Goal: Task Accomplishment & Management: Use online tool/utility

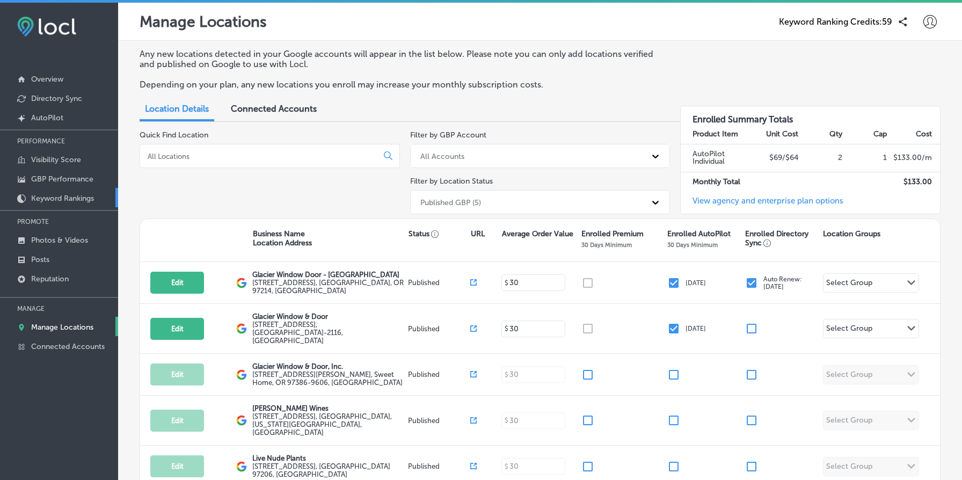
click at [84, 194] on p "Keyword Rankings" at bounding box center [62, 198] width 63 height 9
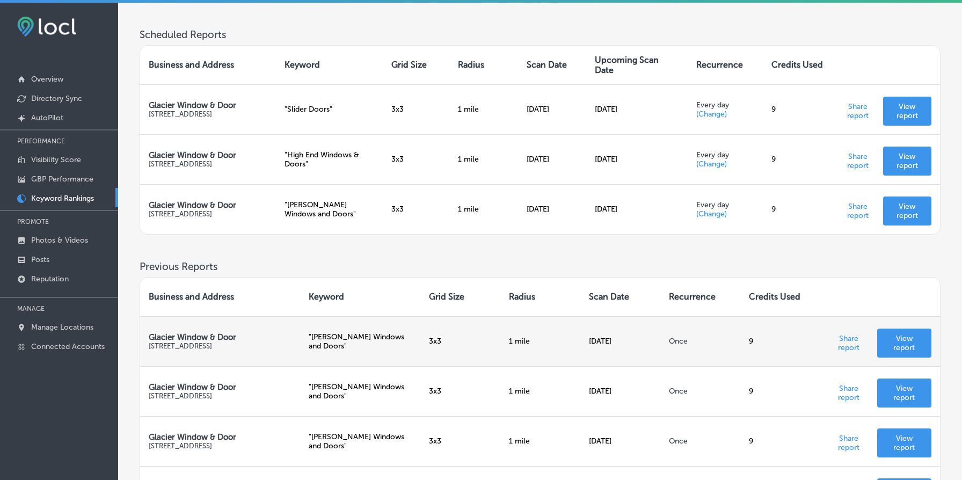
scroll to position [284, 0]
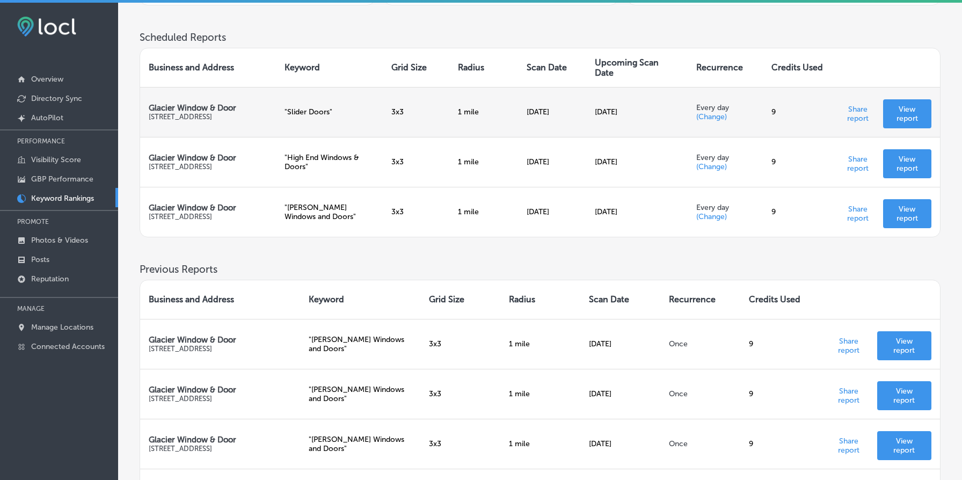
click at [922, 114] on p "View report" at bounding box center [907, 114] width 31 height 18
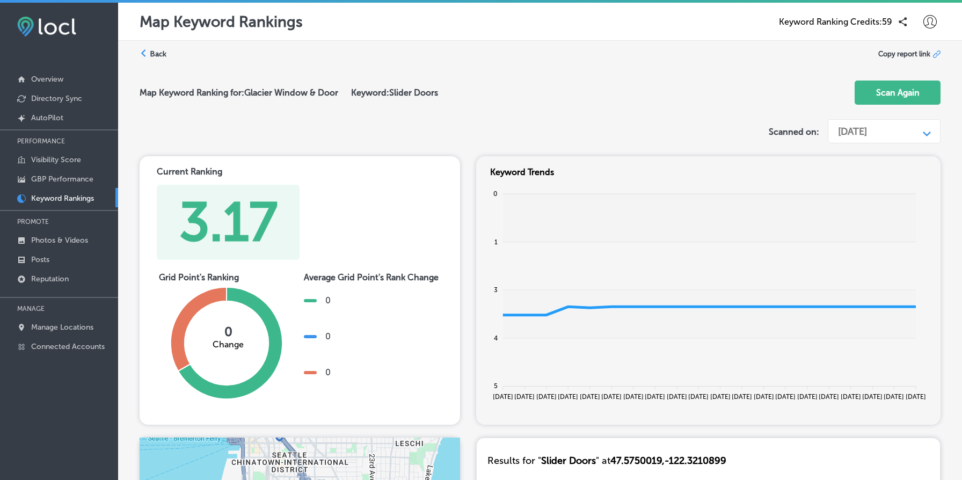
click at [867, 132] on div "Sep 08, 2025" at bounding box center [852, 132] width 29 height 12
click at [171, 53] on div "Back Copy report link" at bounding box center [540, 54] width 801 height 10
click at [153, 51] on label "Back" at bounding box center [158, 54] width 17 height 10
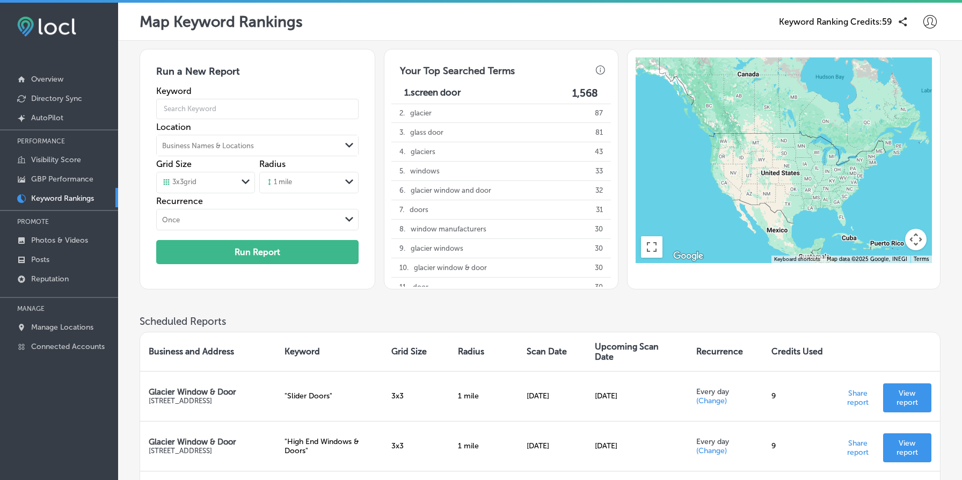
click at [931, 25] on icon at bounding box center [929, 21] width 13 height 13
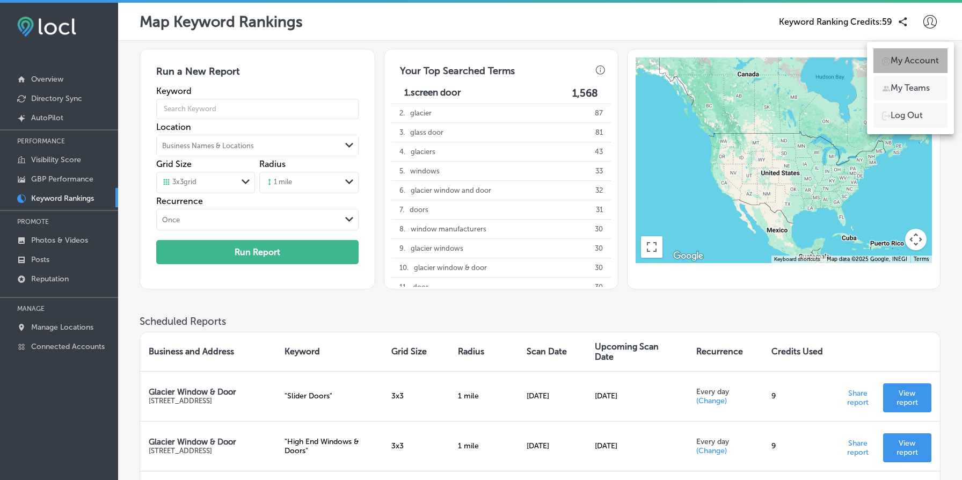
click at [907, 57] on p "My Account" at bounding box center [914, 60] width 48 height 13
select select "US"
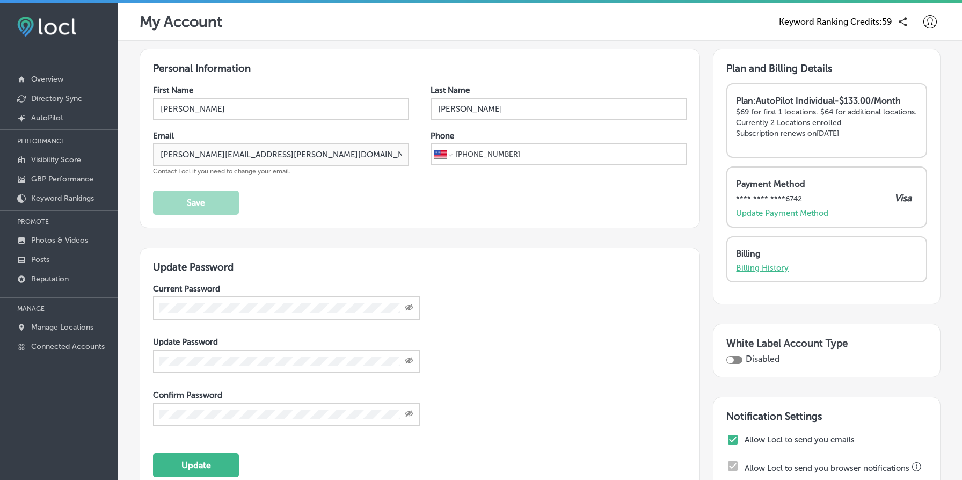
click at [768, 273] on p "Billing History" at bounding box center [762, 268] width 53 height 10
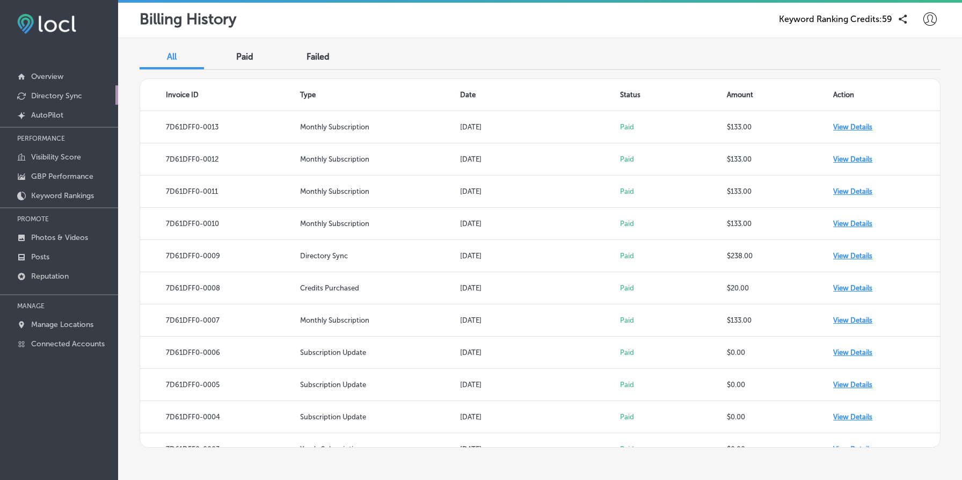
click at [87, 98] on link "Directory Sync" at bounding box center [59, 94] width 118 height 19
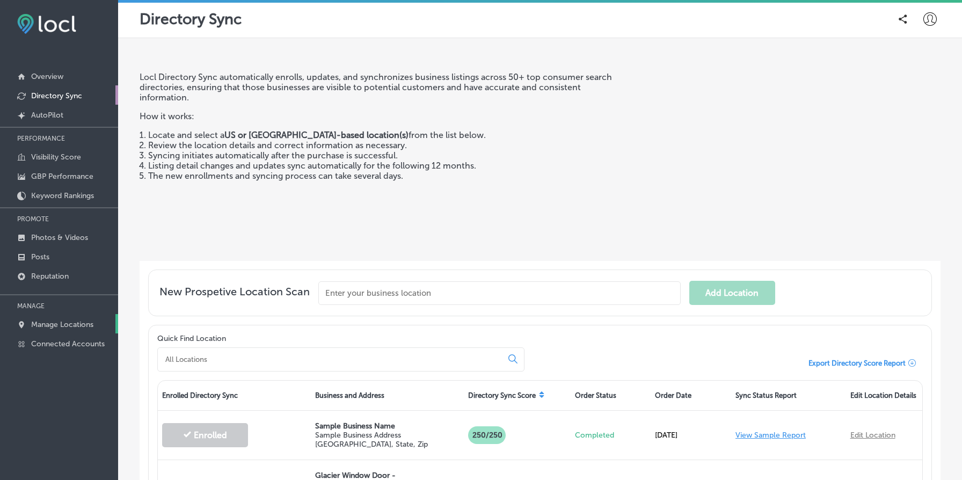
click at [70, 322] on p "Manage Locations" at bounding box center [62, 324] width 62 height 9
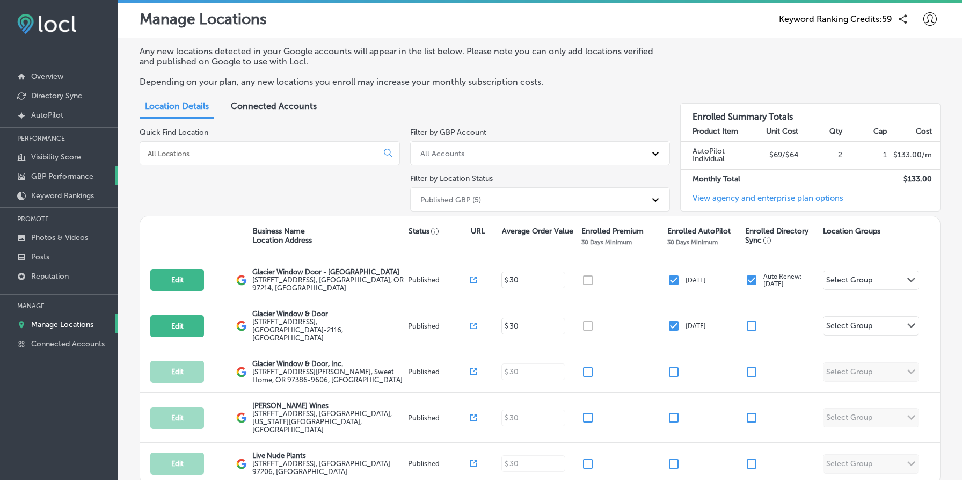
click at [62, 172] on p "GBP Performance" at bounding box center [62, 176] width 62 height 9
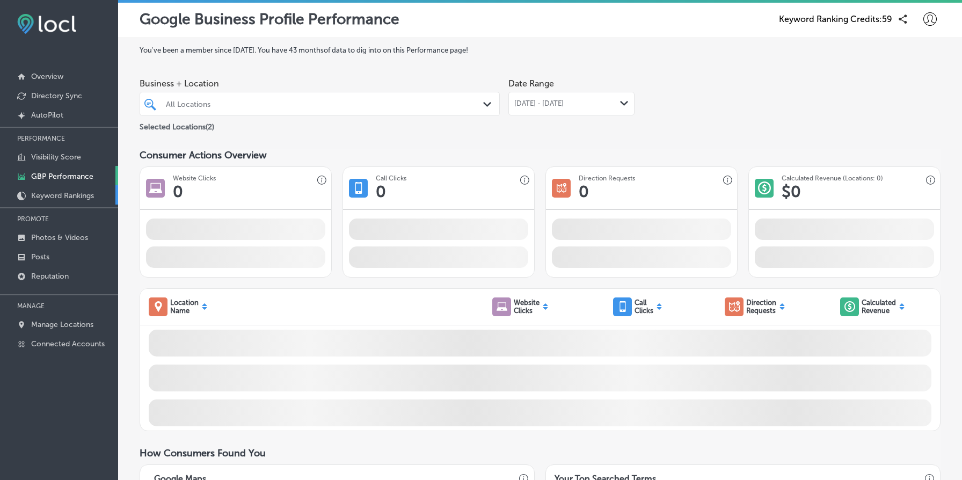
click at [68, 187] on link "Keyword Rankings" at bounding box center [59, 194] width 118 height 19
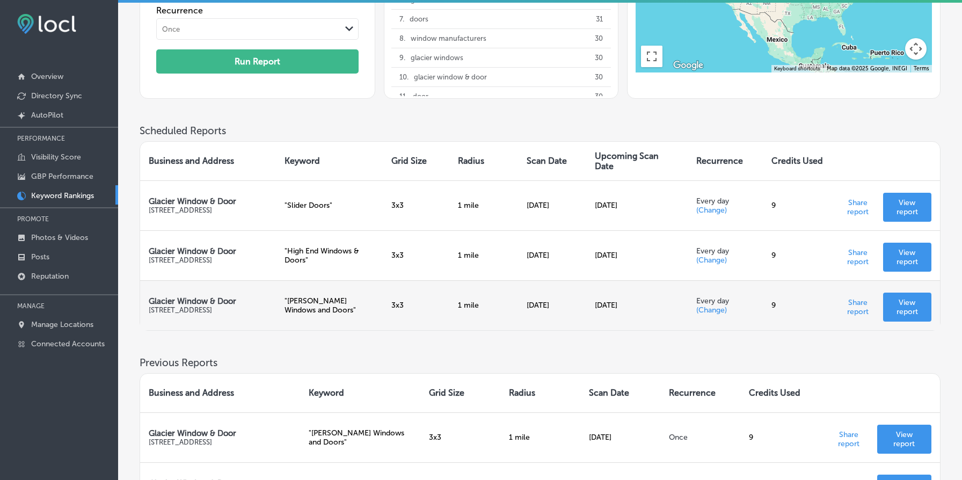
scroll to position [188, 0]
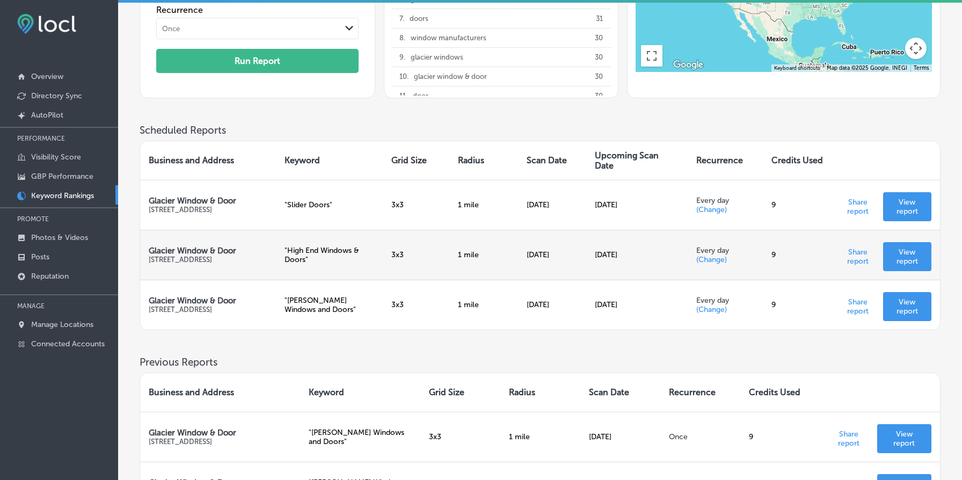
click at [909, 253] on p "View report" at bounding box center [907, 256] width 31 height 18
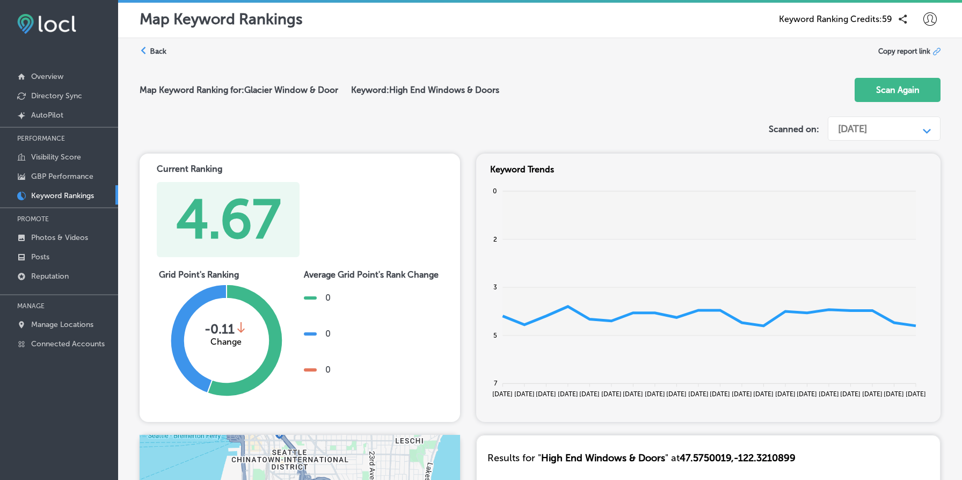
click at [880, 137] on div "Sep 08, 2025" at bounding box center [875, 129] width 86 height 20
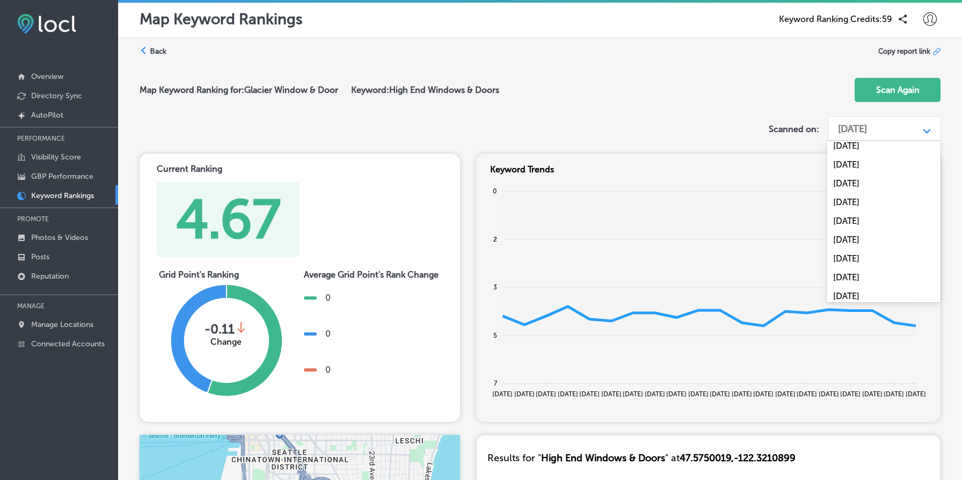
scroll to position [2116, 0]
click at [738, 99] on div "Map Keyword Ranking for: Glacier Window & Door Keyword: High End Windows & Door…" at bounding box center [540, 90] width 801 height 43
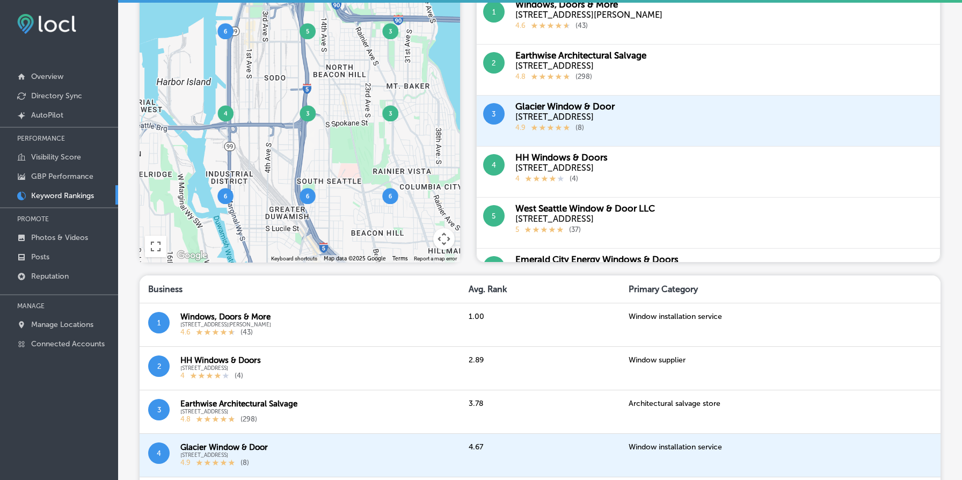
scroll to position [0, 0]
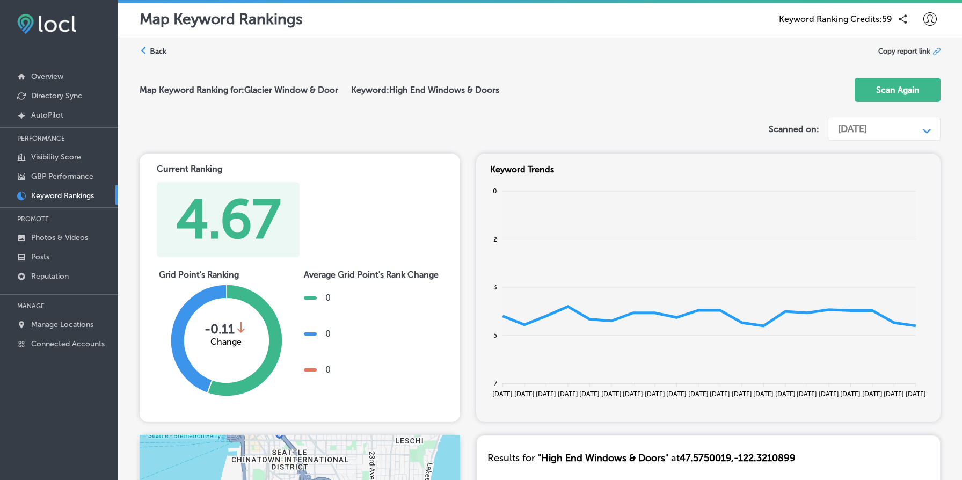
click at [502, 394] on tspan "20 Aug" at bounding box center [502, 394] width 20 height 8
click at [867, 131] on div "Sep 08, 2025" at bounding box center [852, 129] width 29 height 12
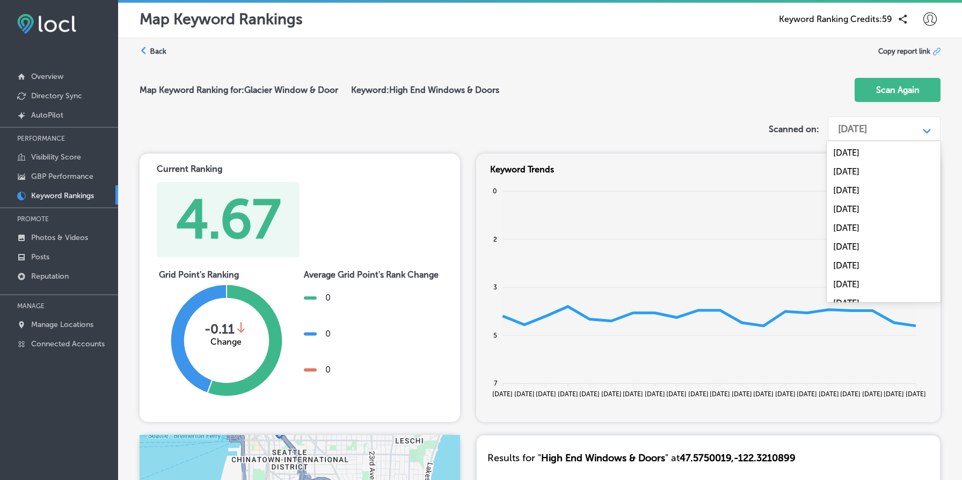
click at [769, 126] on label "Scanned on:" at bounding box center [794, 129] width 50 height 10
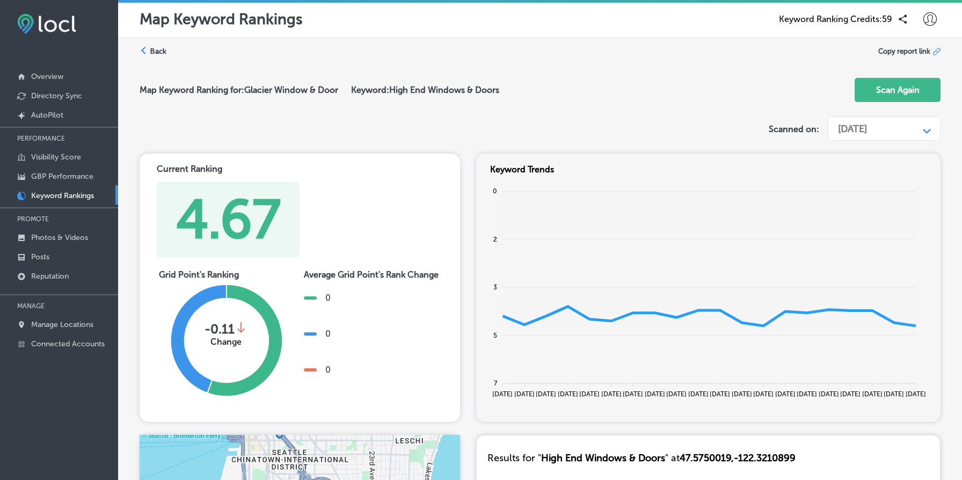
click at [151, 49] on label "Back" at bounding box center [158, 51] width 17 height 10
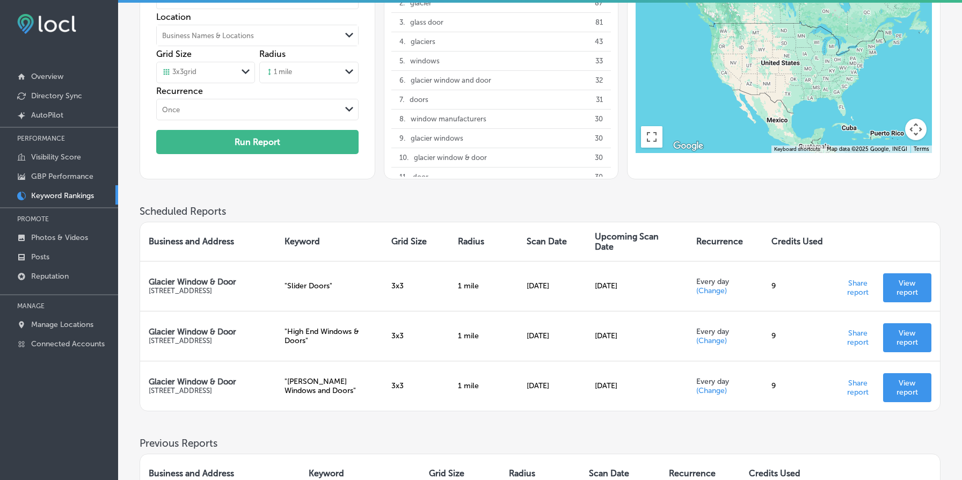
scroll to position [148, 0]
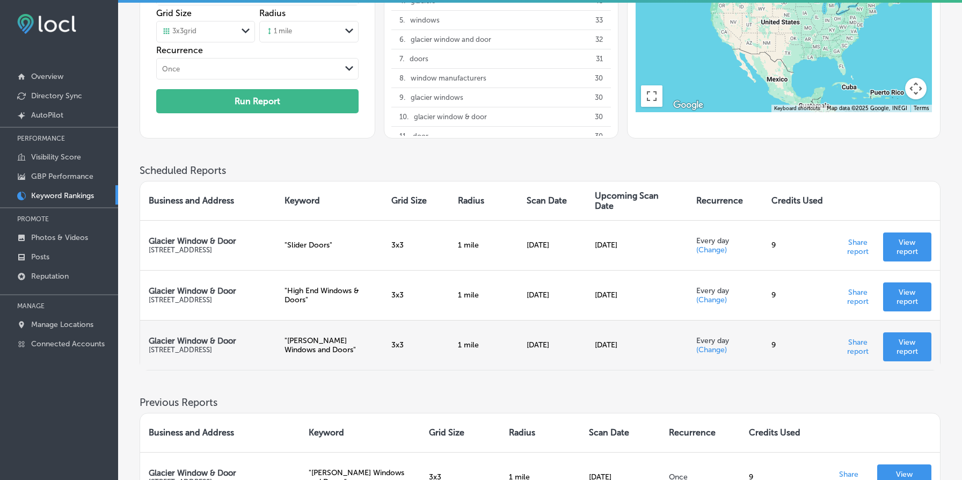
click at [909, 340] on p "View report" at bounding box center [907, 347] width 31 height 18
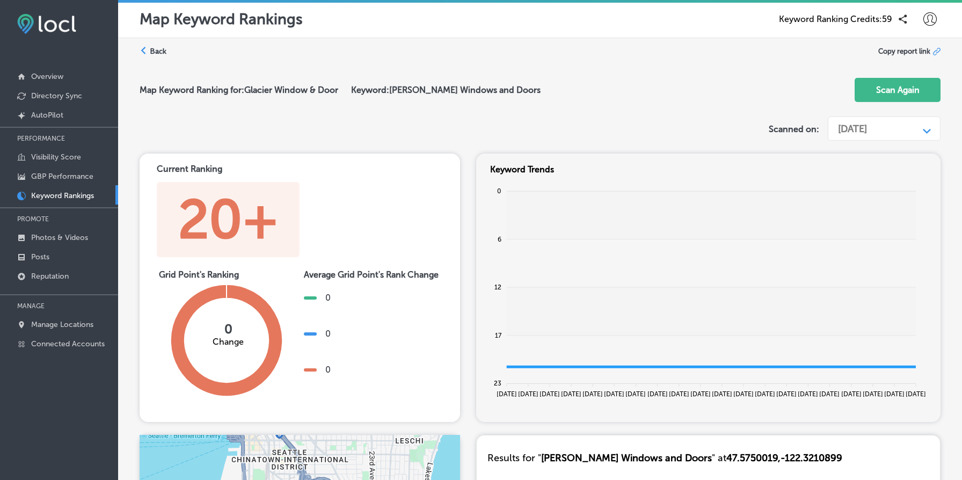
click at [157, 47] on label "Back" at bounding box center [158, 51] width 17 height 10
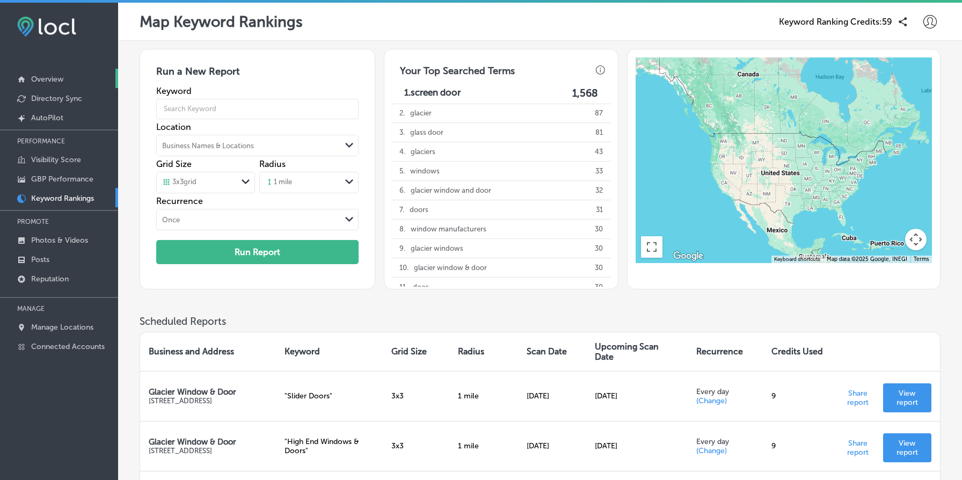
click at [41, 70] on link "Overview" at bounding box center [59, 78] width 118 height 19
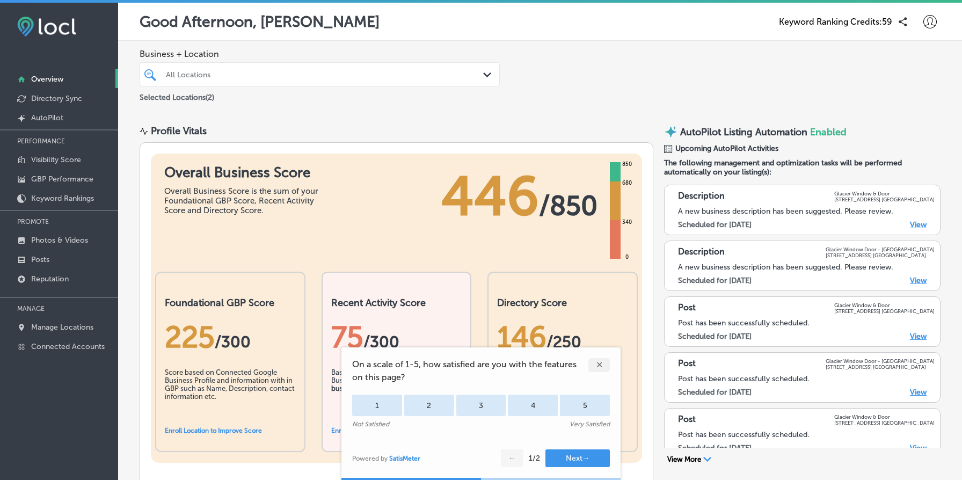
click at [600, 369] on div "✕" at bounding box center [598, 365] width 21 height 14
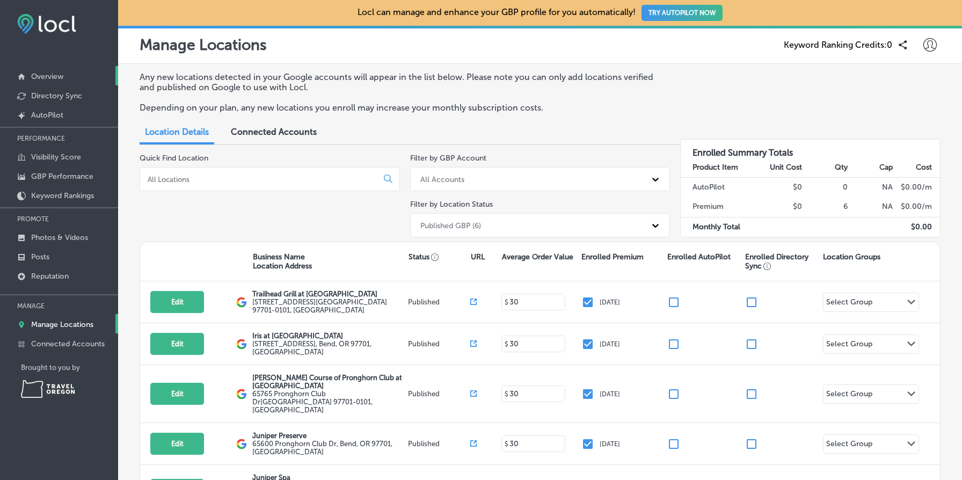
click at [79, 69] on link "Overview" at bounding box center [59, 75] width 118 height 19
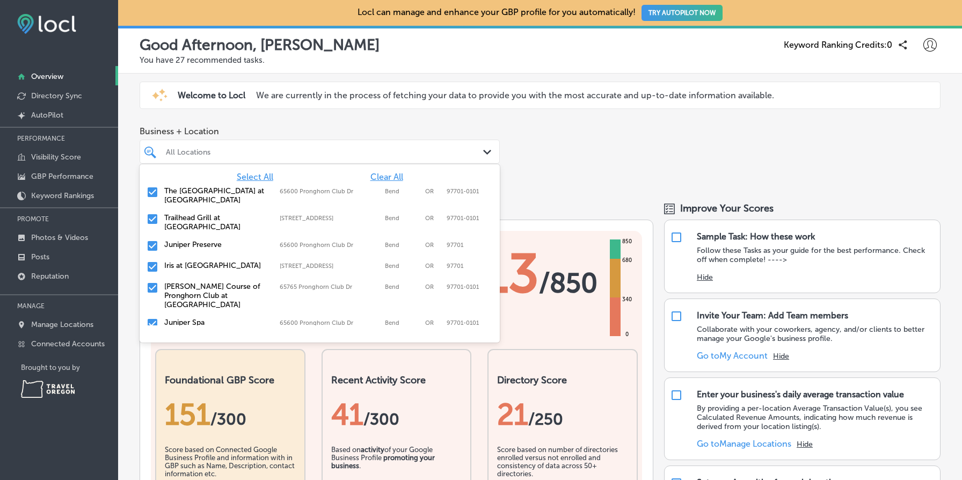
click at [441, 151] on div "All Locations" at bounding box center [325, 151] width 318 height 9
click at [590, 141] on div "Business + Location option focused, 1 of 7. 7 results available. Use Up and Dow…" at bounding box center [540, 153] width 844 height 71
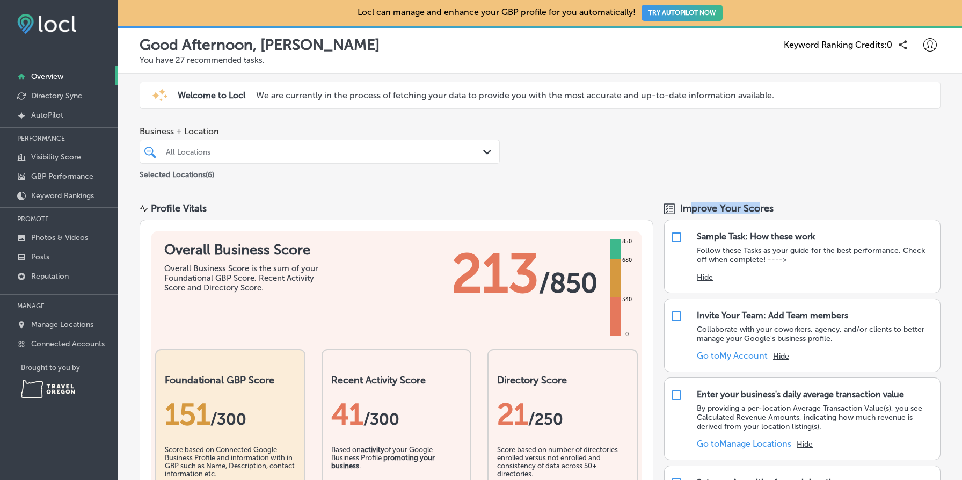
drag, startPoint x: 693, startPoint y: 209, endPoint x: 759, endPoint y: 204, distance: 65.6
click at [758, 204] on span "Improve Your Scores" at bounding box center [726, 208] width 93 height 12
click at [705, 16] on button "TRY AUTOPILOT NOW" at bounding box center [681, 13] width 81 height 16
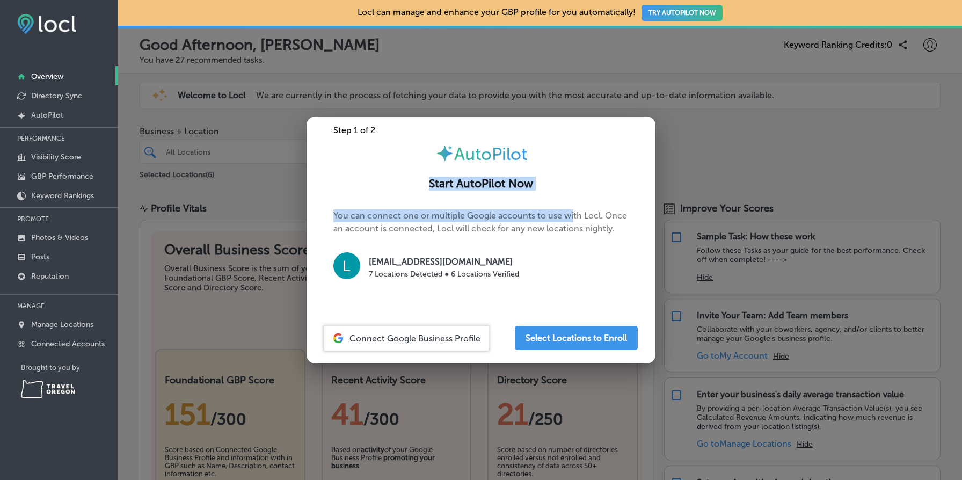
drag, startPoint x: 432, startPoint y: 184, endPoint x: 578, endPoint y: 213, distance: 148.7
click at [578, 213] on div "Step 1 of 2 AutoPilot Start AutoPilot Now You can connect one or multiple Googl…" at bounding box center [480, 239] width 349 height 247
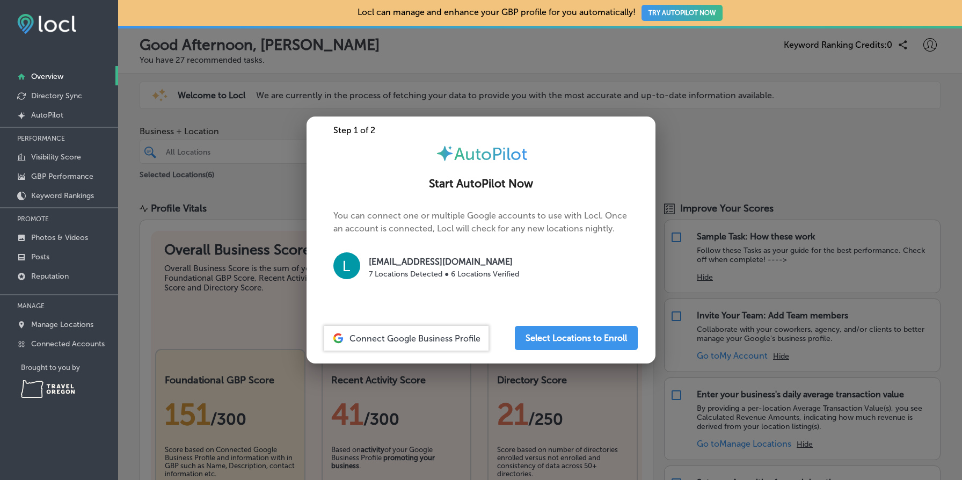
click at [487, 182] on h2 "Start AutoPilot Now" at bounding box center [480, 183] width 323 height 13
click at [444, 189] on h2 "Start AutoPilot Now" at bounding box center [480, 183] width 323 height 13
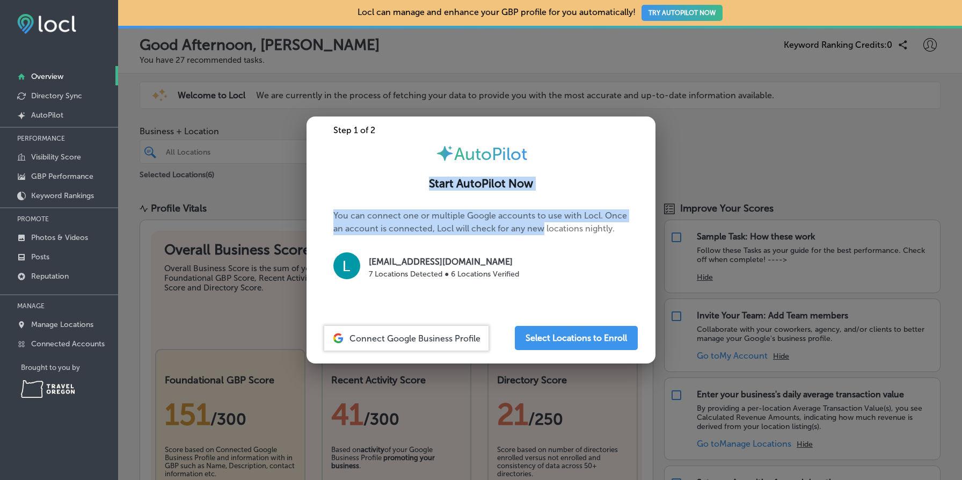
drag, startPoint x: 444, startPoint y: 189, endPoint x: 525, endPoint y: 225, distance: 88.9
click at [525, 225] on div "Step 1 of 2 AutoPilot Start AutoPilot Now You can connect one or multiple Googl…" at bounding box center [480, 239] width 349 height 247
click at [524, 225] on p "You can connect one or multiple Google accounts to use with Locl. Once an accou…" at bounding box center [480, 250] width 295 height 82
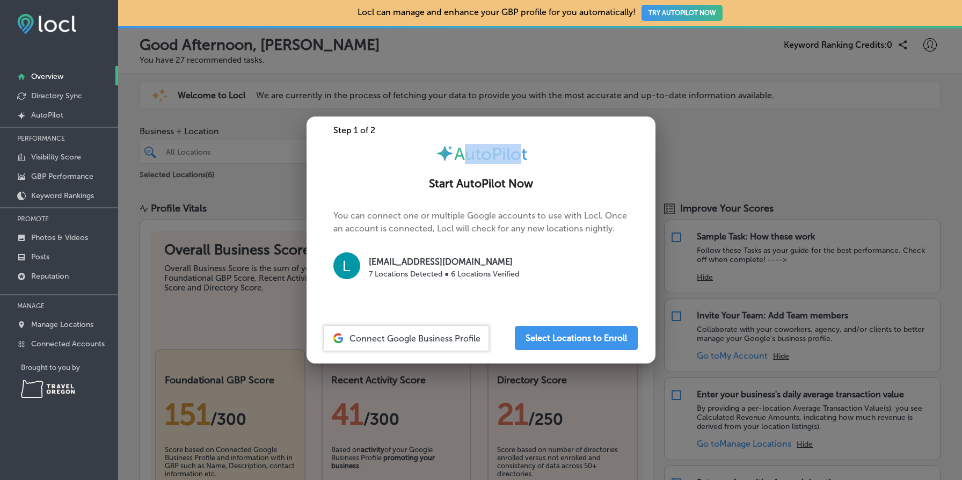
drag, startPoint x: 460, startPoint y: 156, endPoint x: 519, endPoint y: 154, distance: 59.1
click at [519, 154] on span "AutoPilot" at bounding box center [490, 154] width 73 height 20
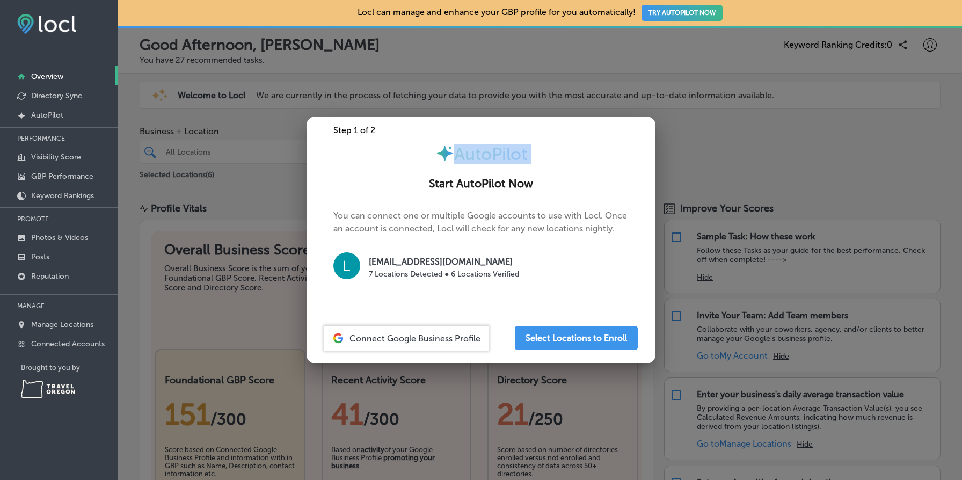
click at [576, 162] on div "AutoPilot" at bounding box center [480, 154] width 349 height 20
click at [593, 340] on button "Select Locations to Enroll" at bounding box center [576, 338] width 123 height 24
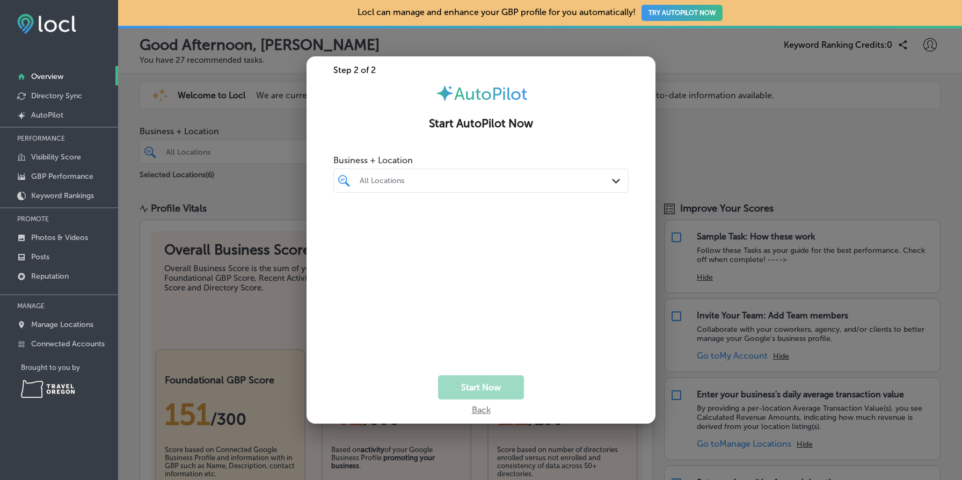
click at [458, 185] on div at bounding box center [469, 180] width 220 height 14
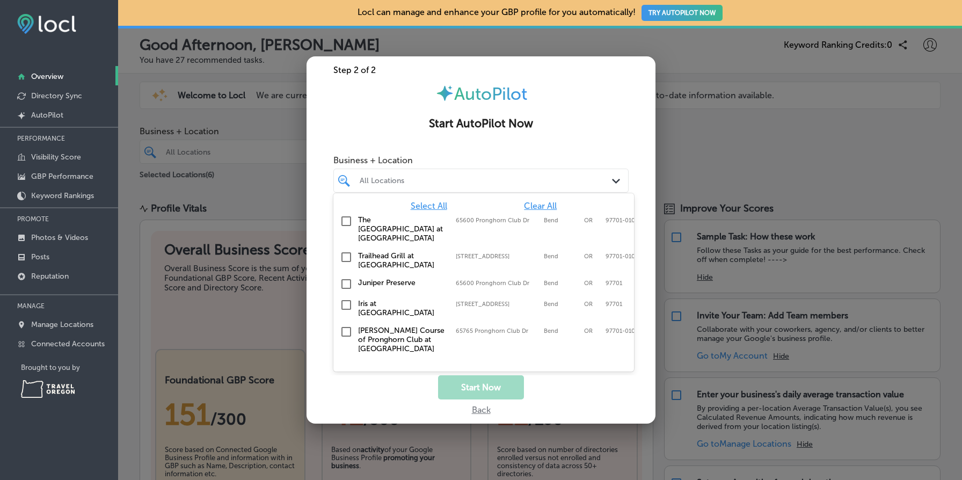
click at [594, 123] on h2 "Start AutoPilot Now" at bounding box center [480, 123] width 323 height 13
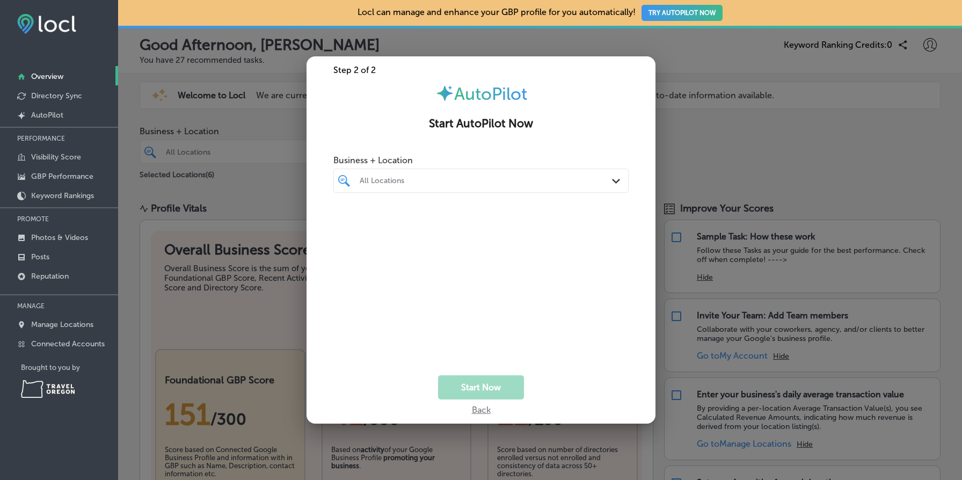
click at [449, 178] on div "All Locations" at bounding box center [486, 180] width 253 height 9
click at [611, 112] on div "Start AutoPilot Now" at bounding box center [480, 118] width 349 height 28
drag, startPoint x: 457, startPoint y: 93, endPoint x: 537, endPoint y: 130, distance: 87.9
click at [537, 130] on div "Step 2 of 2 AutoPilot Start AutoPilot Now Business + Location All Locations Pat…" at bounding box center [480, 239] width 349 height 367
click at [559, 133] on div "Step 2 of 2 AutoPilot Start AutoPilot Now Business + Location All Locations Pat…" at bounding box center [480, 239] width 349 height 367
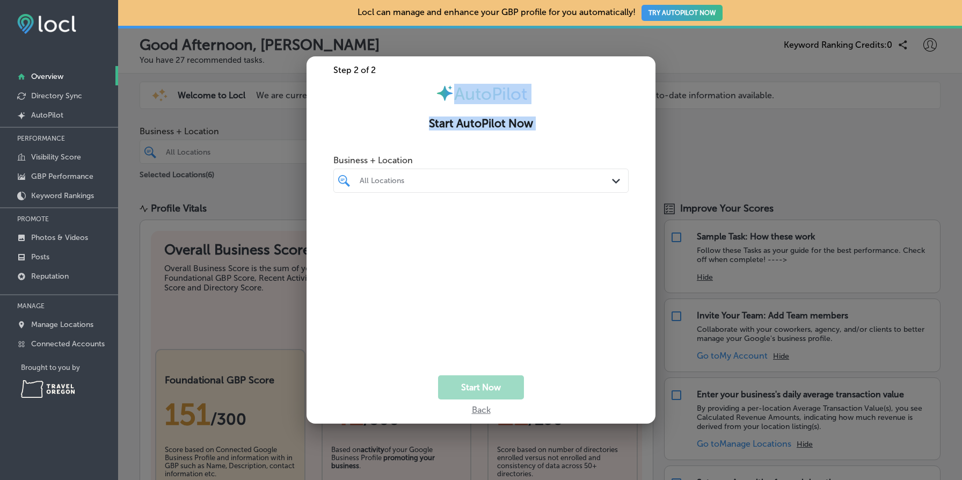
drag, startPoint x: 559, startPoint y: 133, endPoint x: 491, endPoint y: 83, distance: 84.5
click at [491, 83] on div "Step 2 of 2 AutoPilot Start AutoPilot Now Business + Location All Locations Pat…" at bounding box center [480, 239] width 349 height 367
drag, startPoint x: 491, startPoint y: 83, endPoint x: 537, endPoint y: 126, distance: 63.0
click at [530, 116] on div "Step 2 of 2 AutoPilot Start AutoPilot Now Business + Location All Locations Pat…" at bounding box center [480, 239] width 349 height 367
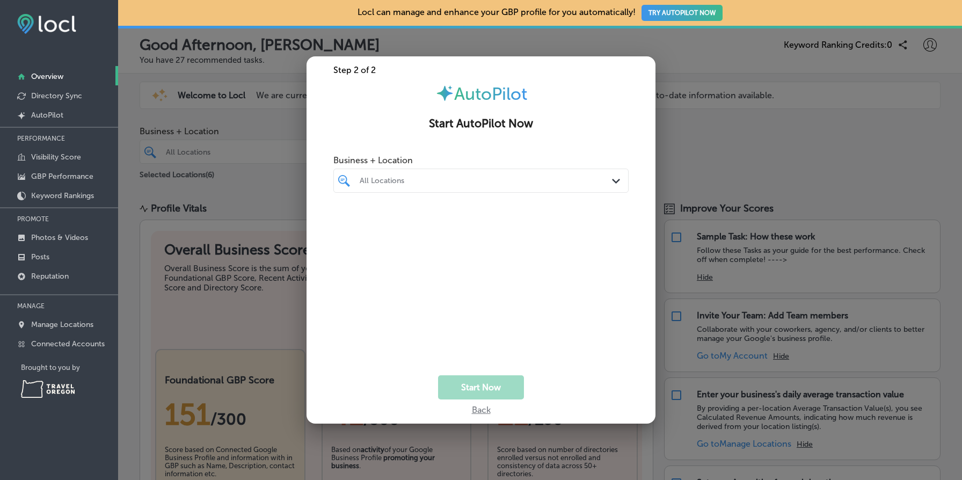
click at [547, 143] on div "Step 2 of 2 AutoPilot Start AutoPilot Now Business + Location All Locations Pat…" at bounding box center [480, 239] width 349 height 367
drag, startPoint x: 547, startPoint y: 143, endPoint x: 503, endPoint y: 92, distance: 67.4
click at [503, 92] on div "Step 2 of 2 AutoPilot Start AutoPilot Now Business + Location All Locations Pat…" at bounding box center [480, 239] width 349 height 367
click at [503, 92] on span "AutoPilot" at bounding box center [490, 94] width 73 height 20
drag, startPoint x: 503, startPoint y: 92, endPoint x: 545, endPoint y: 126, distance: 53.8
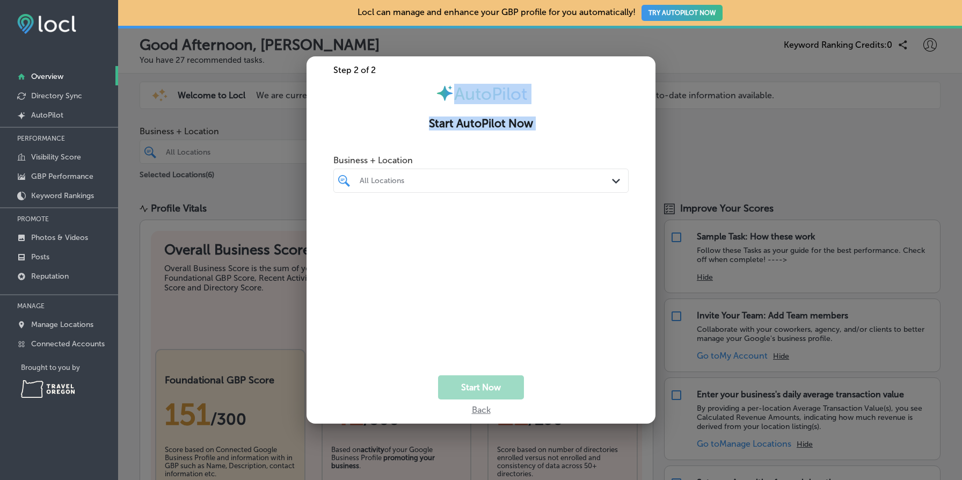
click at [545, 126] on div "Step 2 of 2 AutoPilot Start AutoPilot Now Business + Location All Locations Pat…" at bounding box center [480, 239] width 349 height 367
click at [545, 126] on h2 "Start AutoPilot Now" at bounding box center [480, 123] width 323 height 13
drag, startPoint x: 545, startPoint y: 126, endPoint x: 502, endPoint y: 97, distance: 51.8
click at [503, 98] on div "Step 2 of 2 AutoPilot Start AutoPilot Now Business + Location All Locations Pat…" at bounding box center [480, 239] width 349 height 367
click at [502, 96] on span "AutoPilot" at bounding box center [490, 94] width 73 height 20
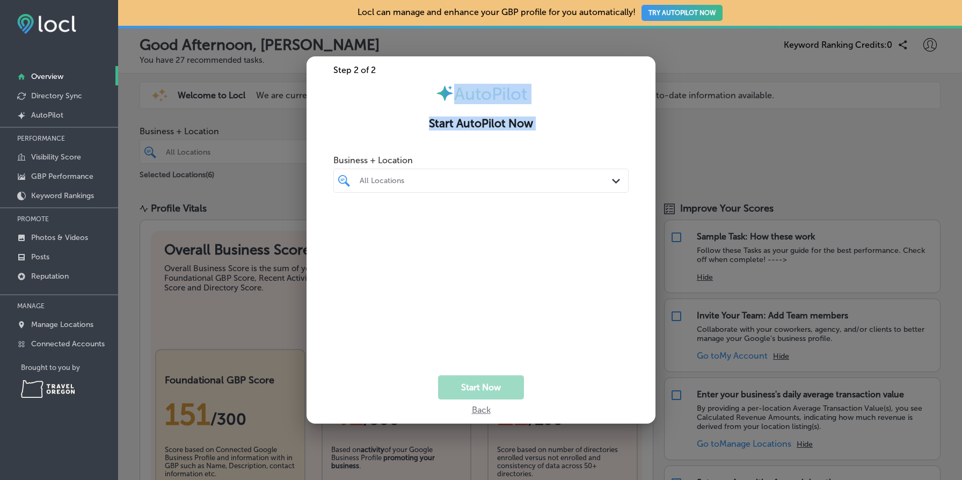
drag, startPoint x: 502, startPoint y: 96, endPoint x: 571, endPoint y: 130, distance: 76.6
click at [568, 128] on div "Step 2 of 2 AutoPilot Start AutoPilot Now Business + Location All Locations Pat…" at bounding box center [480, 239] width 349 height 367
click at [571, 130] on h2 "Start AutoPilot Now" at bounding box center [480, 123] width 323 height 13
click at [485, 410] on div "Back" at bounding box center [480, 407] width 349 height 16
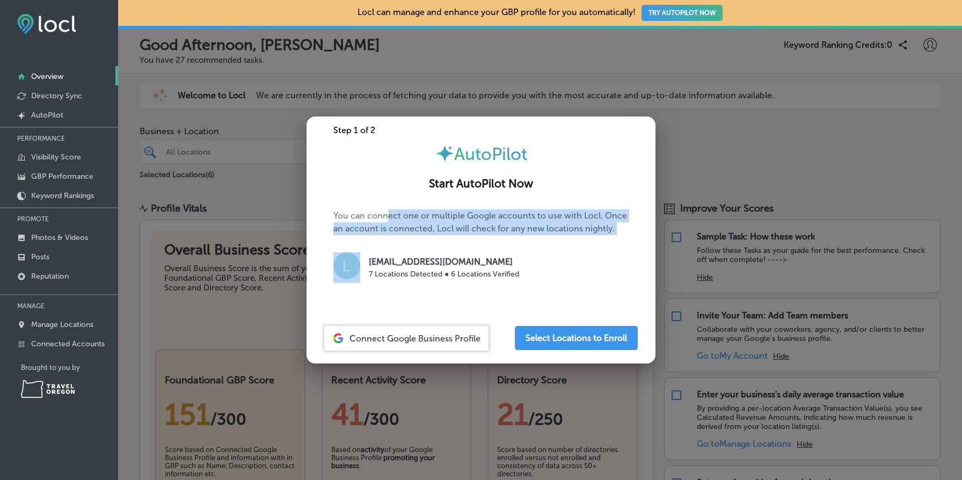
drag, startPoint x: 390, startPoint y: 217, endPoint x: 579, endPoint y: 250, distance: 192.3
click at [579, 250] on p "You can connect one or multiple Google accounts to use with Locl. Once an accou…" at bounding box center [480, 250] width 295 height 82
click at [623, 247] on p "You can connect one or multiple Google accounts to use with Locl. Once an accou…" at bounding box center [480, 250] width 295 height 82
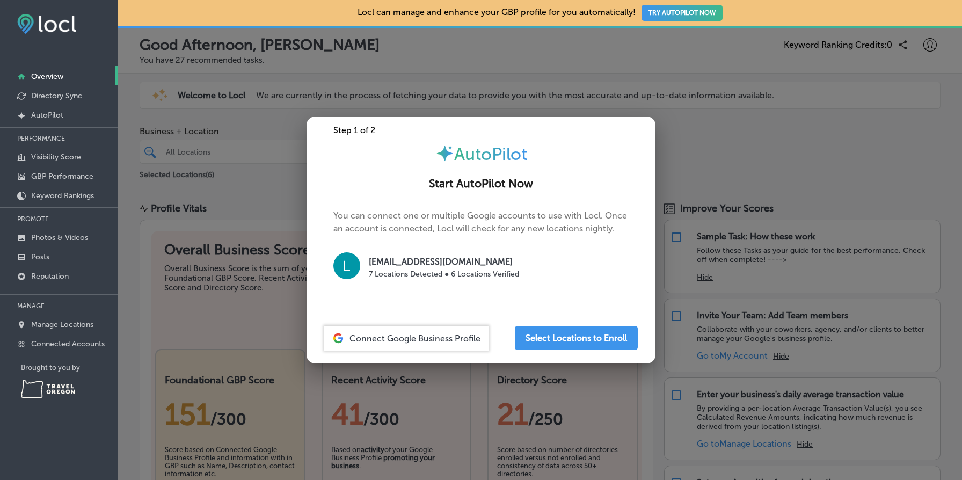
click at [622, 239] on p "You can connect one or multiple Google accounts to use with Locl. Once an accou…" at bounding box center [480, 250] width 295 height 82
drag, startPoint x: 622, startPoint y: 239, endPoint x: 592, endPoint y: 235, distance: 29.8
click at [592, 235] on p "You can connect one or multiple Google accounts to use with Locl. Once an accou…" at bounding box center [480, 250] width 295 height 82
click at [468, 226] on p "You can connect one or multiple Google accounts to use with Locl. Once an accou…" at bounding box center [480, 250] width 295 height 82
drag, startPoint x: 468, startPoint y: 226, endPoint x: 449, endPoint y: 220, distance: 20.4
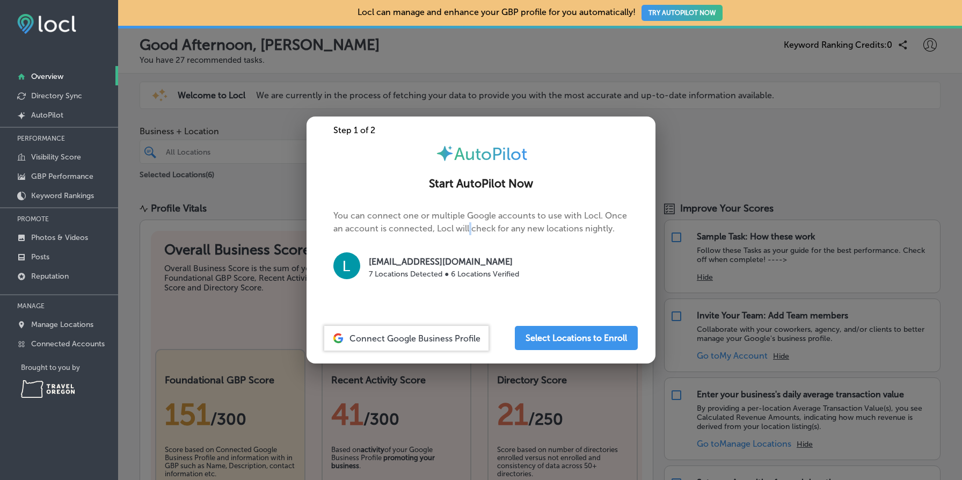
click at [455, 222] on p "You can connect one or multiple Google accounts to use with Locl. Once an accou…" at bounding box center [480, 250] width 295 height 82
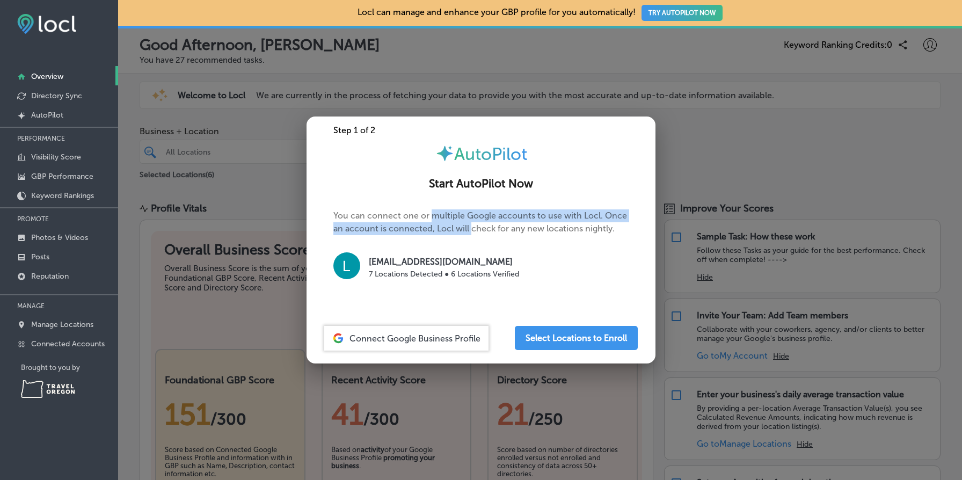
click at [449, 220] on p "You can connect one or multiple Google accounts to use with Locl. Once an accou…" at bounding box center [480, 250] width 295 height 82
drag, startPoint x: 449, startPoint y: 220, endPoint x: 505, endPoint y: 229, distance: 57.1
click at [505, 229] on p "You can connect one or multiple Google accounts to use with Locl. Once an accou…" at bounding box center [480, 250] width 295 height 82
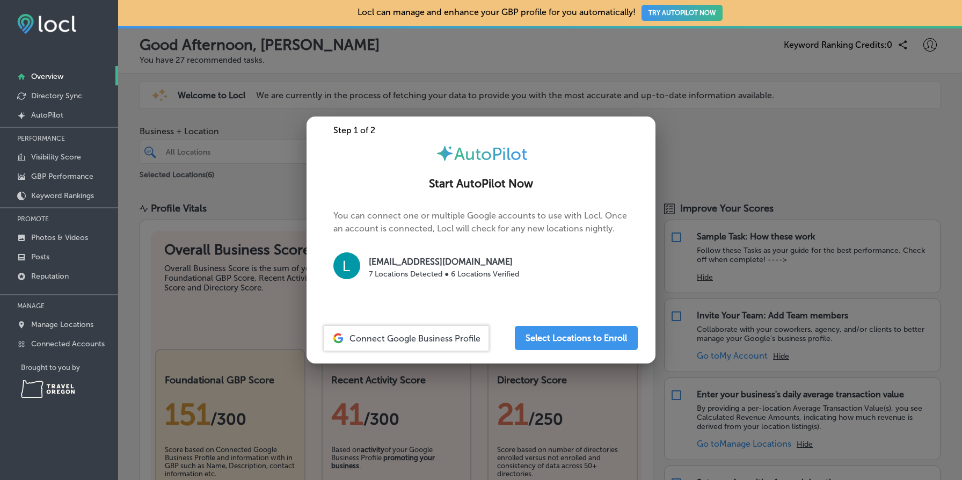
click at [573, 228] on p "You can connect one or multiple Google accounts to use with Locl. Once an accou…" at bounding box center [480, 250] width 295 height 82
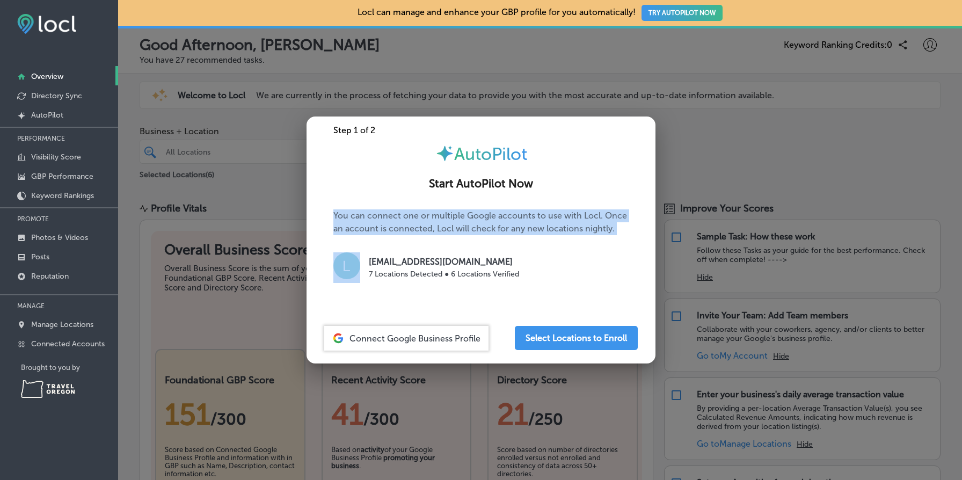
click at [573, 228] on p "You can connect one or multiple Google accounts to use with Locl. Once an accou…" at bounding box center [480, 250] width 295 height 82
click at [544, 221] on p "You can connect one or multiple Google accounts to use with Locl. Once an accou…" at bounding box center [480, 250] width 295 height 82
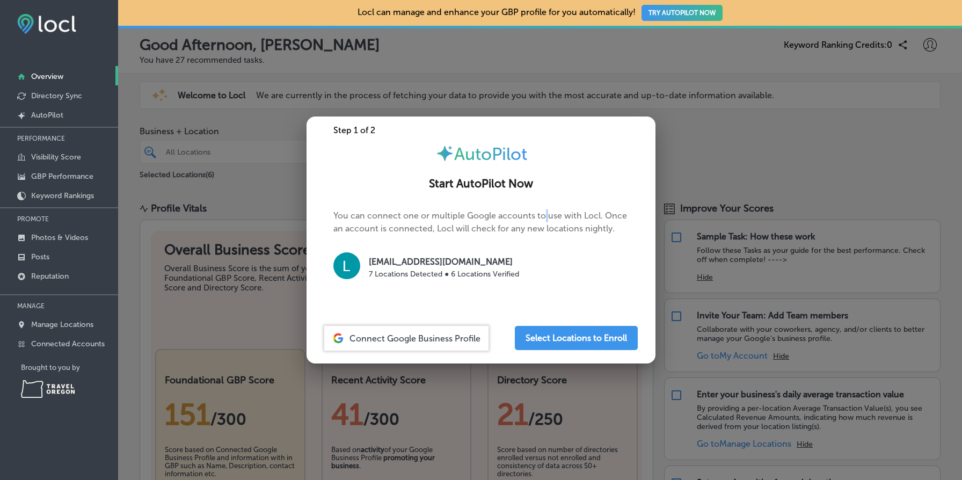
click at [544, 221] on p "You can connect one or multiple Google accounts to use with Locl. Once an accou…" at bounding box center [480, 250] width 295 height 82
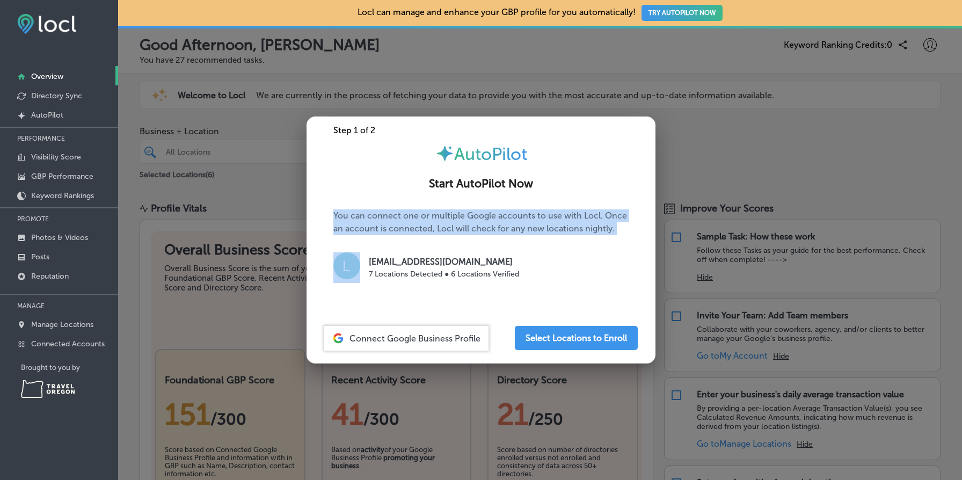
click at [544, 221] on p "You can connect one or multiple Google accounts to use with Locl. Once an accou…" at bounding box center [480, 250] width 295 height 82
click at [574, 223] on p "You can connect one or multiple Google accounts to use with Locl. Once an accou…" at bounding box center [480, 250] width 295 height 82
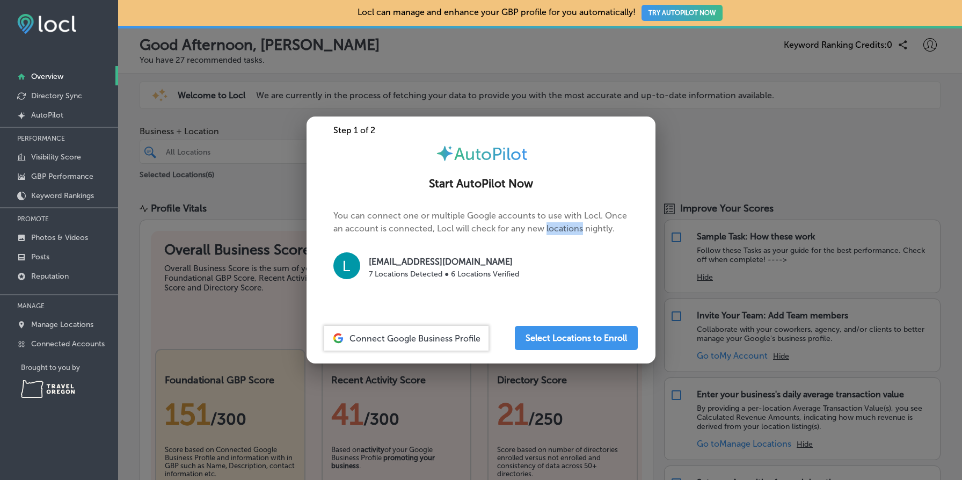
click at [574, 223] on p "You can connect one or multiple Google accounts to use with Locl. Once an accou…" at bounding box center [480, 250] width 295 height 82
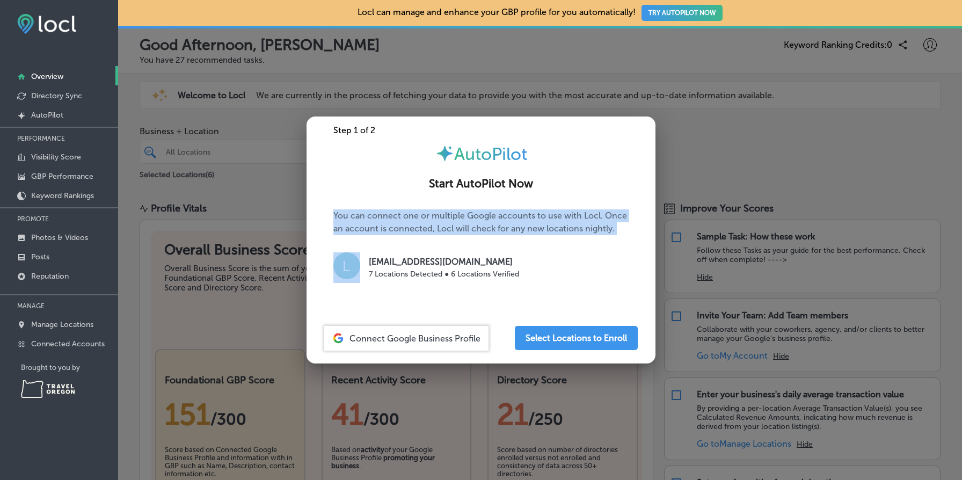
click at [574, 223] on p "You can connect one or multiple Google accounts to use with Locl. Once an accou…" at bounding box center [480, 250] width 295 height 82
click at [436, 212] on p "You can connect one or multiple Google accounts to use with Locl. Once an accou…" at bounding box center [480, 250] width 295 height 82
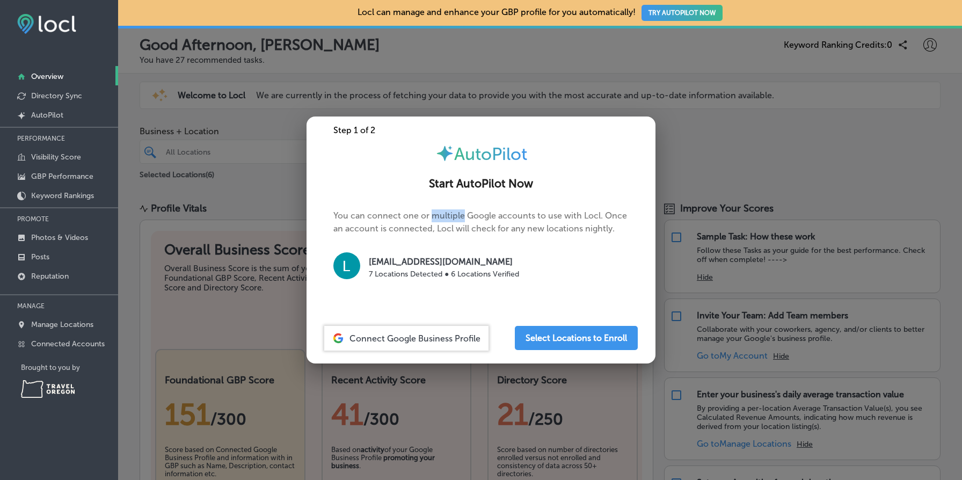
click at [436, 212] on p "You can connect one or multiple Google accounts to use with Locl. Once an accou…" at bounding box center [480, 250] width 295 height 82
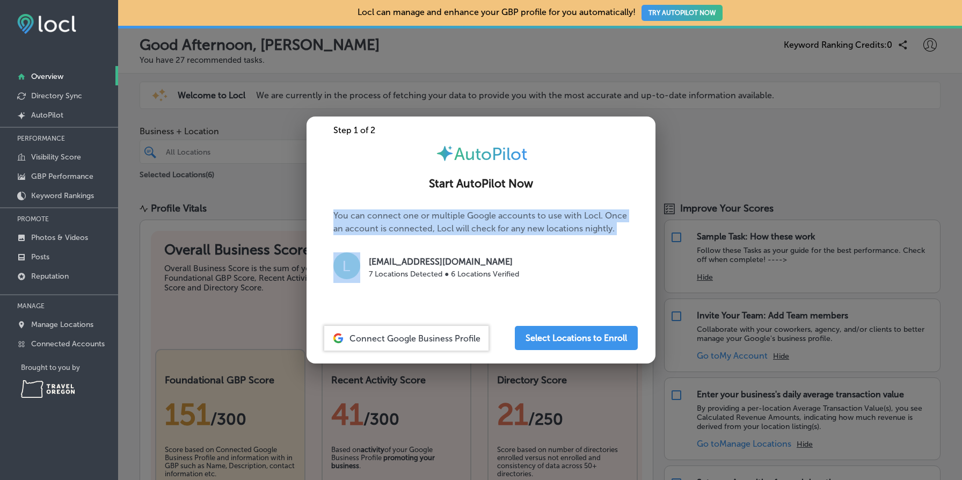
drag, startPoint x: 436, startPoint y: 212, endPoint x: 548, endPoint y: 231, distance: 113.7
click at [548, 231] on p "You can connect one or multiple Google accounts to use with Locl. Once an accou…" at bounding box center [480, 250] width 295 height 82
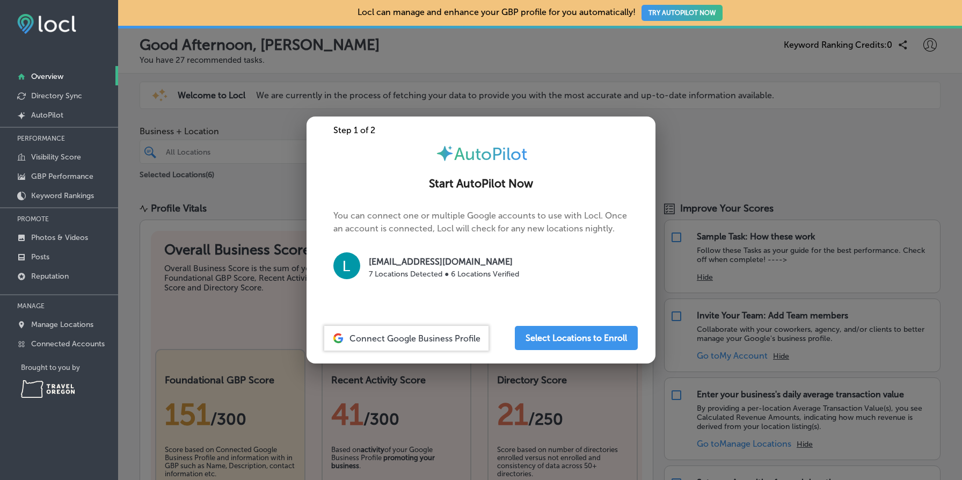
click at [549, 231] on p "You can connect one or multiple Google accounts to use with Locl. Once an accou…" at bounding box center [480, 250] width 295 height 82
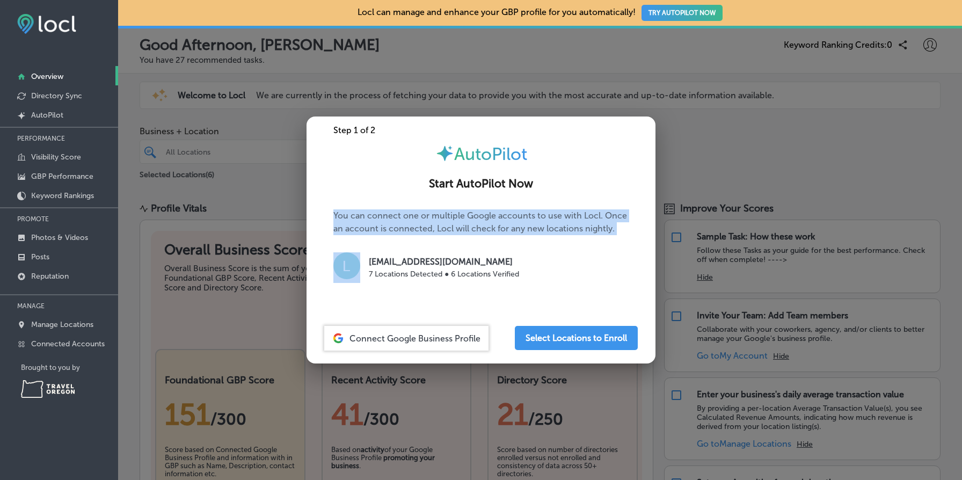
click at [549, 231] on p "You can connect one or multiple Google accounts to use with Locl. Once an accou…" at bounding box center [480, 250] width 295 height 82
click at [472, 224] on p "You can connect one or multiple Google accounts to use with Locl. Once an accou…" at bounding box center [480, 250] width 295 height 82
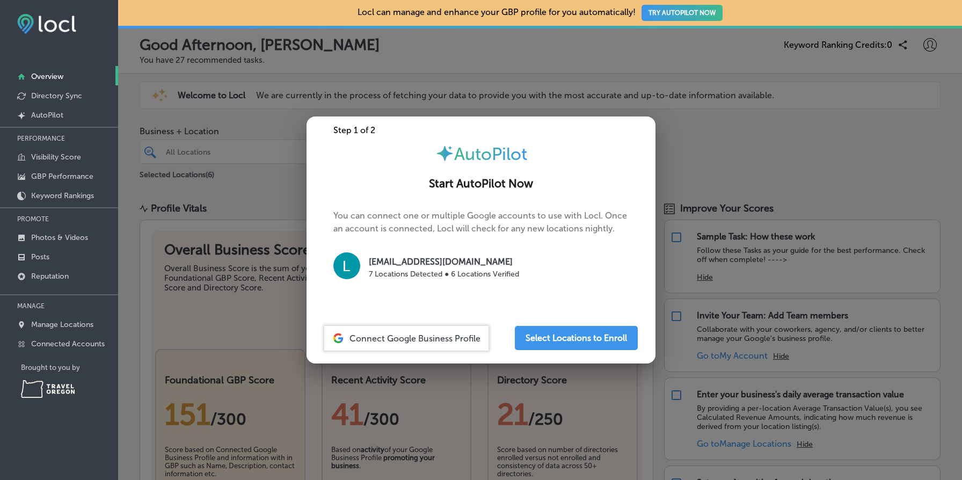
click at [457, 217] on p "You can connect one or multiple Google accounts to use with Locl. Once an accou…" at bounding box center [480, 250] width 295 height 82
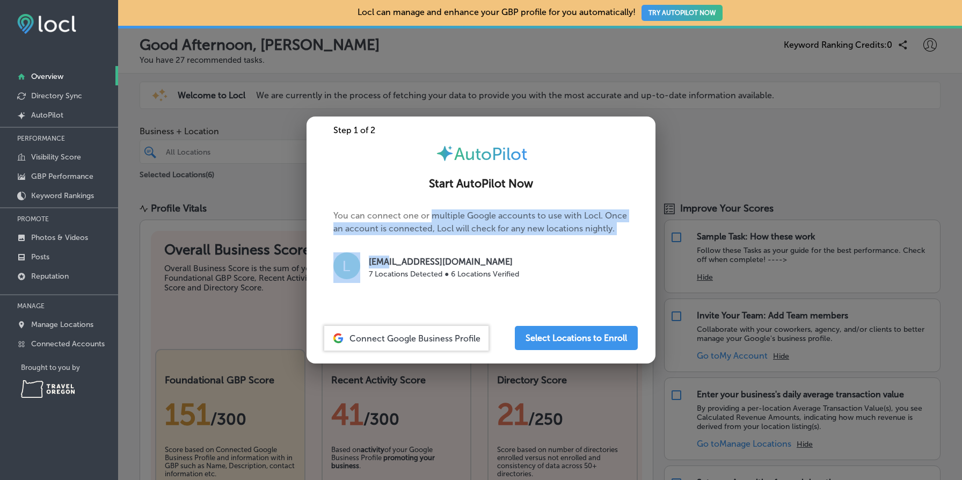
drag, startPoint x: 457, startPoint y: 217, endPoint x: 537, endPoint y: 250, distance: 86.9
click at [537, 250] on p "You can connect one or multiple Google accounts to use with Locl. Once an accou…" at bounding box center [480, 250] width 295 height 82
click at [459, 212] on p "You can connect one or multiple Google accounts to use with Locl. Once an accou…" at bounding box center [480, 250] width 295 height 82
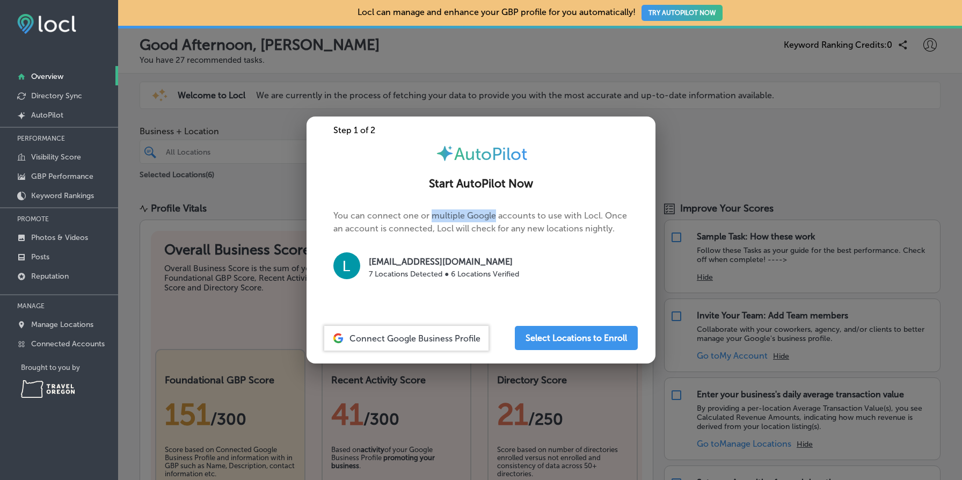
drag, startPoint x: 459, startPoint y: 212, endPoint x: 501, endPoint y: 218, distance: 42.9
click at [489, 215] on p "You can connect one or multiple Google accounts to use with Locl. Once an accou…" at bounding box center [480, 250] width 295 height 82
click at [501, 218] on p "You can connect one or multiple Google accounts to use with Locl. Once an accou…" at bounding box center [480, 250] width 295 height 82
click at [397, 210] on p "You can connect one or multiple Google accounts to use with Locl. Once an accou…" at bounding box center [480, 250] width 295 height 82
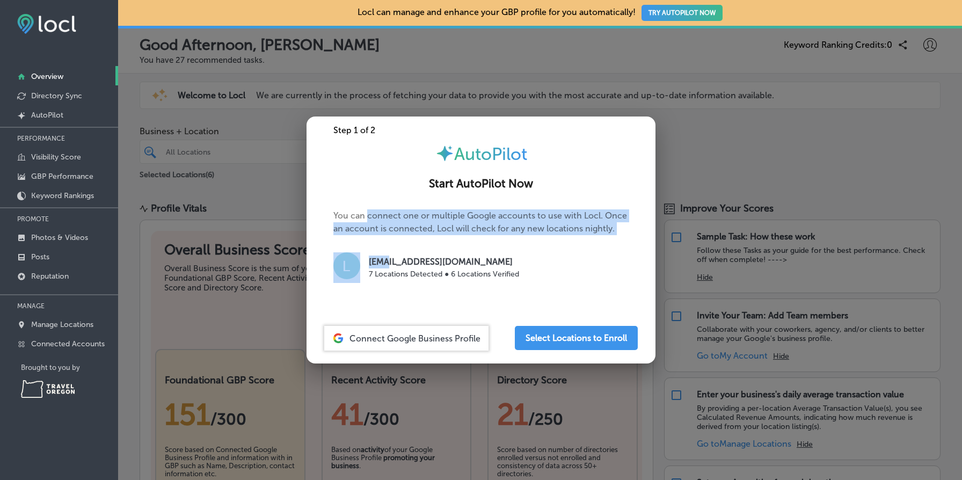
drag, startPoint x: 397, startPoint y: 210, endPoint x: 514, endPoint y: 240, distance: 120.8
click at [514, 240] on p "You can connect one or multiple Google accounts to use with Locl. Once an accou…" at bounding box center [480, 250] width 295 height 82
click at [544, 223] on p "You can connect one or multiple Google accounts to use with Locl. Once an accou…" at bounding box center [480, 250] width 295 height 82
drag, startPoint x: 544, startPoint y: 223, endPoint x: 484, endPoint y: 210, distance: 62.1
click at [484, 210] on p "You can connect one or multiple Google accounts to use with Locl. Once an accou…" at bounding box center [480, 250] width 295 height 82
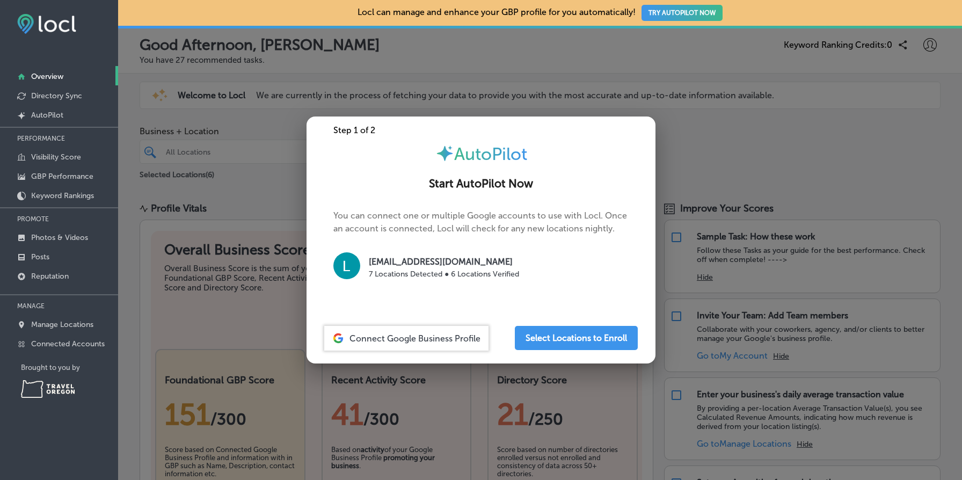
click at [428, 184] on h2 "Start AutoPilot Now" at bounding box center [480, 183] width 323 height 13
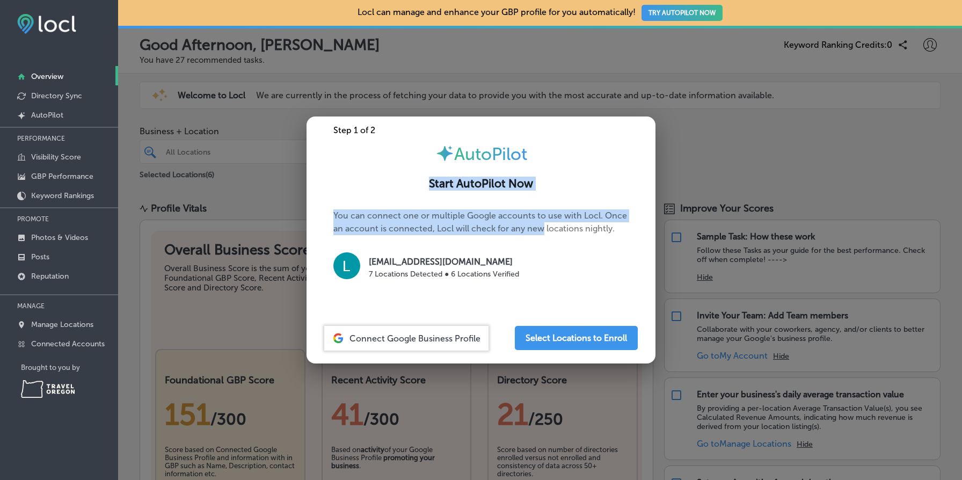
drag, startPoint x: 428, startPoint y: 184, endPoint x: 534, endPoint y: 229, distance: 114.5
click at [534, 229] on div "Step 1 of 2 AutoPilot Start AutoPilot Now You can connect one or multiple Googl…" at bounding box center [480, 239] width 349 height 247
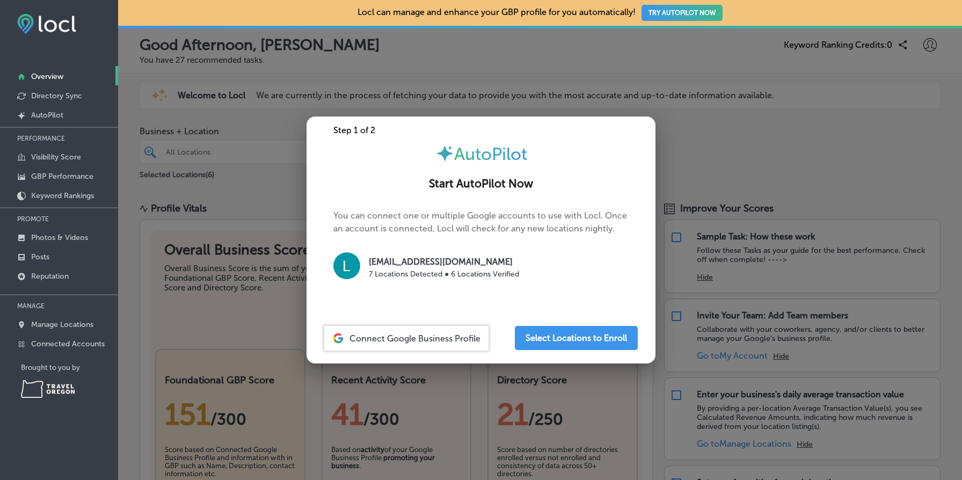
click at [561, 229] on p "You can connect one or multiple Google accounts to use with Locl. Once an accou…" at bounding box center [480, 250] width 295 height 82
click at [590, 332] on button "Select Locations to Enroll" at bounding box center [576, 338] width 123 height 24
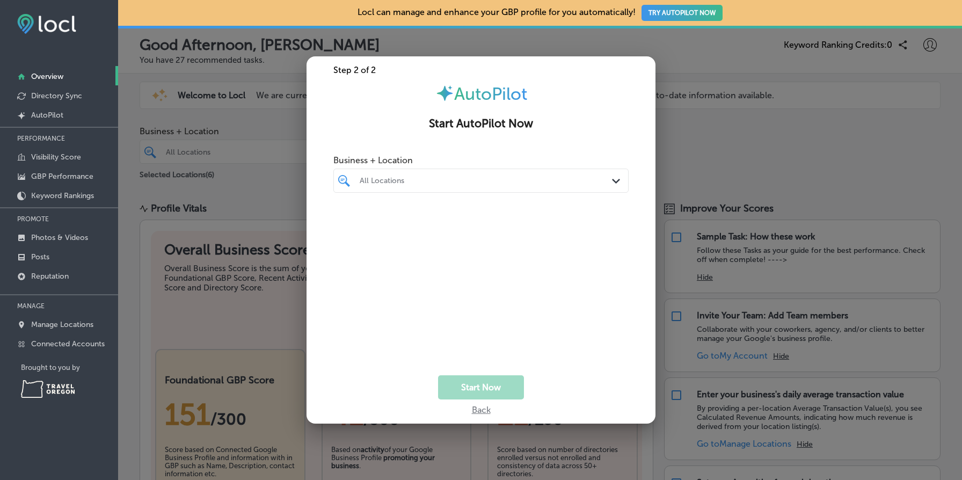
click at [576, 103] on div "AutoPilot" at bounding box center [480, 94] width 349 height 20
click at [737, 141] on div at bounding box center [481, 240] width 962 height 480
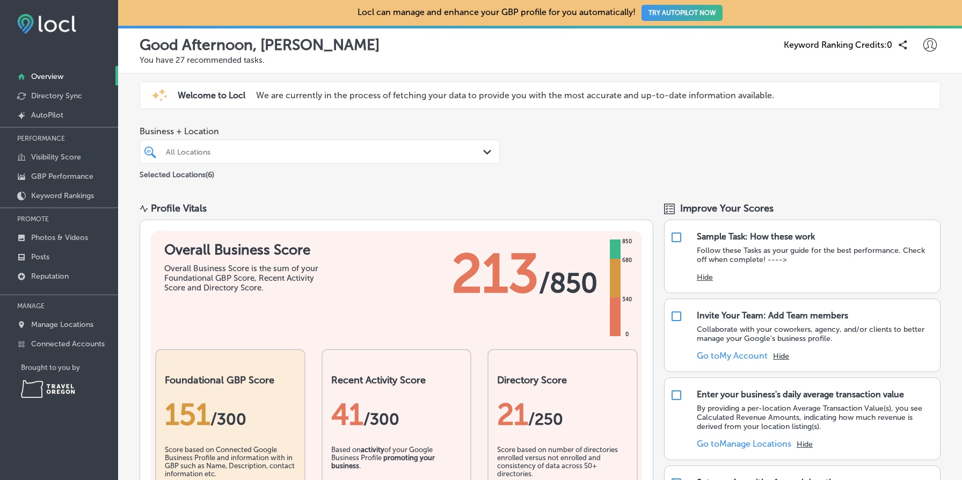
click at [67, 77] on link "Overview" at bounding box center [59, 75] width 118 height 19
click at [69, 91] on p "Directory Sync" at bounding box center [56, 95] width 51 height 9
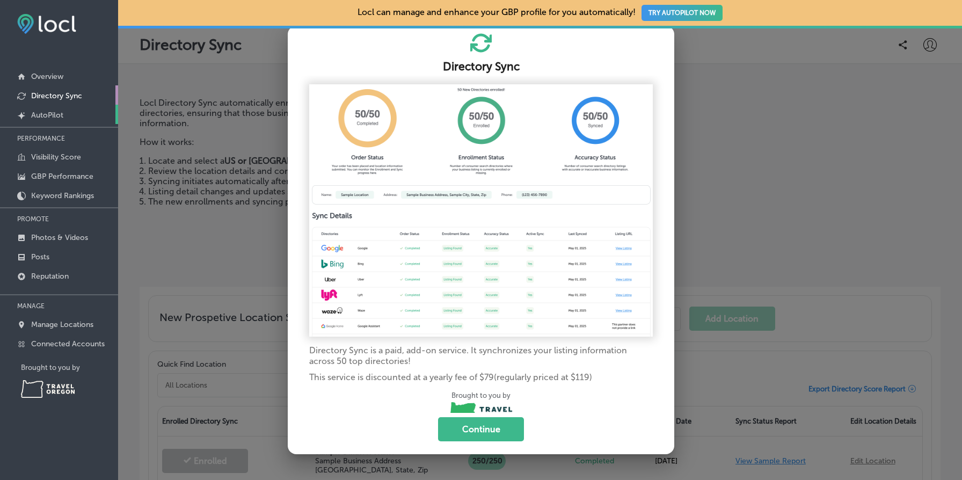
click at [50, 118] on p "AutoPilot" at bounding box center [47, 115] width 32 height 9
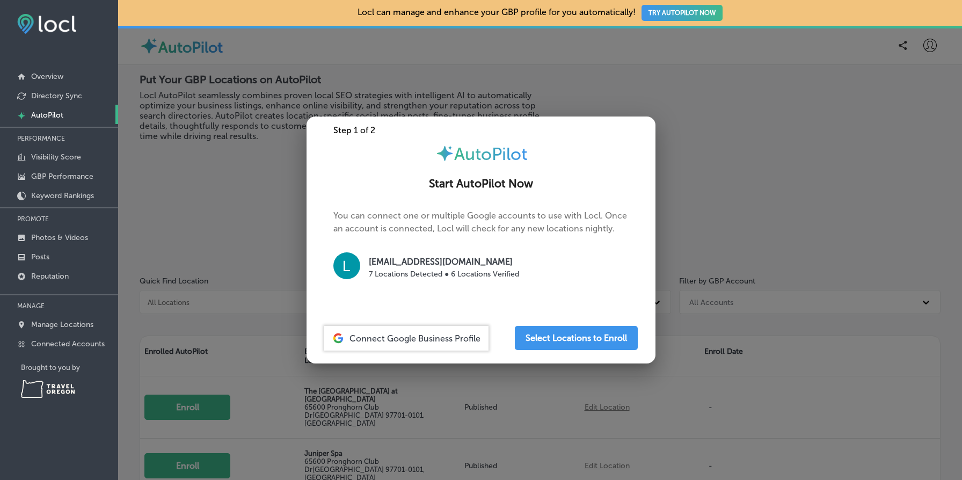
drag, startPoint x: 441, startPoint y: 207, endPoint x: 581, endPoint y: 261, distance: 150.4
click at [581, 261] on div "Step 1 of 2 AutoPilot Start AutoPilot Now You can connect one or multiple Googl…" at bounding box center [480, 239] width 349 height 247
click at [621, 262] on div "[EMAIL_ADDRESS][DOMAIN_NAME] 7 Locations Detected ● 6 Locations Verified" at bounding box center [480, 267] width 295 height 31
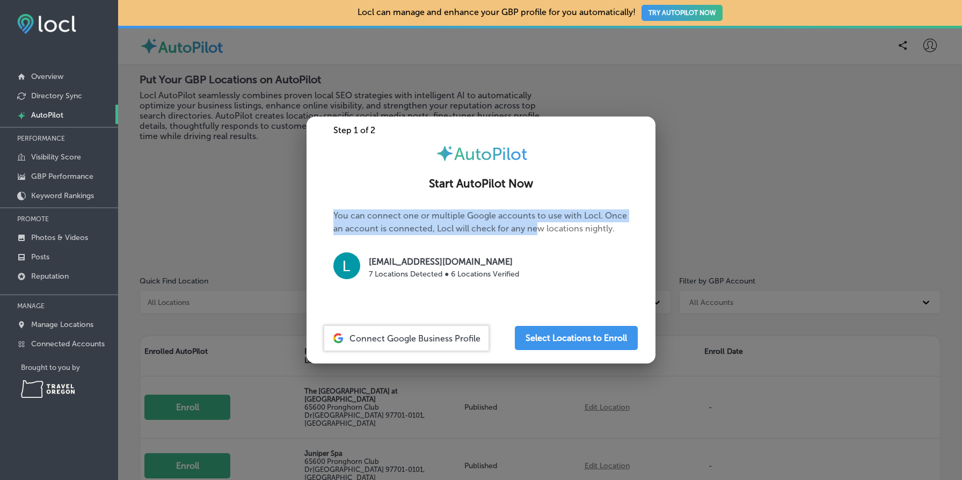
drag, startPoint x: 536, startPoint y: 230, endPoint x: 415, endPoint y: 192, distance: 127.1
click at [415, 192] on div "Step 1 of 2 AutoPilot Start AutoPilot Now You can connect one or multiple Googl…" at bounding box center [480, 239] width 349 height 247
click at [415, 192] on div "Start AutoPilot Now" at bounding box center [480, 178] width 349 height 28
drag, startPoint x: 530, startPoint y: 229, endPoint x: 446, endPoint y: 210, distance: 85.7
click at [446, 210] on p "You can connect one or multiple Google accounts to use with Locl. Once an accou…" at bounding box center [480, 250] width 295 height 82
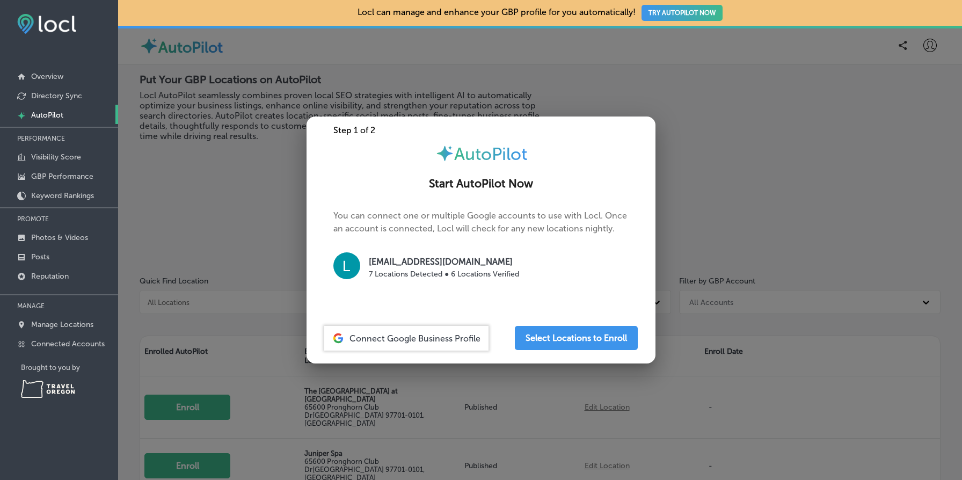
click at [446, 210] on p "You can connect one or multiple Google accounts to use with Locl. Once an accou…" at bounding box center [480, 250] width 295 height 82
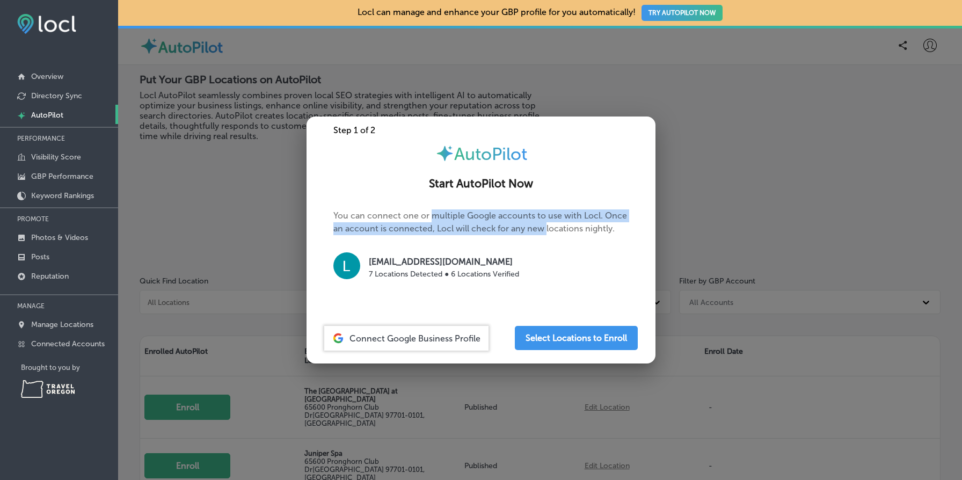
drag, startPoint x: 446, startPoint y: 211, endPoint x: 549, endPoint y: 237, distance: 106.4
click at [549, 237] on p "You can connect one or multiple Google accounts to use with Locl. Once an accou…" at bounding box center [480, 250] width 295 height 82
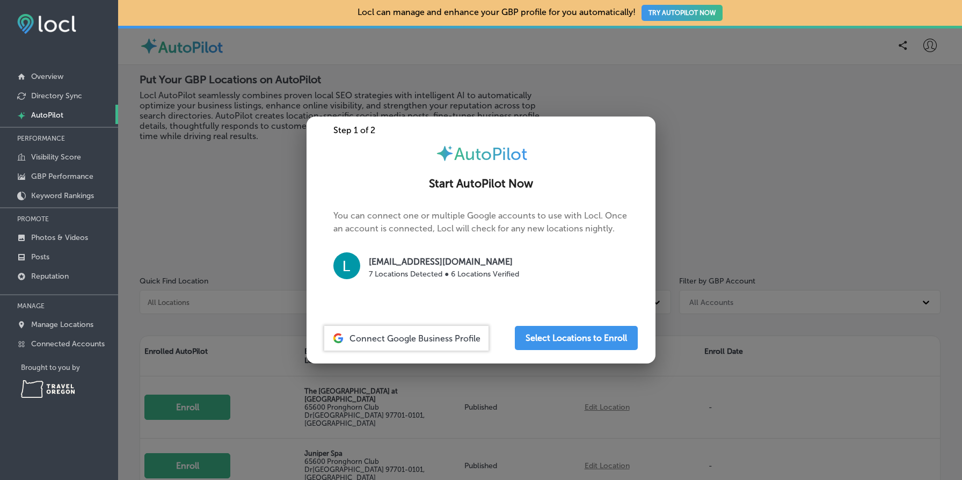
click at [581, 232] on p "You can connect one or multiple Google accounts to use with Locl. Once an accou…" at bounding box center [480, 250] width 295 height 82
drag, startPoint x: 581, startPoint y: 232, endPoint x: 519, endPoint y: 225, distance: 62.1
click at [519, 225] on p "You can connect one or multiple Google accounts to use with Locl. Once an accou…" at bounding box center [480, 250] width 295 height 82
click at [457, 214] on p "You can connect one or multiple Google accounts to use with Locl. Once an accou…" at bounding box center [480, 250] width 295 height 82
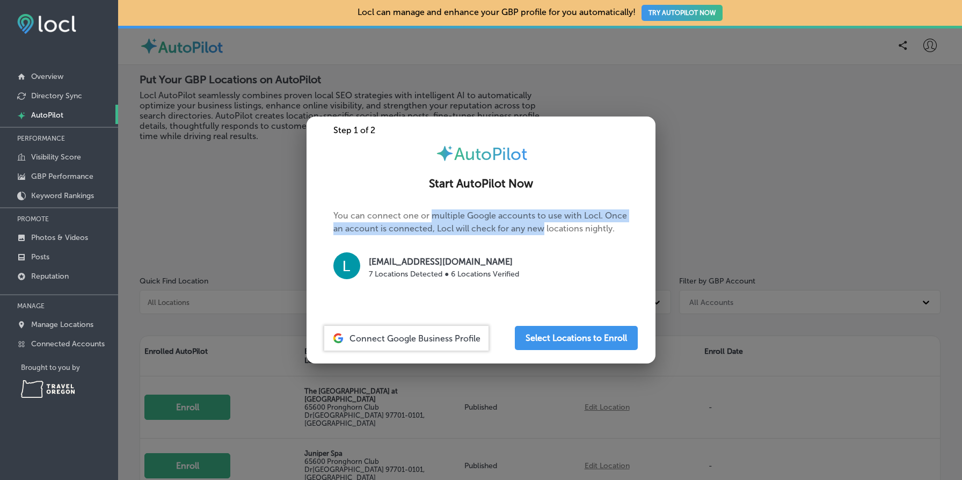
drag, startPoint x: 457, startPoint y: 214, endPoint x: 537, endPoint y: 225, distance: 80.8
click at [537, 225] on p "You can connect one or multiple Google accounts to use with Locl. Once an accou…" at bounding box center [480, 250] width 295 height 82
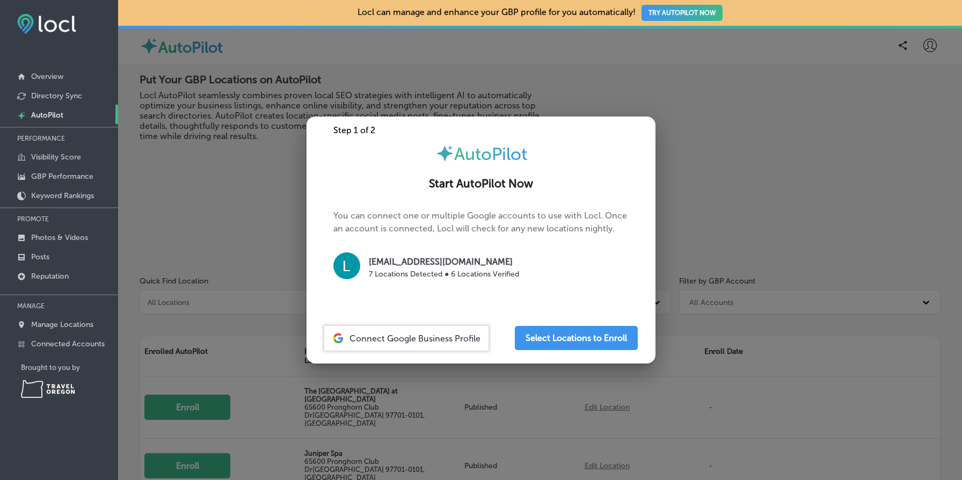
click at [713, 88] on div at bounding box center [481, 240] width 962 height 480
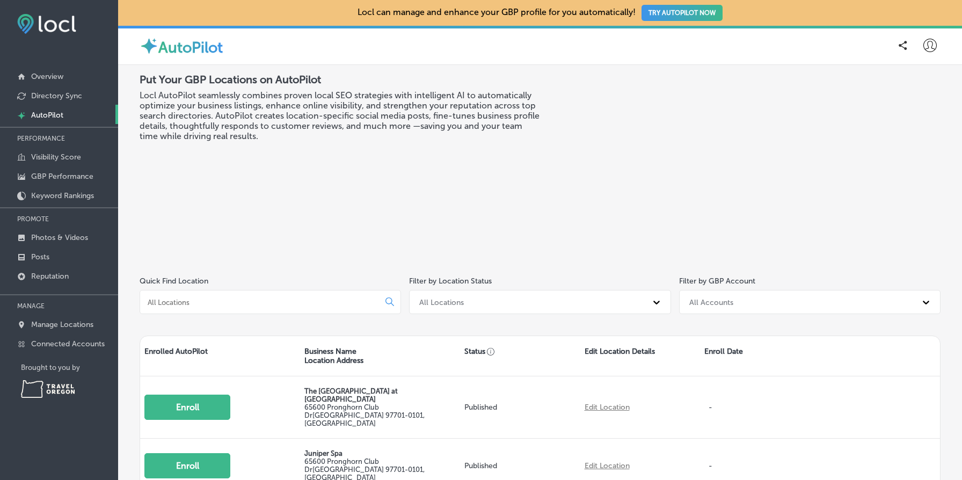
click at [715, 8] on button "TRY AUTOPILOT NOW" at bounding box center [681, 13] width 81 height 16
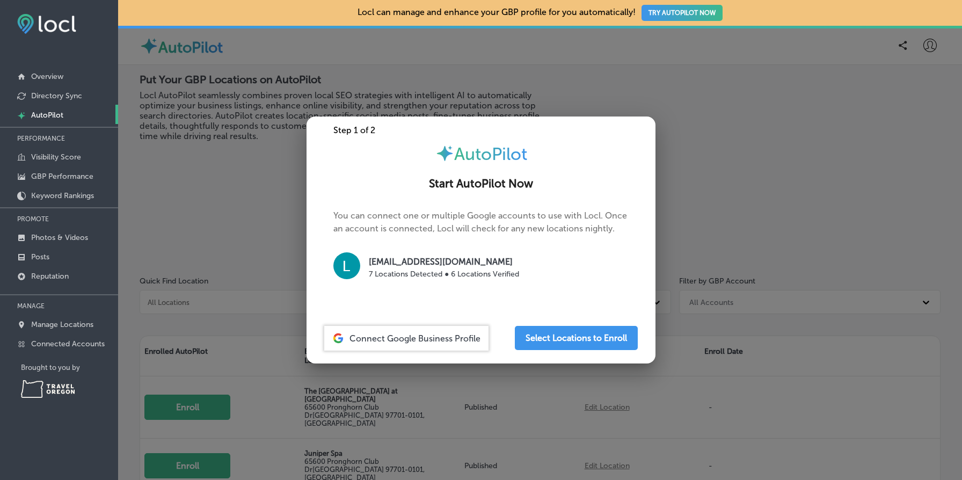
click at [766, 88] on div at bounding box center [481, 240] width 962 height 480
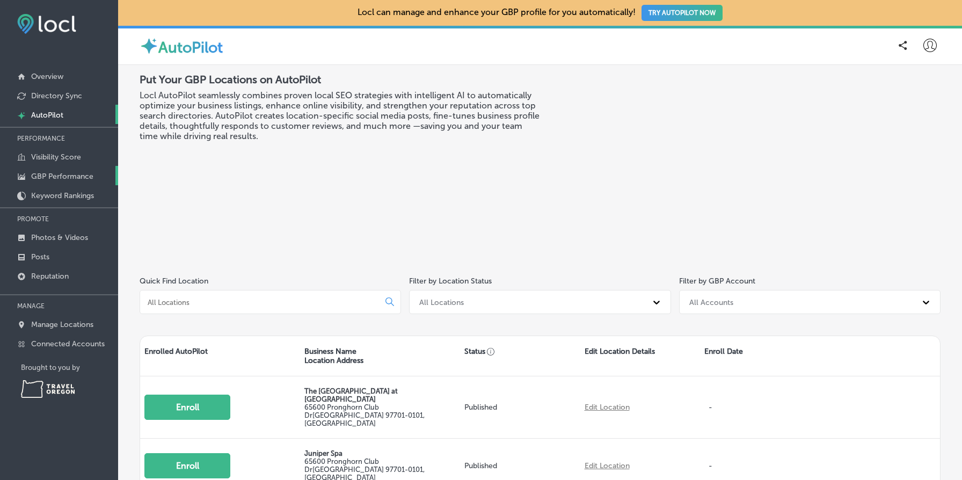
click at [84, 174] on p "GBP Performance" at bounding box center [62, 176] width 62 height 9
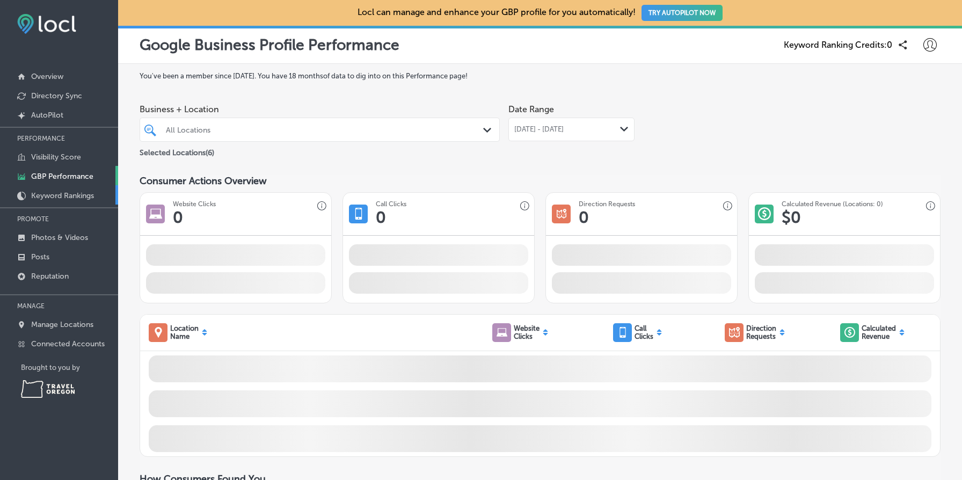
click at [85, 197] on p "Keyword Rankings" at bounding box center [62, 195] width 63 height 9
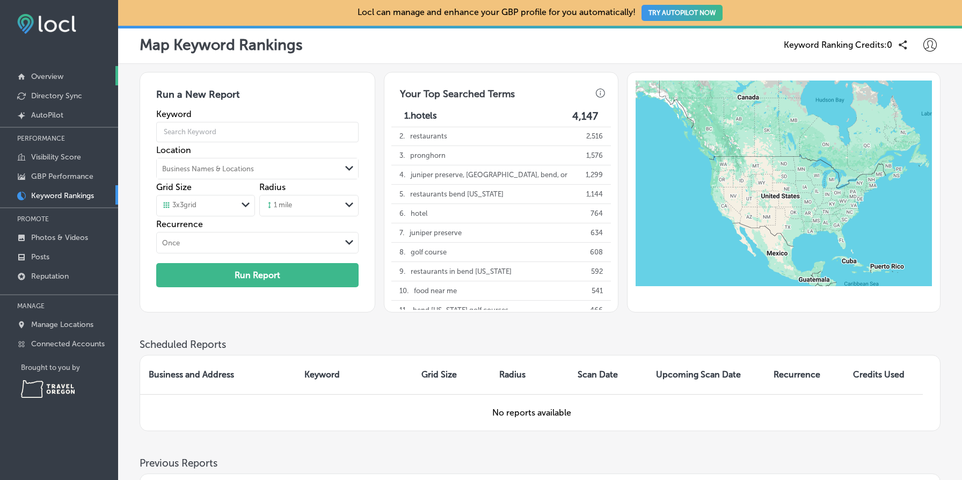
click at [65, 78] on link "Overview" at bounding box center [59, 75] width 118 height 19
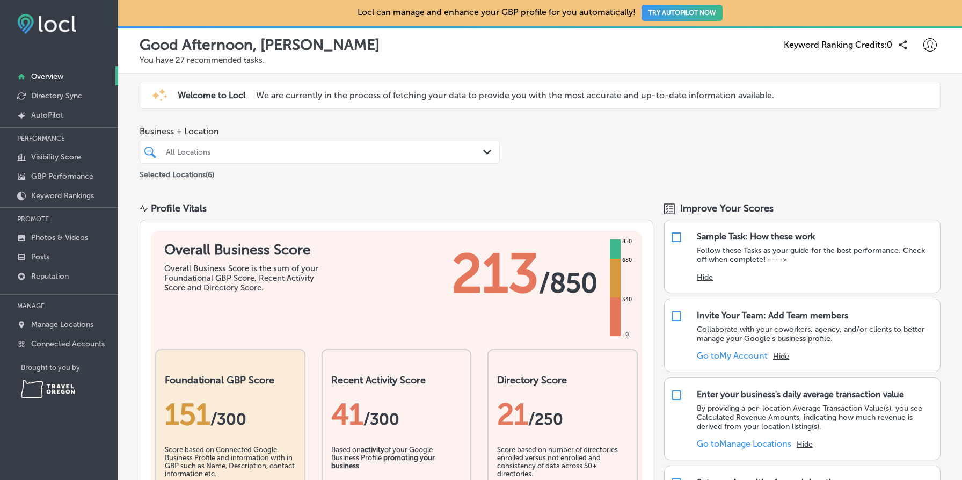
click at [573, 160] on div "Business + Location All Locations Path Created with Sketch. Selected Locations …" at bounding box center [540, 153] width 844 height 71
click at [49, 112] on p "AutoPilot" at bounding box center [47, 115] width 32 height 9
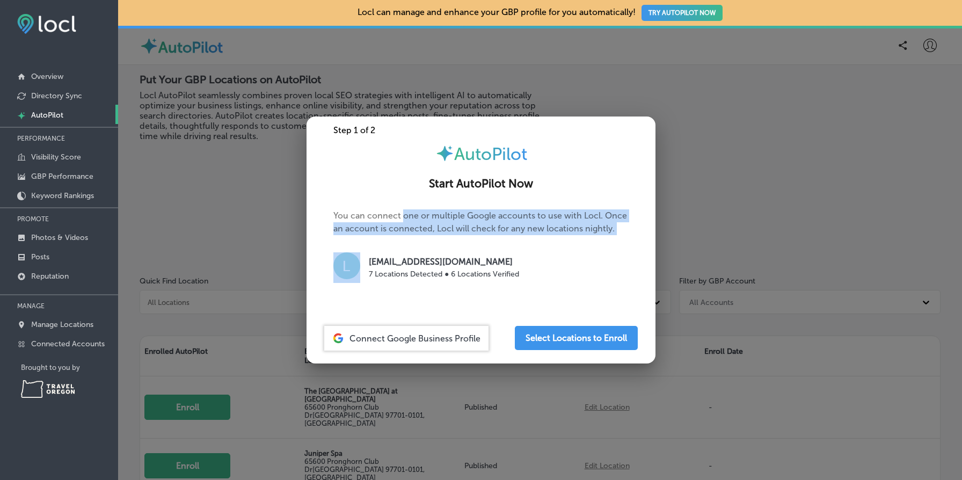
drag, startPoint x: 405, startPoint y: 211, endPoint x: 548, endPoint y: 247, distance: 147.8
click at [548, 247] on p "You can connect one or multiple Google accounts to use with Locl. Once an accou…" at bounding box center [480, 250] width 295 height 82
click at [576, 239] on p "You can connect one or multiple Google accounts to use with Locl. Once an accou…" at bounding box center [480, 250] width 295 height 82
drag, startPoint x: 576, startPoint y: 239, endPoint x: 463, endPoint y: 165, distance: 135.8
click at [463, 165] on div "Step 1 of 2 AutoPilot Start AutoPilot Now You can connect one or multiple Googl…" at bounding box center [480, 239] width 349 height 247
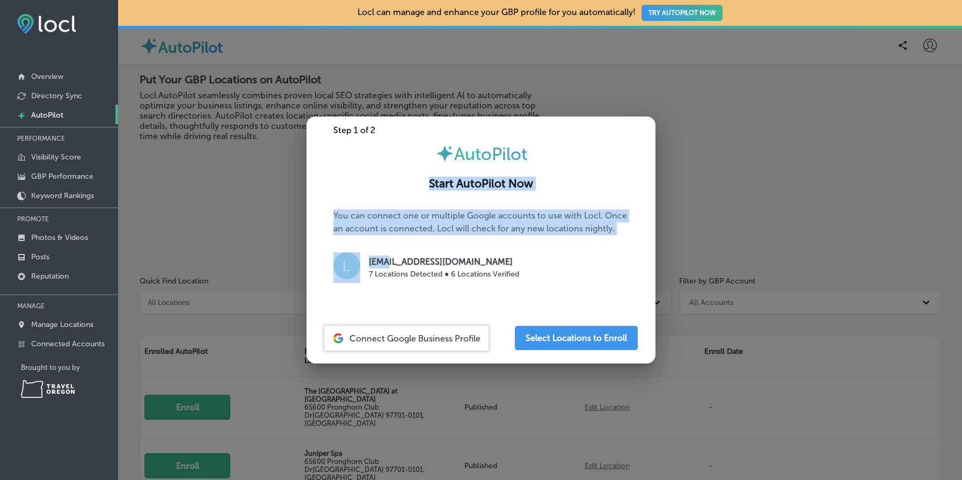
click at [462, 164] on div "Start AutoPilot Now" at bounding box center [480, 178] width 349 height 28
drag, startPoint x: 462, startPoint y: 164, endPoint x: 549, endPoint y: 231, distance: 109.4
click at [549, 231] on div "Step 1 of 2 AutoPilot Start AutoPilot Now You can connect one or multiple Googl…" at bounding box center [480, 239] width 349 height 247
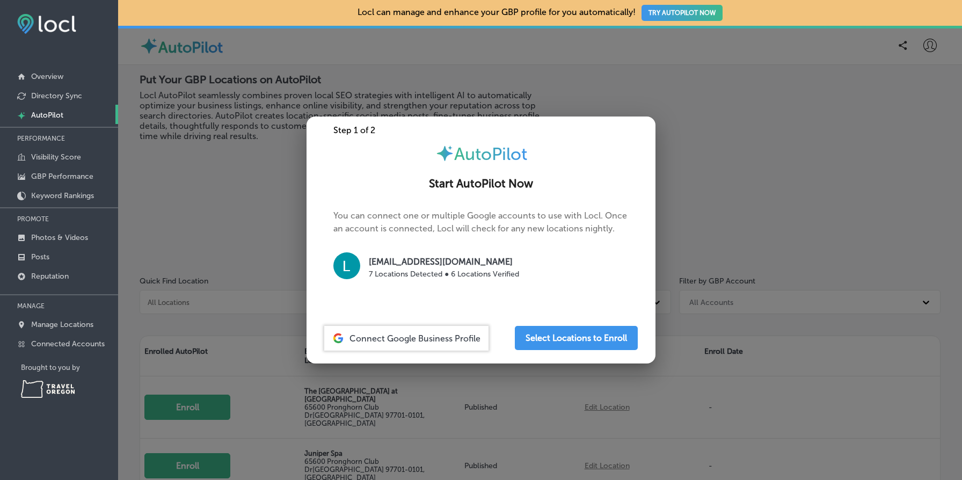
click at [613, 249] on p "You can connect one or multiple Google accounts to use with Locl. Once an accou…" at bounding box center [480, 250] width 295 height 82
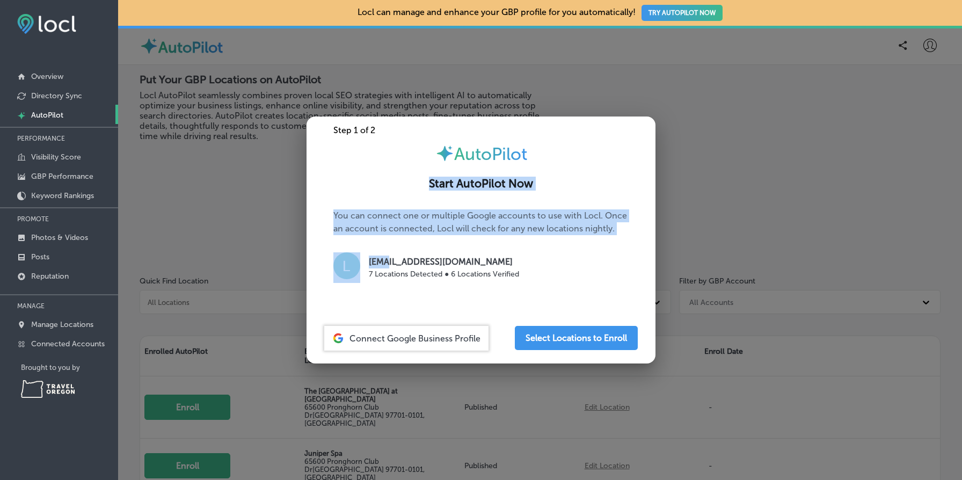
drag, startPoint x: 613, startPoint y: 249, endPoint x: 496, endPoint y: 169, distance: 141.4
click at [496, 169] on div "Step 1 of 2 AutoPilot Start AutoPilot Now You can connect one or multiple Googl…" at bounding box center [480, 239] width 349 height 247
click at [496, 169] on div "Start AutoPilot Now" at bounding box center [480, 178] width 349 height 28
drag, startPoint x: 496, startPoint y: 169, endPoint x: 583, endPoint y: 225, distance: 103.9
click at [583, 225] on div "Step 1 of 2 AutoPilot Start AutoPilot Now You can connect one or multiple Googl…" at bounding box center [480, 239] width 349 height 247
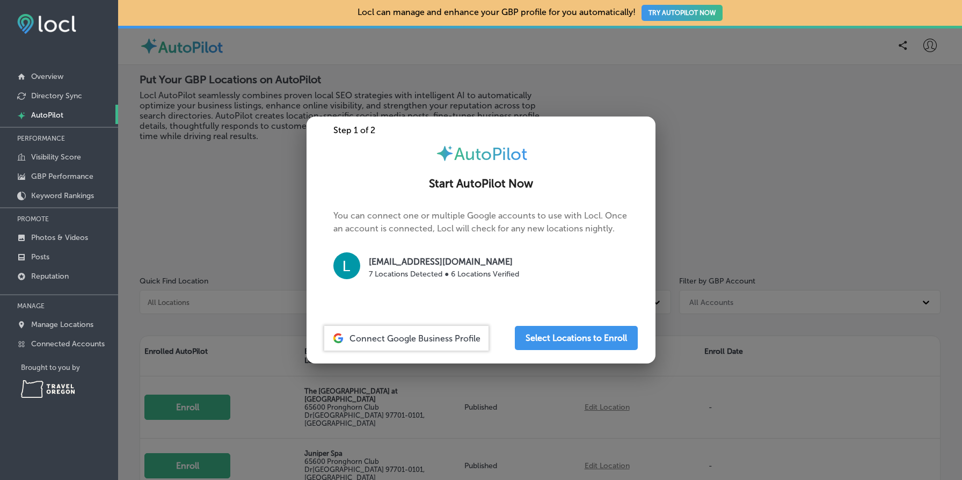
click at [603, 236] on p "You can connect one or multiple Google accounts to use with Locl. Once an accou…" at bounding box center [480, 250] width 295 height 82
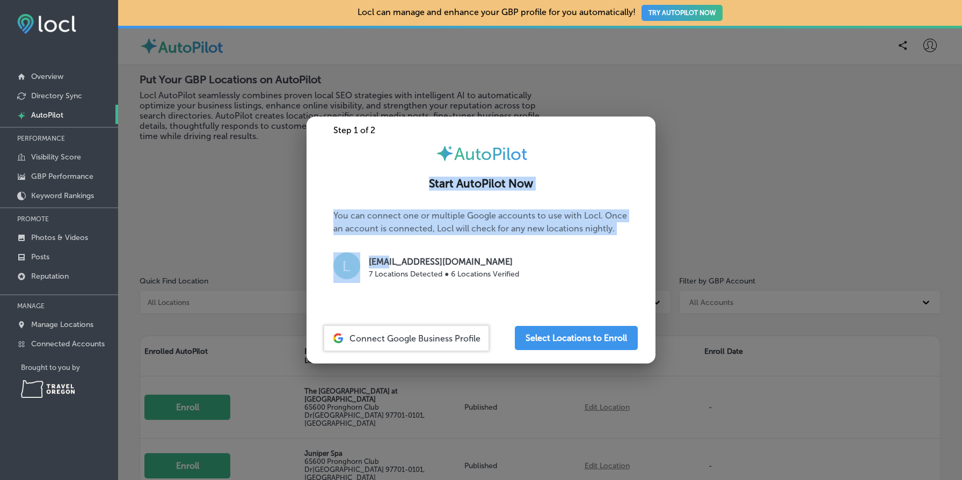
drag, startPoint x: 603, startPoint y: 236, endPoint x: 450, endPoint y: 176, distance: 164.1
click at [450, 176] on div "Step 1 of 2 AutoPilot Start AutoPilot Now You can connect one or multiple Googl…" at bounding box center [480, 239] width 349 height 247
click at [450, 176] on div "Start AutoPilot Now" at bounding box center [480, 178] width 349 height 28
drag, startPoint x: 450, startPoint y: 176, endPoint x: 550, endPoint y: 226, distance: 111.9
click at [550, 226] on div "Step 1 of 2 AutoPilot Start AutoPilot Now You can connect one or multiple Googl…" at bounding box center [480, 239] width 349 height 247
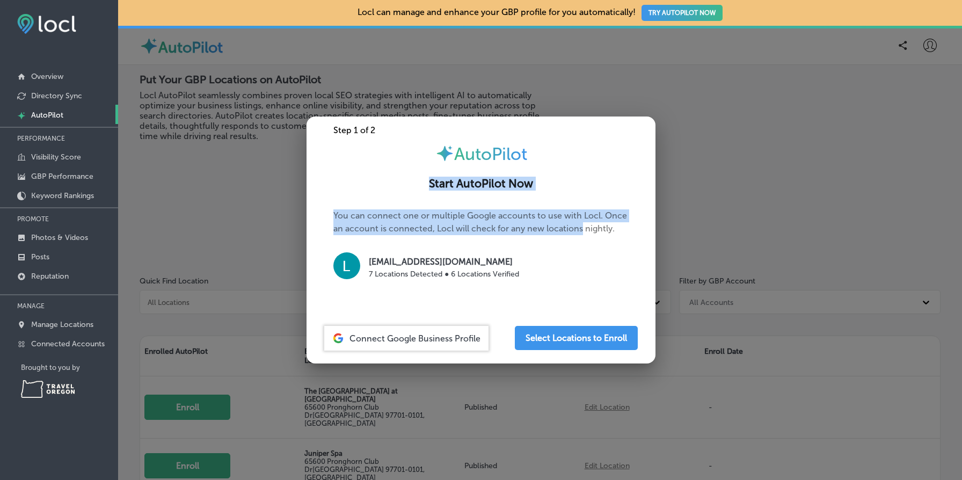
click at [550, 226] on p "You can connect one or multiple Google accounts to use with Locl. Once an accou…" at bounding box center [480, 250] width 295 height 82
drag, startPoint x: 550, startPoint y: 226, endPoint x: 455, endPoint y: 180, distance: 105.1
click at [455, 180] on div "Step 1 of 2 AutoPilot Start AutoPilot Now You can connect one or multiple Googl…" at bounding box center [480, 239] width 349 height 247
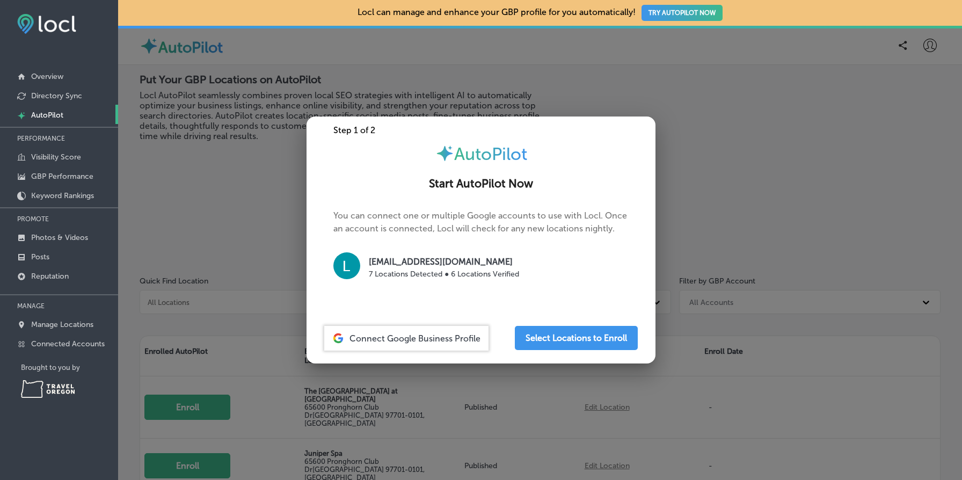
click at [454, 179] on h2 "Start AutoPilot Now" at bounding box center [480, 183] width 323 height 13
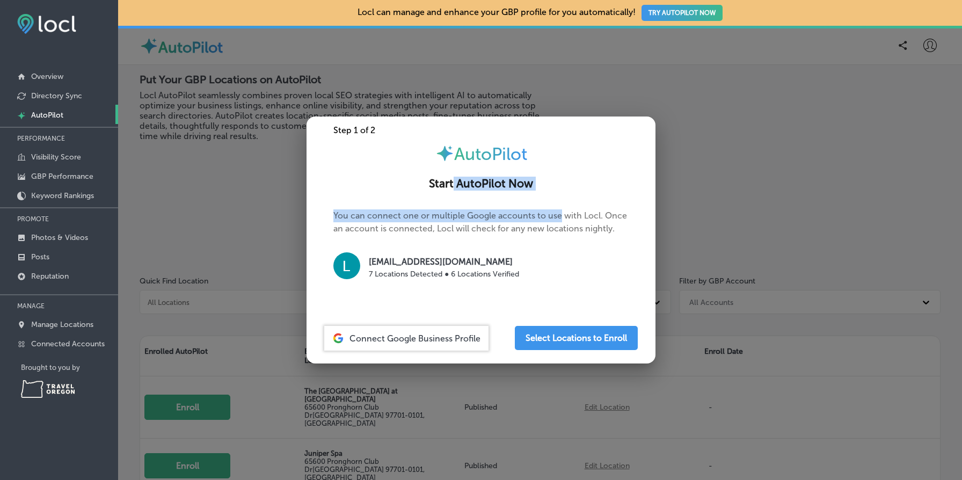
drag, startPoint x: 454, startPoint y: 179, endPoint x: 556, endPoint y: 222, distance: 109.9
click at [556, 222] on div "Step 1 of 2 AutoPilot Start AutoPilot Now You can connect one or multiple Googl…" at bounding box center [480, 239] width 349 height 247
click at [556, 222] on p "You can connect one or multiple Google accounts to use with Locl. Once an accou…" at bounding box center [480, 250] width 295 height 82
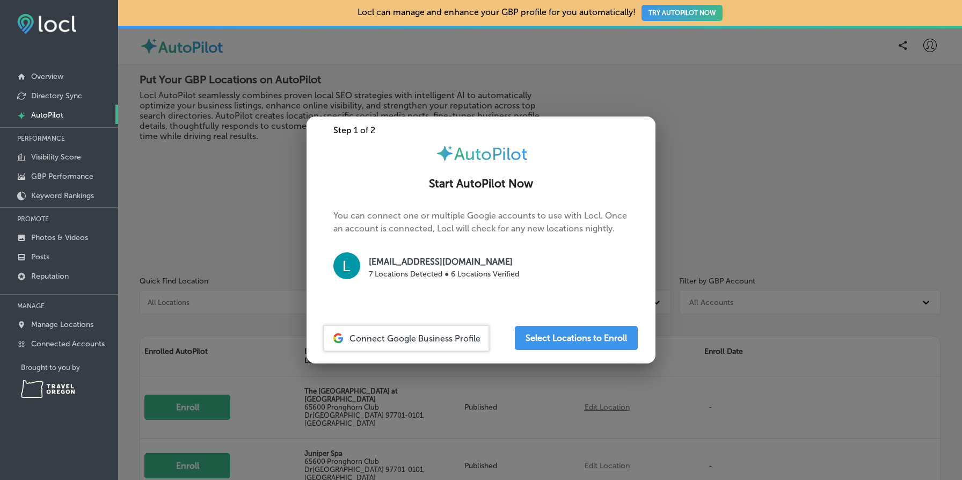
click at [739, 354] on div at bounding box center [481, 240] width 962 height 480
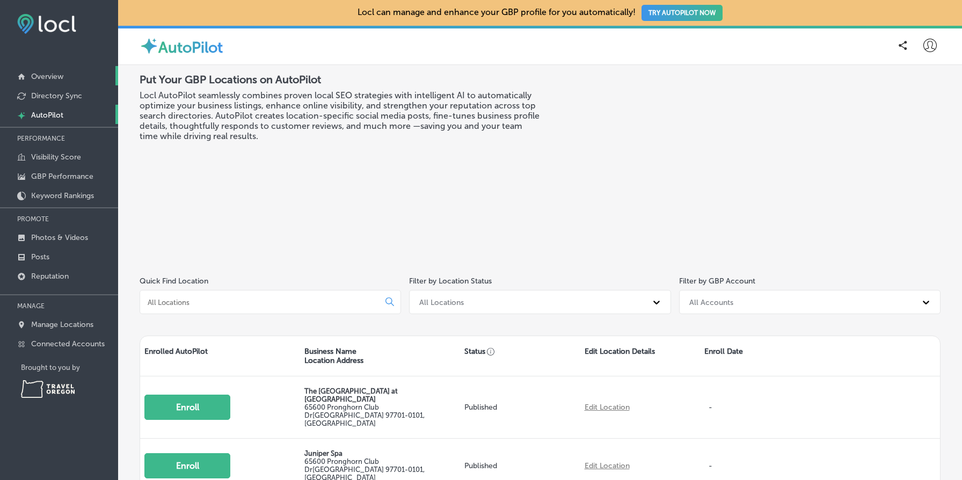
click at [74, 72] on link "Overview" at bounding box center [59, 75] width 118 height 19
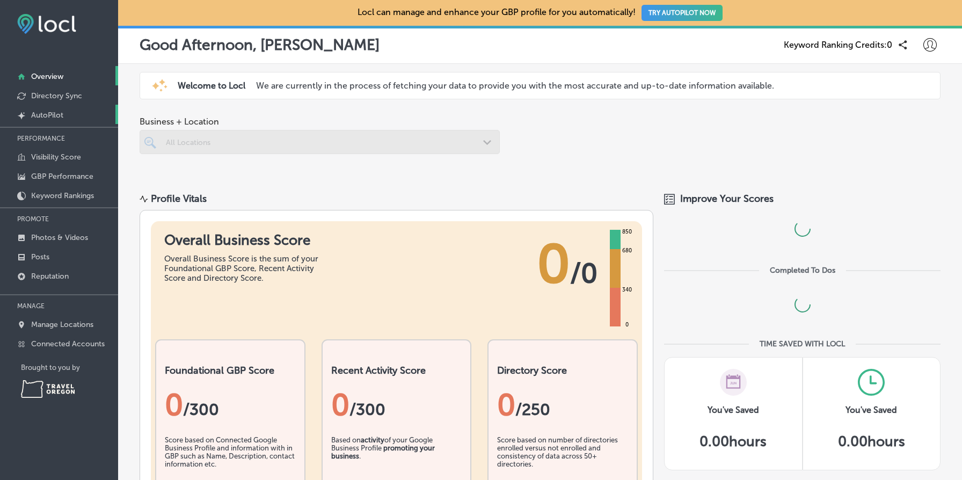
click at [77, 118] on link "Created by potrace 1.10, written by [PERSON_NAME] [DATE]-[DATE] AutoPilot" at bounding box center [59, 114] width 118 height 19
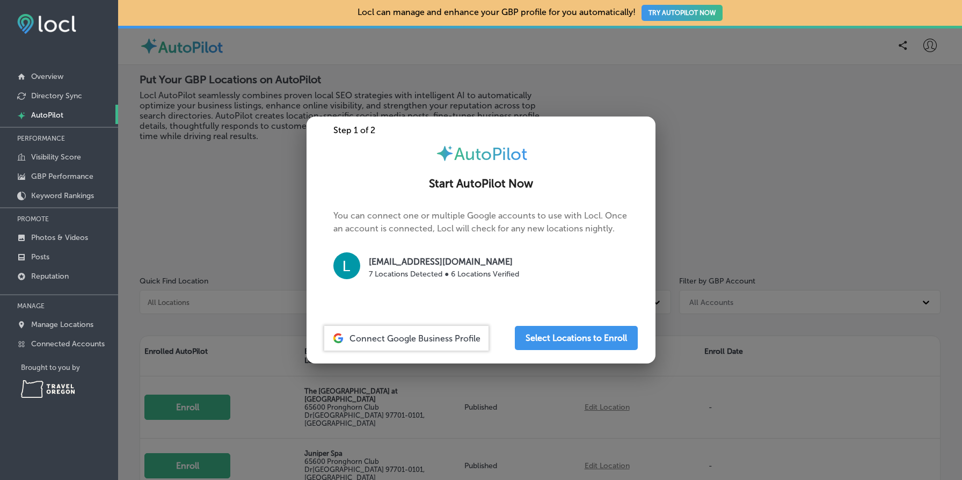
click at [265, 157] on div at bounding box center [481, 240] width 962 height 480
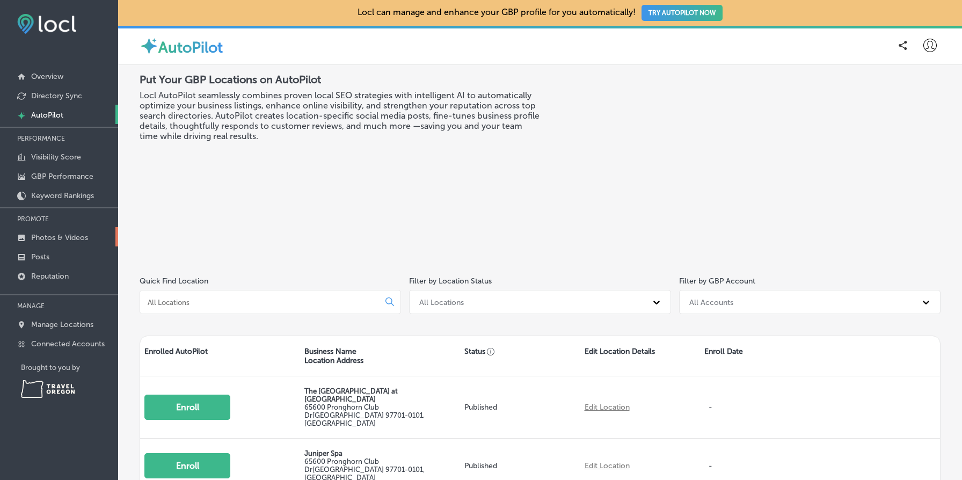
click at [84, 238] on p "Photos & Videos" at bounding box center [59, 237] width 57 height 9
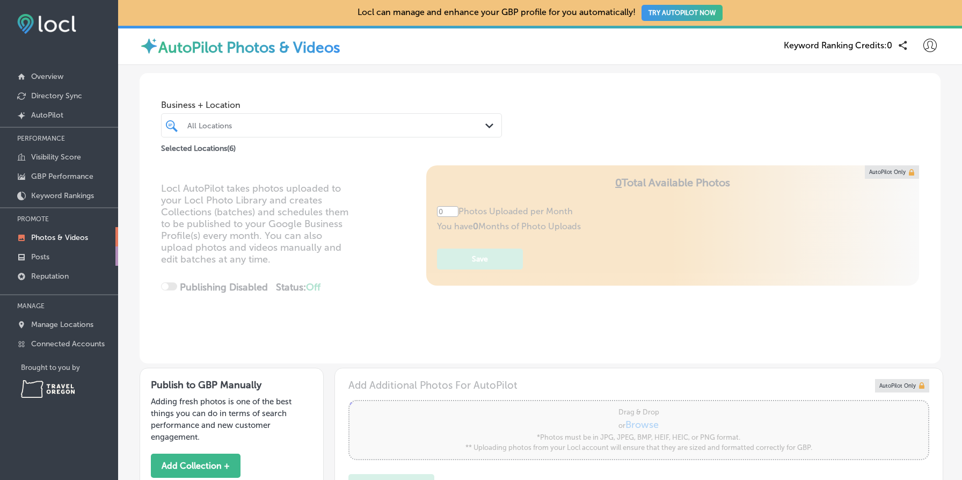
type input "5"
click at [71, 255] on link "Posts" at bounding box center [59, 255] width 118 height 19
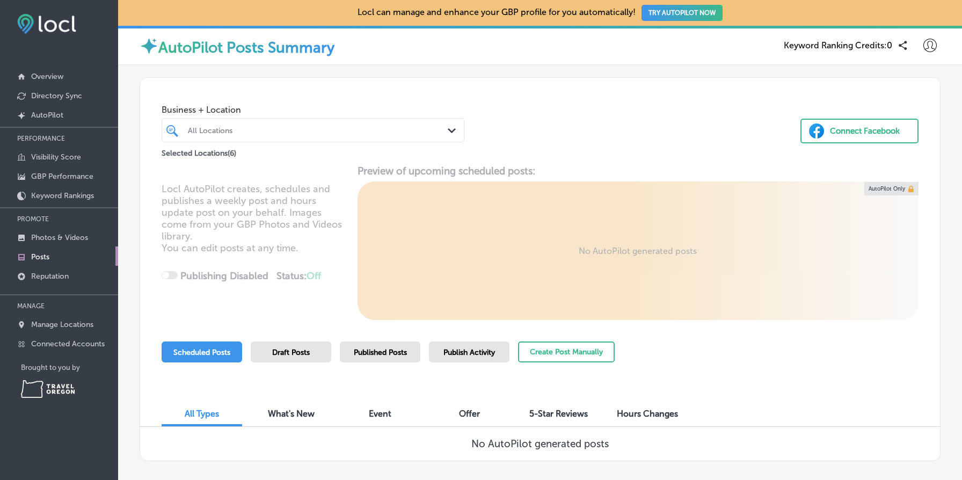
click at [271, 46] on label "AutoPilot Posts Summary" at bounding box center [246, 48] width 176 height 18
click at [271, 47] on label "AutoPilot Posts Summary" at bounding box center [246, 48] width 176 height 18
click at [403, 55] on div "AutoPilot Posts Summary Keyword Ranking Credits: 0" at bounding box center [540, 45] width 801 height 23
click at [52, 119] on p "AutoPilot" at bounding box center [47, 115] width 32 height 9
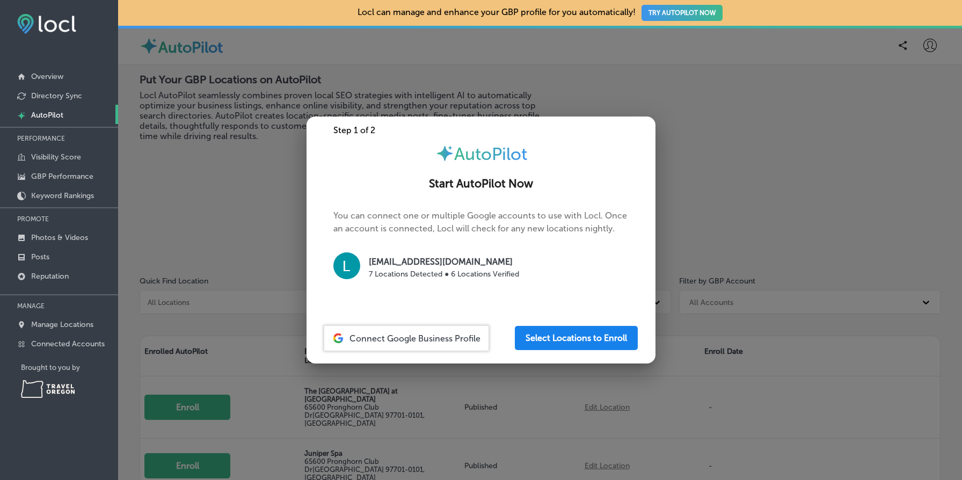
click at [569, 347] on button "Select Locations to Enroll" at bounding box center [576, 338] width 123 height 24
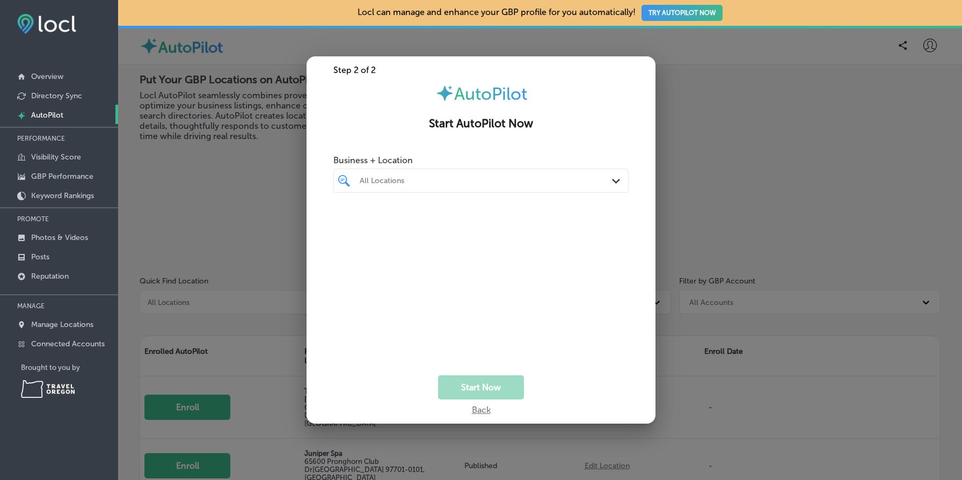
click at [198, 162] on div at bounding box center [481, 240] width 962 height 480
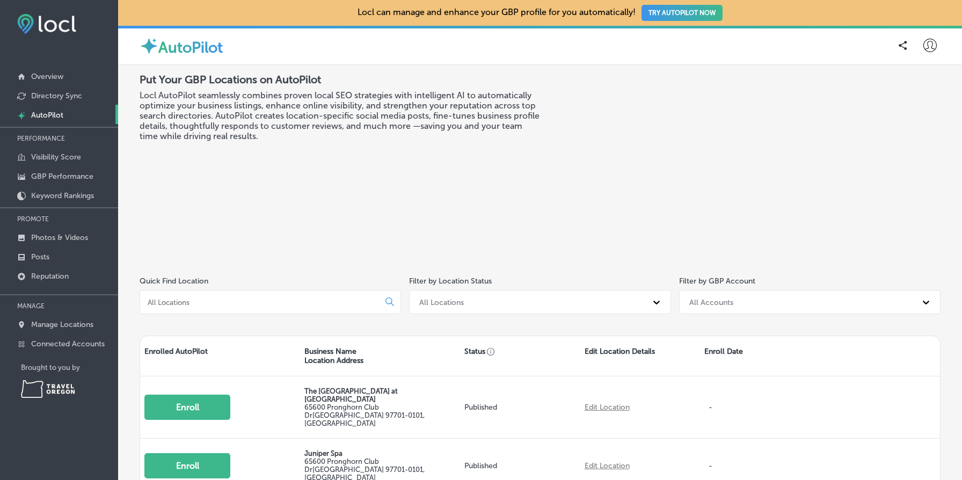
click at [685, 17] on button "TRY AUTOPILOT NOW" at bounding box center [681, 13] width 81 height 16
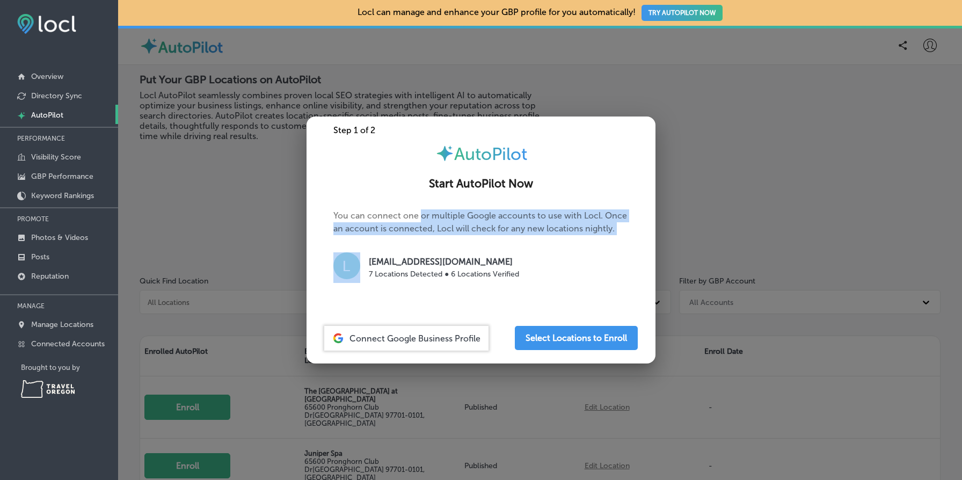
drag, startPoint x: 422, startPoint y: 214, endPoint x: 549, endPoint y: 246, distance: 130.2
click at [549, 246] on p "You can connect one or multiple Google accounts to use with Locl. Once an accou…" at bounding box center [480, 250] width 295 height 82
click at [595, 245] on p "You can connect one or multiple Google accounts to use with Locl. Once an accou…" at bounding box center [480, 250] width 295 height 82
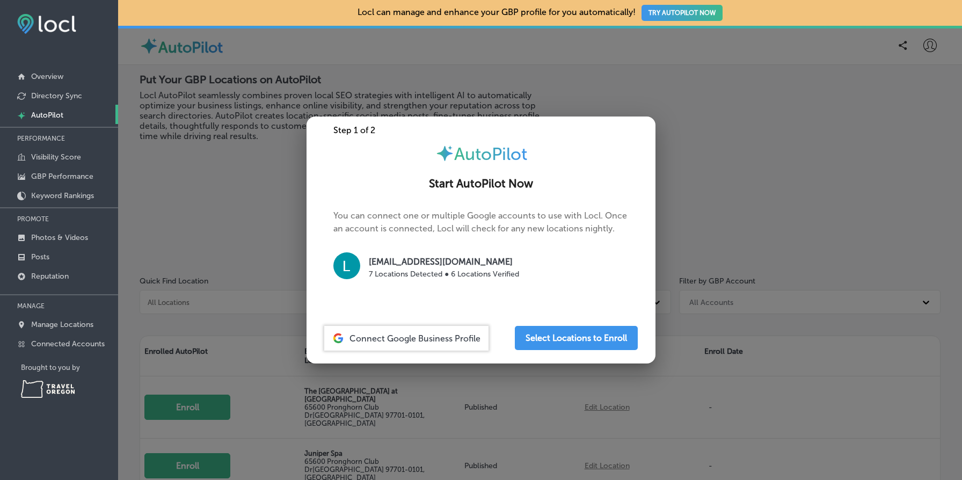
click at [579, 72] on div at bounding box center [481, 240] width 962 height 480
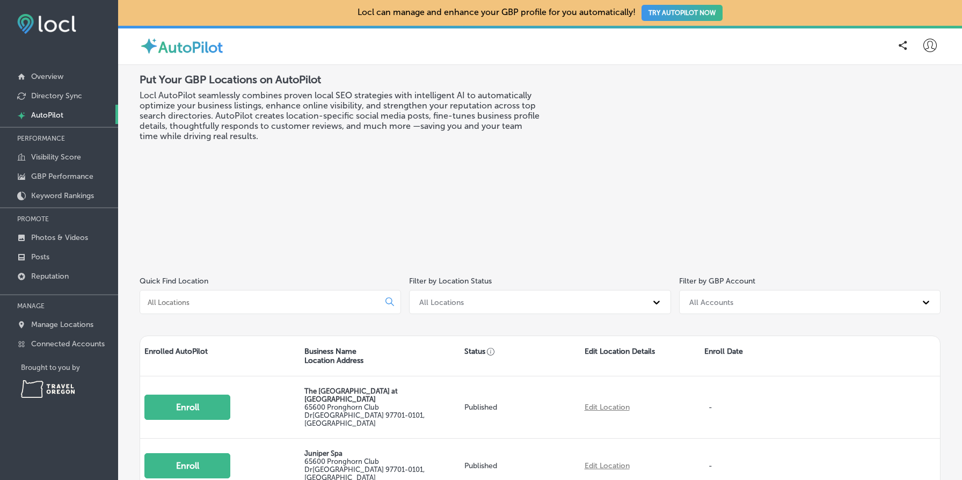
click at [689, 16] on button "TRY AUTOPILOT NOW" at bounding box center [681, 13] width 81 height 16
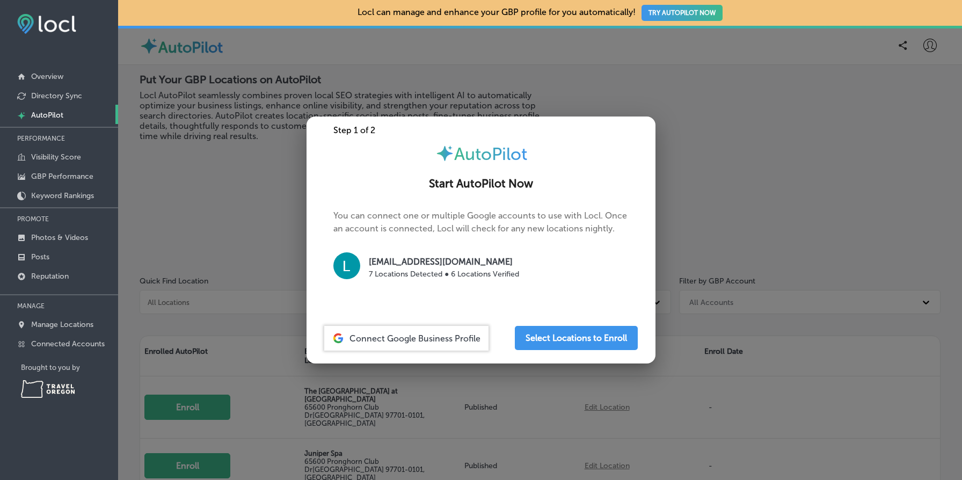
click at [465, 185] on h2 "Start AutoPilot Now" at bounding box center [480, 183] width 323 height 13
click at [336, 181] on h2 "Start AutoPilot Now" at bounding box center [480, 183] width 323 height 13
click at [245, 173] on div at bounding box center [481, 240] width 962 height 480
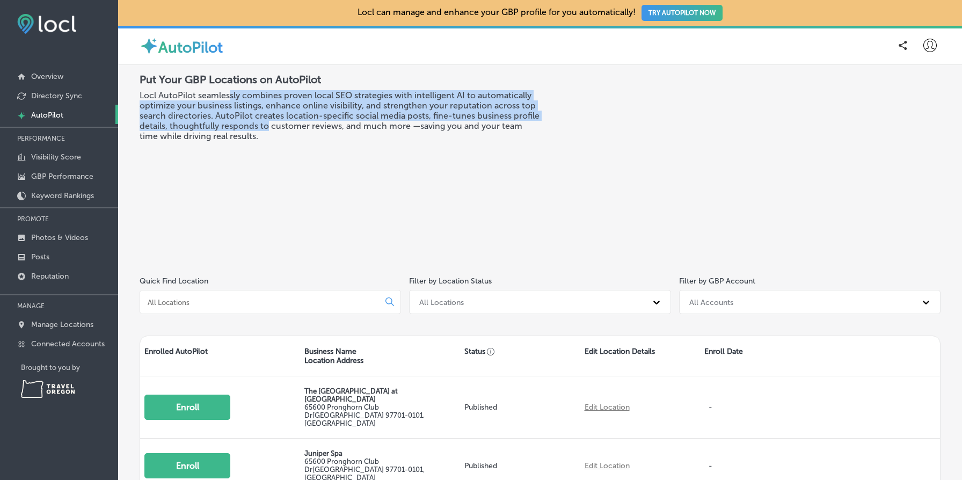
drag, startPoint x: 267, startPoint y: 129, endPoint x: 214, endPoint y: 82, distance: 71.1
click at [221, 91] on h3 "Locl AutoPilot seamlessly combines proven local SEO strategies with intelligent…" at bounding box center [340, 115] width 400 height 51
click at [252, 106] on h3 "Locl AutoPilot seamlessly combines proven local SEO strategies with intelligent…" at bounding box center [340, 115] width 400 height 51
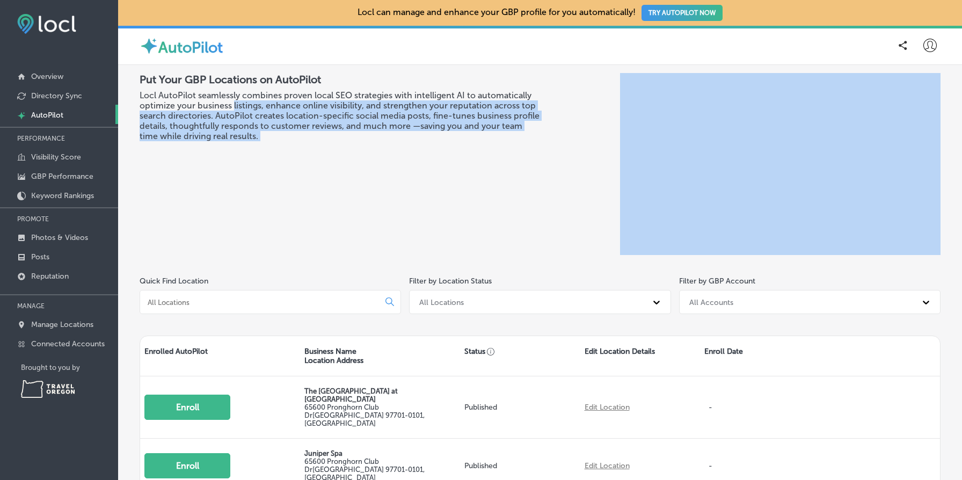
drag, startPoint x: 252, startPoint y: 106, endPoint x: 381, endPoint y: 132, distance: 132.0
click at [381, 132] on h3 "Locl AutoPilot seamlessly combines proven local SEO strategies with intelligent…" at bounding box center [340, 115] width 400 height 51
click at [424, 131] on h3 "Locl AutoPilot seamlessly combines proven local SEO strategies with intelligent…" at bounding box center [340, 115] width 400 height 51
drag, startPoint x: 424, startPoint y: 131, endPoint x: 360, endPoint y: 118, distance: 65.2
click at [360, 118] on h3 "Locl AutoPilot seamlessly combines proven local SEO strategies with intelligent…" at bounding box center [340, 115] width 400 height 51
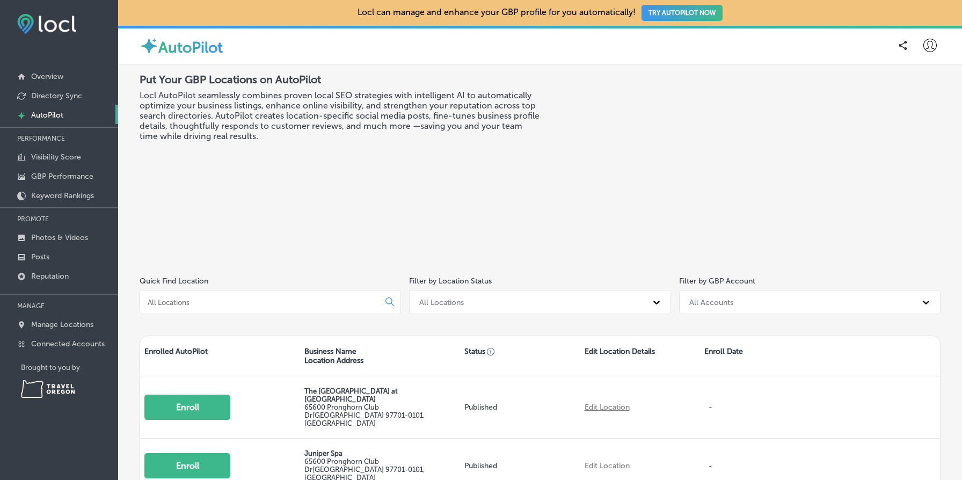
click at [293, 106] on h3 "Locl AutoPilot seamlessly combines proven local SEO strategies with intelligent…" at bounding box center [340, 115] width 400 height 51
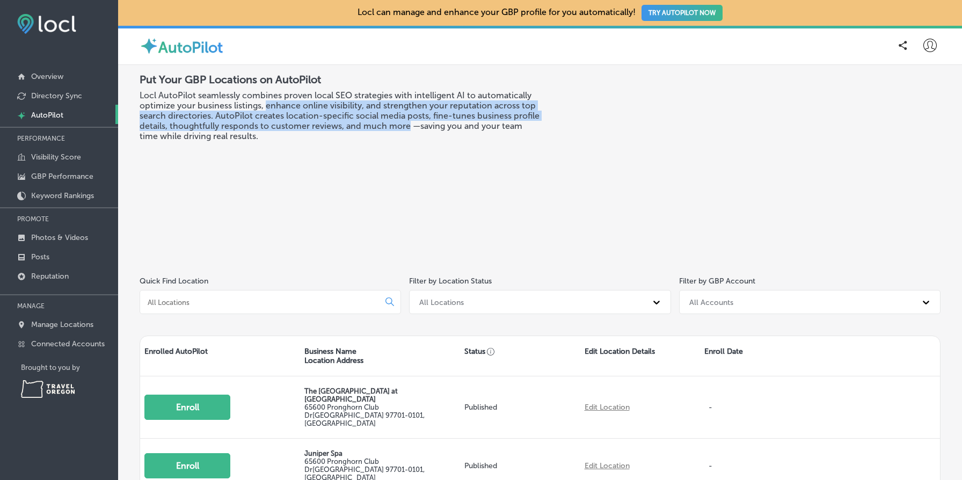
drag, startPoint x: 293, startPoint y: 106, endPoint x: 405, endPoint y: 125, distance: 113.7
click at [405, 125] on h3 "Locl AutoPilot seamlessly combines proven local SEO strategies with intelligent…" at bounding box center [340, 115] width 400 height 51
drag, startPoint x: 405, startPoint y: 125, endPoint x: 337, endPoint y: 111, distance: 70.1
click at [337, 112] on h3 "Locl AutoPilot seamlessly combines proven local SEO strategies with intelligent…" at bounding box center [340, 115] width 400 height 51
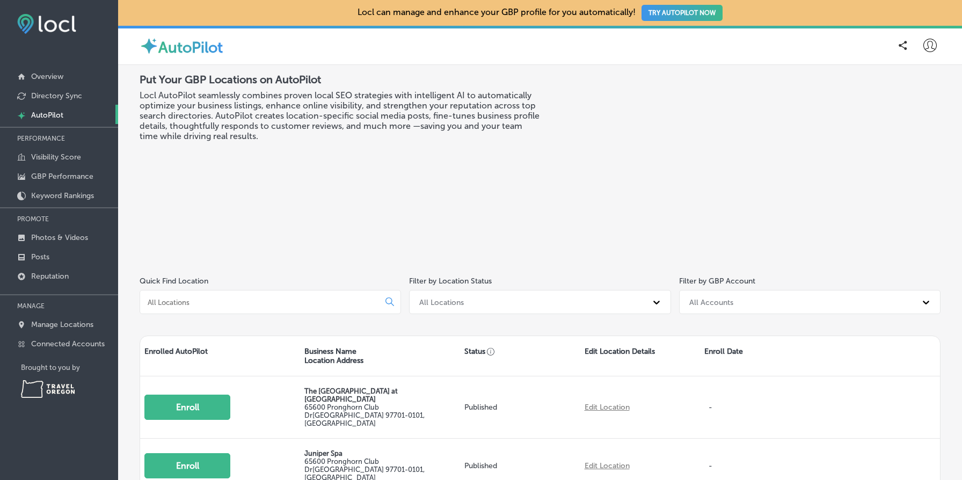
click at [257, 102] on h3 "Locl AutoPilot seamlessly combines proven local SEO strategies with intelligent…" at bounding box center [340, 115] width 400 height 51
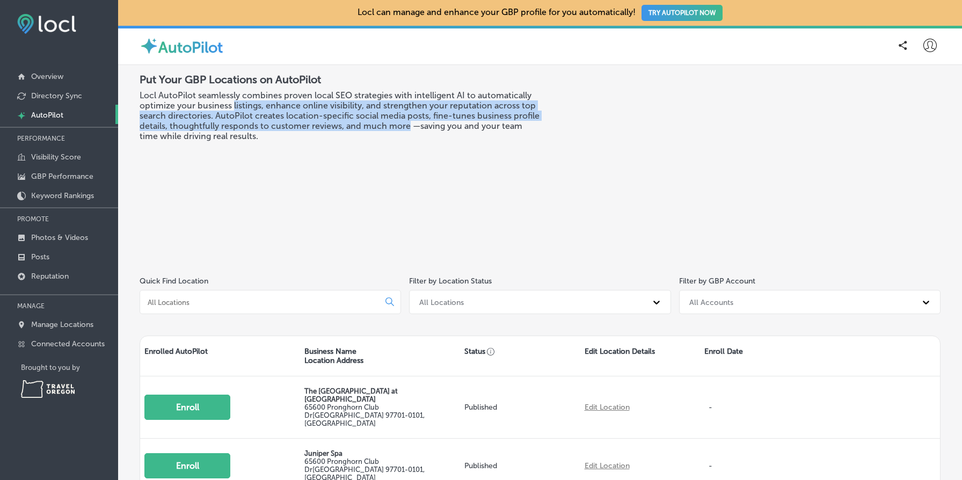
drag, startPoint x: 257, startPoint y: 102, endPoint x: 400, endPoint y: 122, distance: 144.1
click at [400, 122] on h3 "Locl AutoPilot seamlessly combines proven local SEO strategies with intelligent…" at bounding box center [340, 115] width 400 height 51
drag, startPoint x: 400, startPoint y: 122, endPoint x: 271, endPoint y: 112, distance: 129.8
click at [271, 112] on h3 "Locl AutoPilot seamlessly combines proven local SEO strategies with intelligent…" at bounding box center [340, 115] width 400 height 51
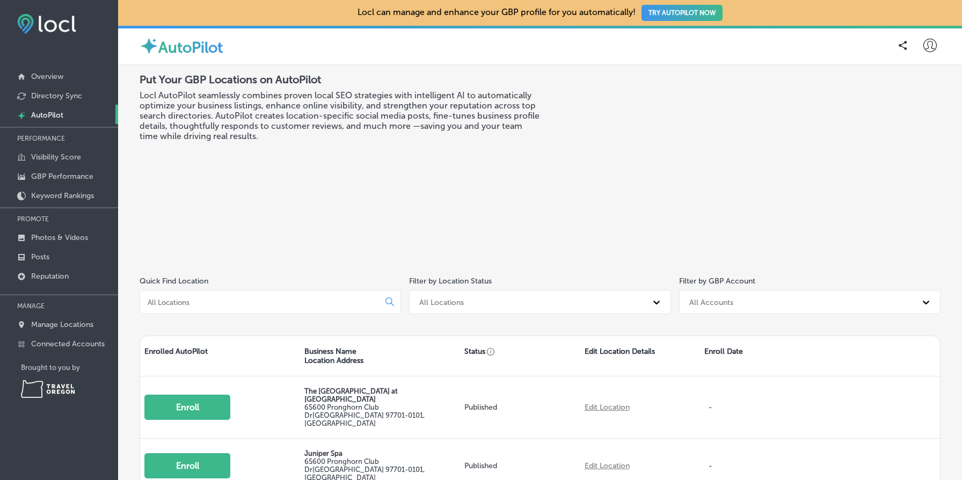
click at [225, 104] on h3 "Locl AutoPilot seamlessly combines proven local SEO strategies with intelligent…" at bounding box center [340, 115] width 400 height 51
click at [56, 72] on p "Overview" at bounding box center [47, 76] width 32 height 9
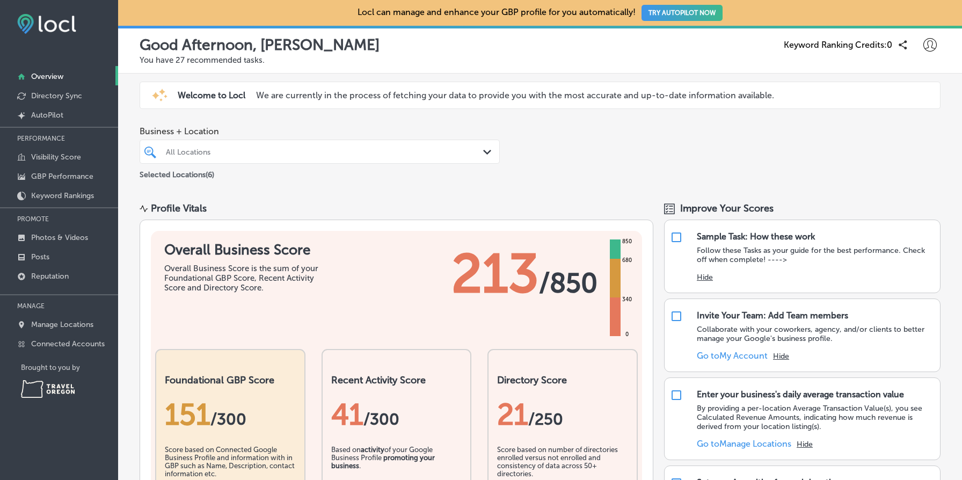
click at [388, 91] on p "We are currently in the process of fetching your data to provide you with the m…" at bounding box center [515, 95] width 518 height 10
drag, startPoint x: 388, startPoint y: 91, endPoint x: 521, endPoint y: 115, distance: 135.8
click at [521, 115] on div "Locl can manage and enhance your GBP profile for you automatically! TRY AUTOPIL…" at bounding box center [540, 240] width 844 height 480
click at [487, 94] on p "We are currently in the process of fetching your data to provide you with the m…" at bounding box center [515, 95] width 518 height 10
drag, startPoint x: 487, startPoint y: 94, endPoint x: 364, endPoint y: 84, distance: 123.3
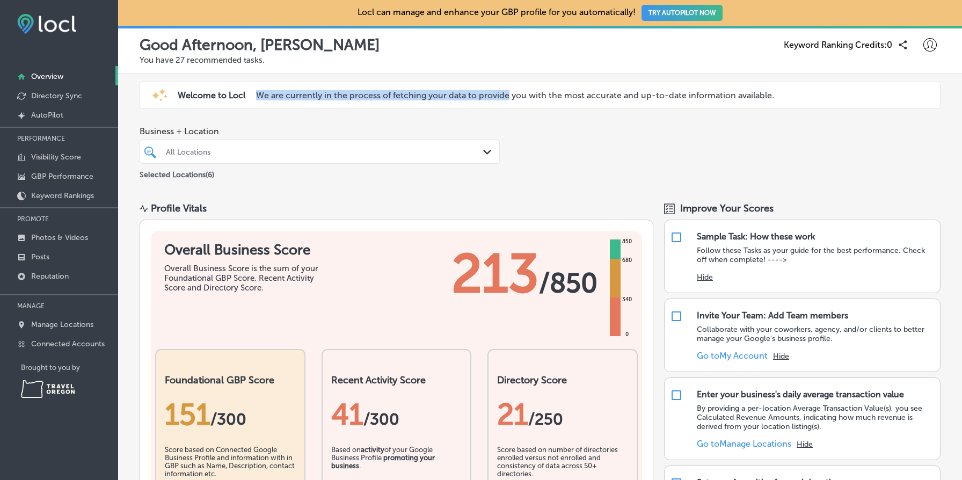
click at [364, 84] on div "iconmonstr-warning-6 (1) Welcome to Locl We are currently in the process of fet…" at bounding box center [540, 95] width 801 height 27
click at [369, 96] on p "We are currently in the process of fetching your data to provide you with the m…" at bounding box center [515, 95] width 518 height 10
drag, startPoint x: 369, startPoint y: 96, endPoint x: 521, endPoint y: 109, distance: 152.5
click at [521, 109] on div "iconmonstr-warning-6 (1) Welcome to Locl We are currently in the process of fet…" at bounding box center [540, 96] width 801 height 34
click at [506, 98] on p "We are currently in the process of fetching your data to provide you with the m…" at bounding box center [515, 95] width 518 height 10
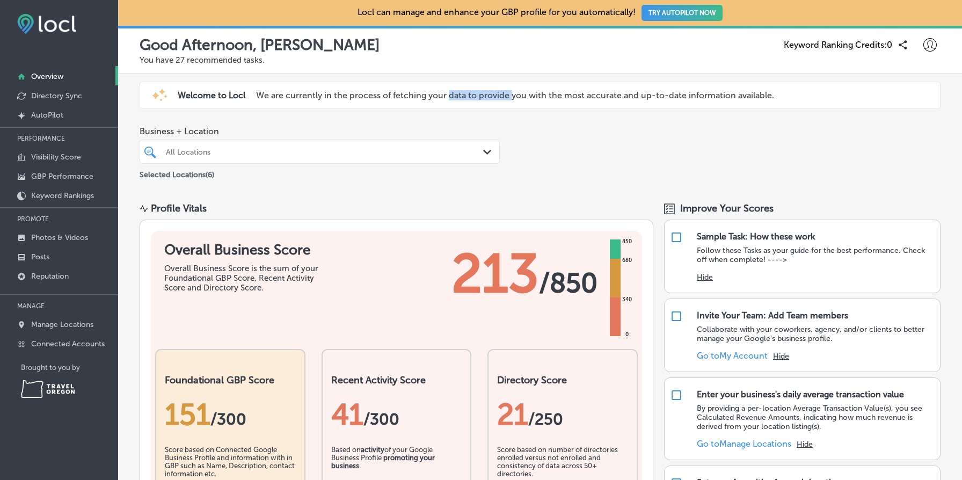
drag, startPoint x: 506, startPoint y: 98, endPoint x: 401, endPoint y: 94, distance: 104.7
click at [411, 94] on p "We are currently in the process of fetching your data to provide you with the m…" at bounding box center [515, 95] width 518 height 10
click at [390, 95] on p "We are currently in the process of fetching your data to provide you with the m…" at bounding box center [515, 95] width 518 height 10
drag, startPoint x: 390, startPoint y: 95, endPoint x: 493, endPoint y: 107, distance: 103.8
click at [493, 107] on div "iconmonstr-warning-6 (1) Welcome to Locl We are currently in the process of fet…" at bounding box center [540, 95] width 801 height 27
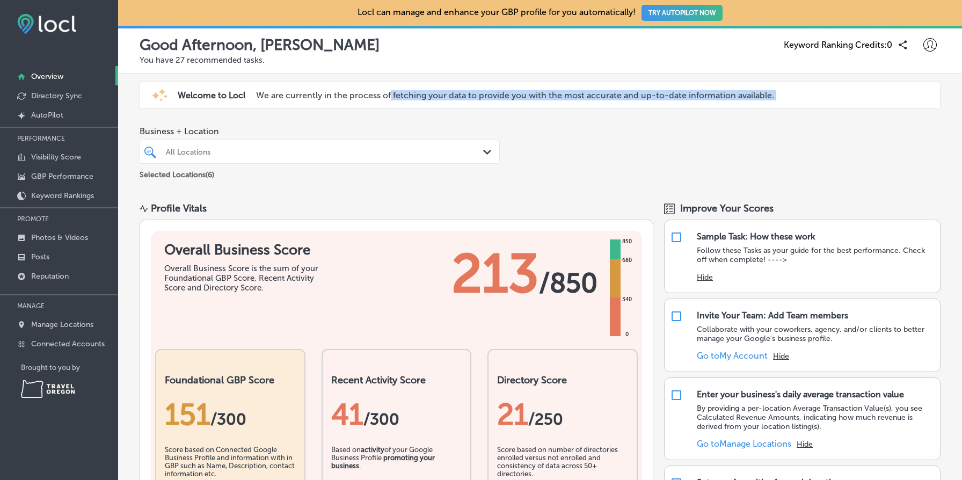
click at [506, 96] on p "We are currently in the process of fetching your data to provide you with the m…" at bounding box center [515, 95] width 518 height 10
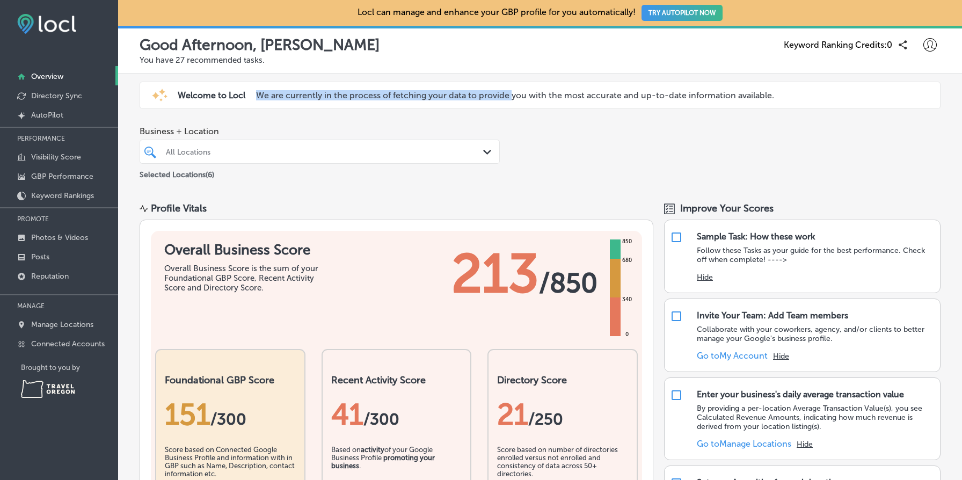
drag, startPoint x: 506, startPoint y: 96, endPoint x: 377, endPoint y: 78, distance: 130.6
click at [377, 78] on div "Locl can manage and enhance your GBP profile for you automatically! TRY AUTOPIL…" at bounding box center [540, 240] width 844 height 480
click at [421, 90] on div "iconmonstr-warning-6 (1) Welcome to Locl We are currently in the process of fet…" at bounding box center [540, 95] width 801 height 27
click at [706, 206] on span "Improve Your Scores" at bounding box center [726, 208] width 93 height 12
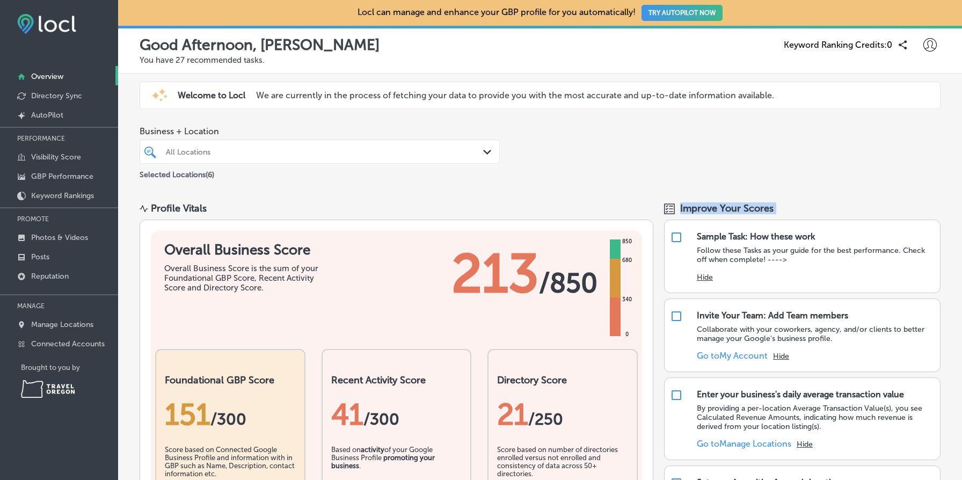
click at [706, 206] on span "Improve Your Scores" at bounding box center [726, 208] width 93 height 12
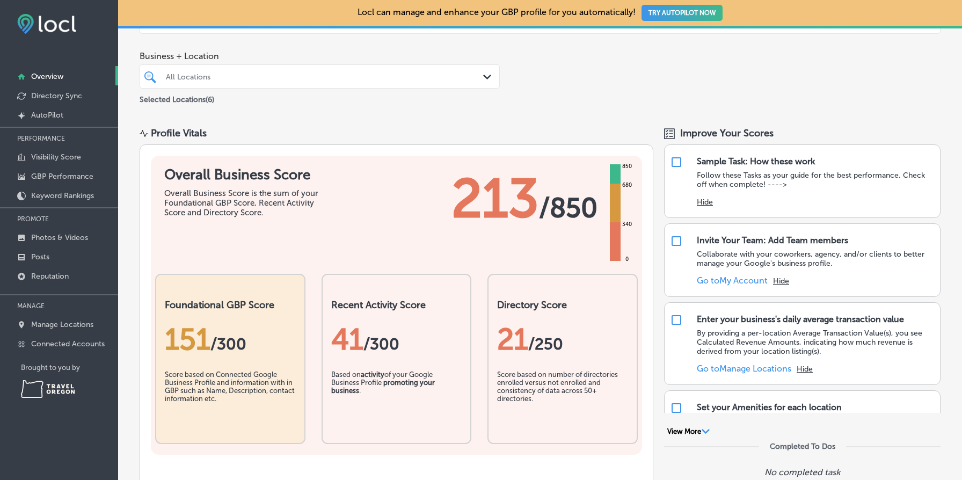
scroll to position [99, 0]
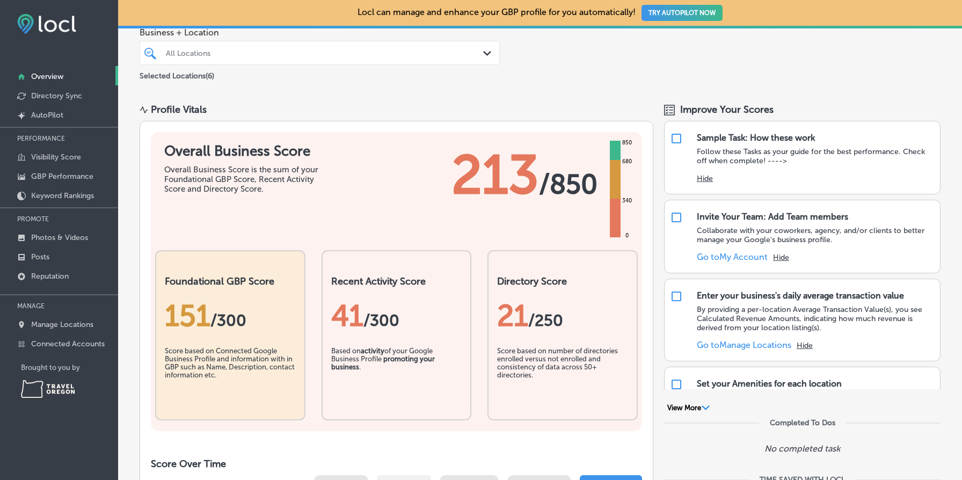
click at [704, 104] on span "Improve Your Scores" at bounding box center [726, 110] width 93 height 12
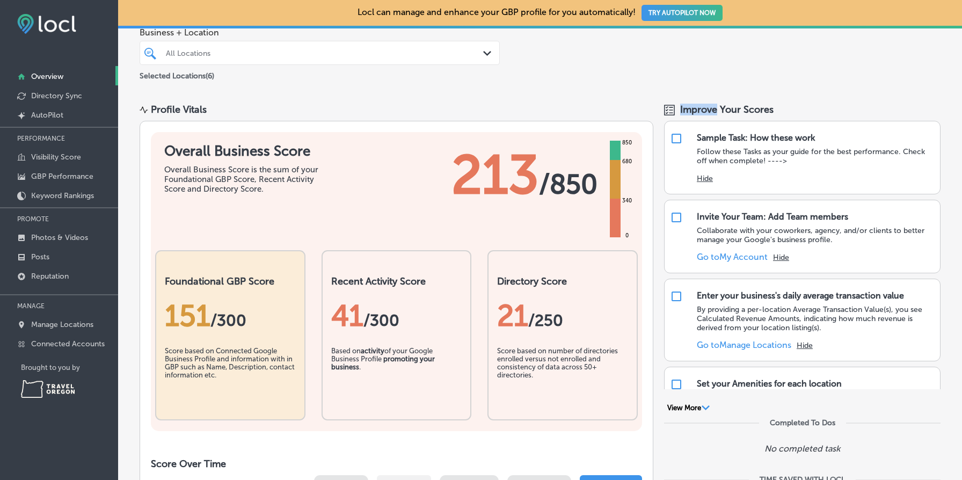
click at [714, 89] on div "Business + Location All Locations Path Created with Sketch. Selected Locations …" at bounding box center [540, 54] width 844 height 71
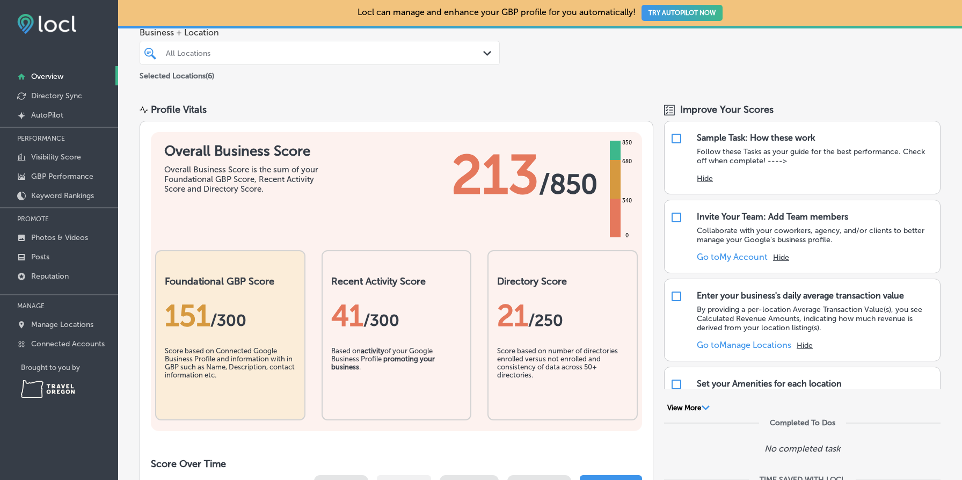
click at [677, 108] on div "Improve Your Scores" at bounding box center [802, 110] width 276 height 12
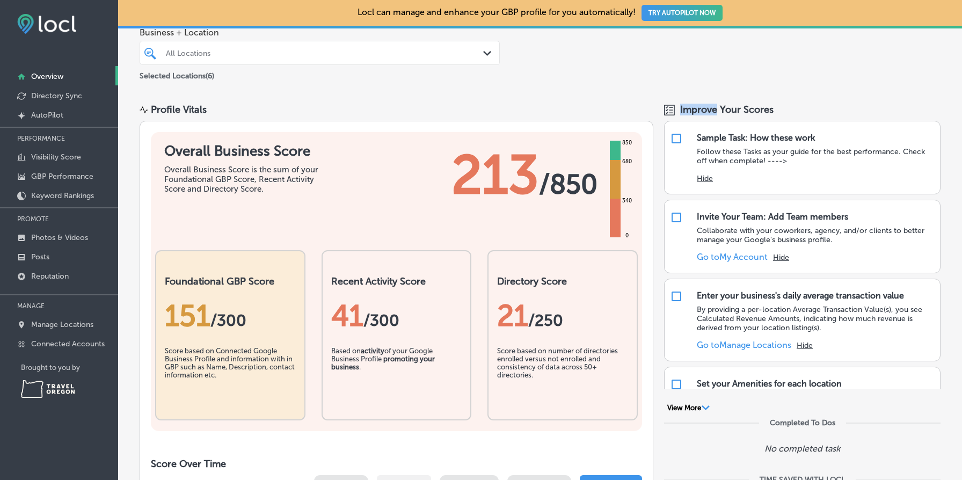
click at [677, 108] on div "Improve Your Scores" at bounding box center [802, 110] width 276 height 12
click at [732, 113] on span "Improve Your Scores" at bounding box center [726, 110] width 93 height 12
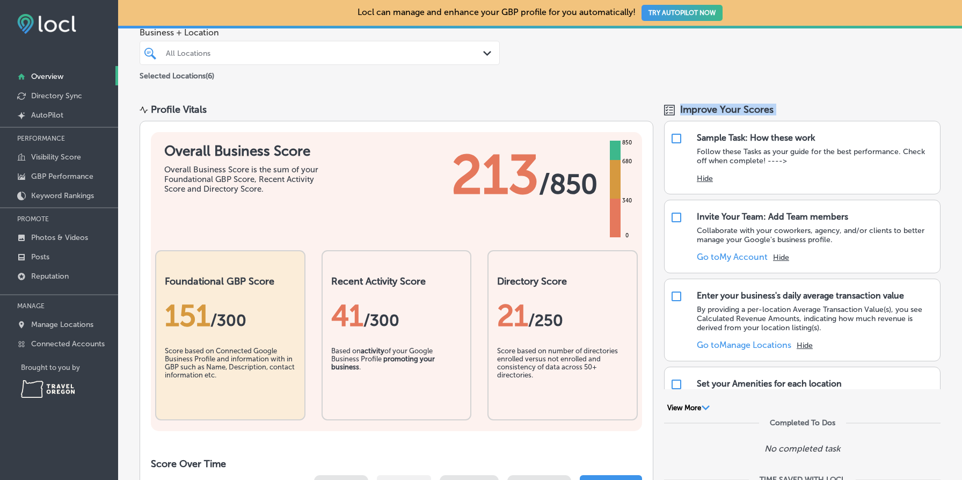
click at [732, 113] on span "Improve Your Scores" at bounding box center [726, 110] width 93 height 12
click at [684, 110] on span "Improve Your Scores" at bounding box center [726, 110] width 93 height 12
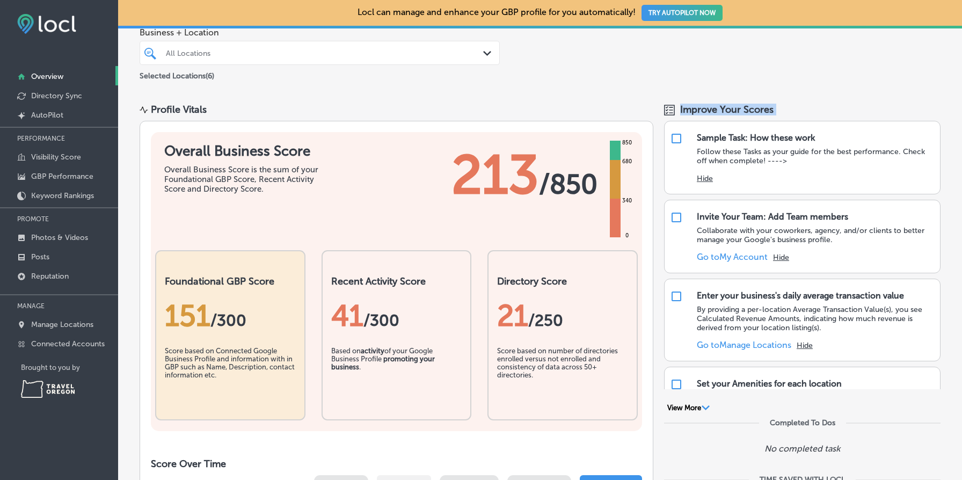
click at [684, 110] on span "Improve Your Scores" at bounding box center [726, 110] width 93 height 12
drag, startPoint x: 689, startPoint y: 107, endPoint x: 844, endPoint y: 109, distance: 155.7
click at [844, 109] on div "Improve Your Scores" at bounding box center [802, 110] width 276 height 12
click at [703, 107] on span "Improve Your Scores" at bounding box center [726, 110] width 93 height 12
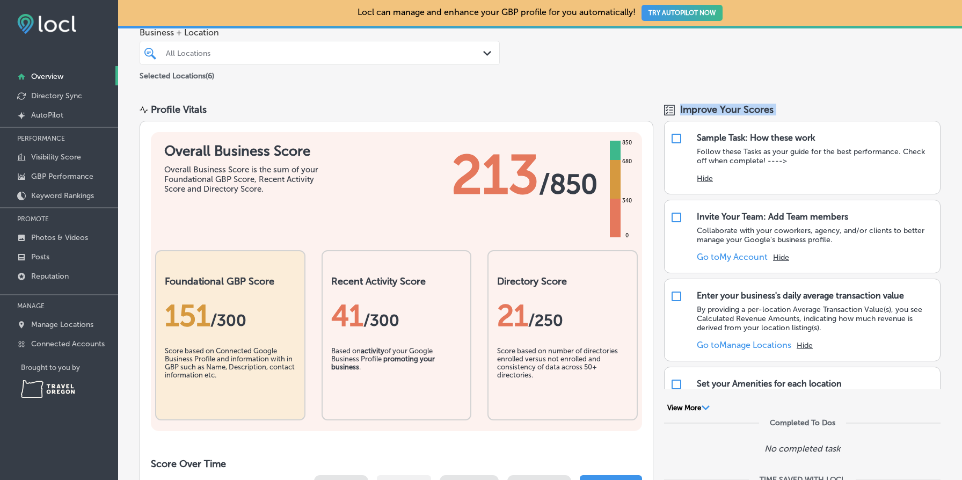
click at [703, 107] on span "Improve Your Scores" at bounding box center [726, 110] width 93 height 12
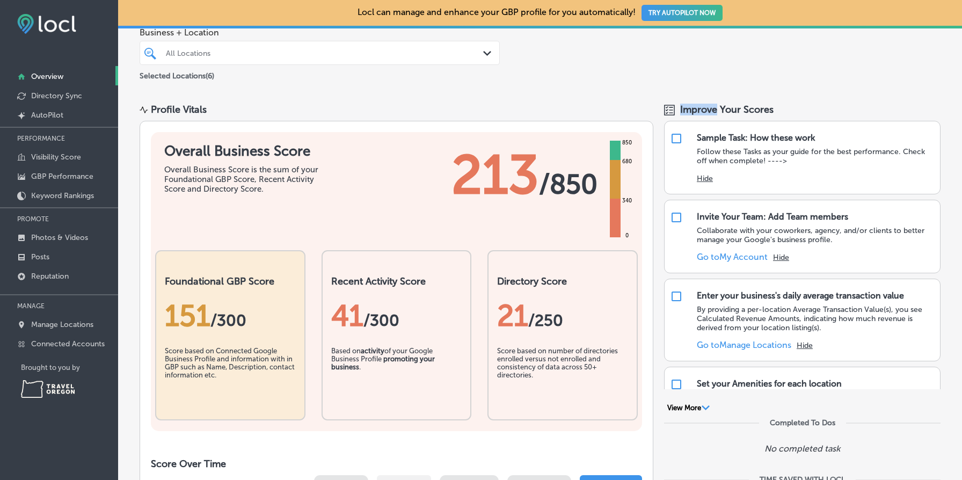
click at [703, 107] on span "Improve Your Scores" at bounding box center [726, 110] width 93 height 12
click at [702, 104] on span "Improve Your Scores" at bounding box center [726, 110] width 93 height 12
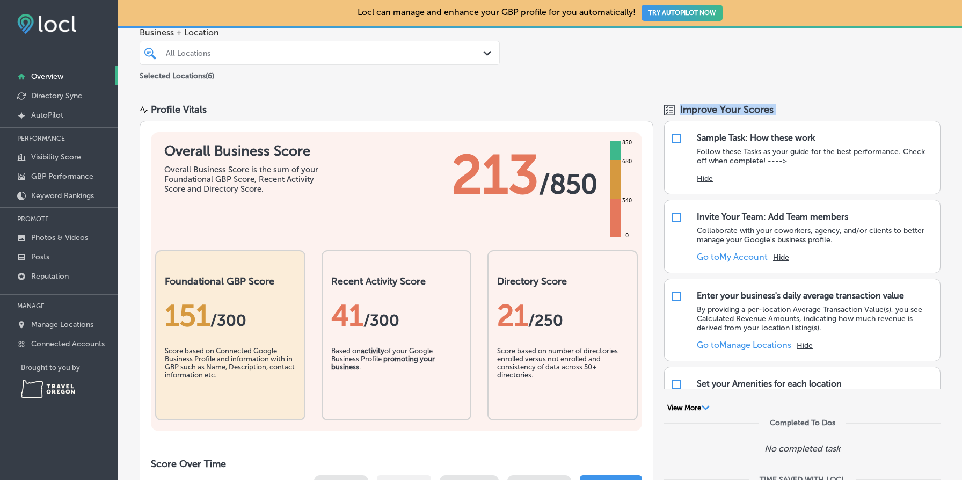
click at [702, 104] on span "Improve Your Scores" at bounding box center [726, 110] width 93 height 12
click at [704, 89] on div "Business + Location All Locations Path Created with Sketch. Selected Locations …" at bounding box center [540, 54] width 844 height 71
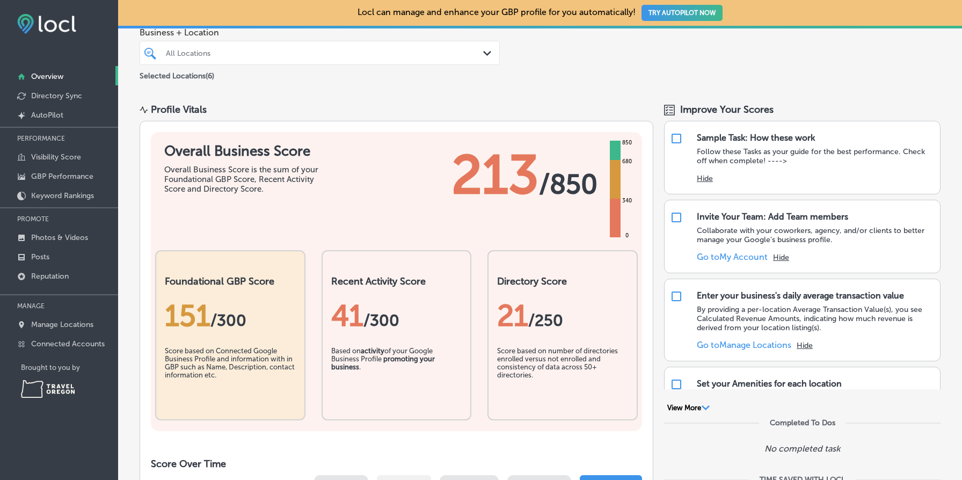
click at [707, 110] on span "Improve Your Scores" at bounding box center [726, 110] width 93 height 12
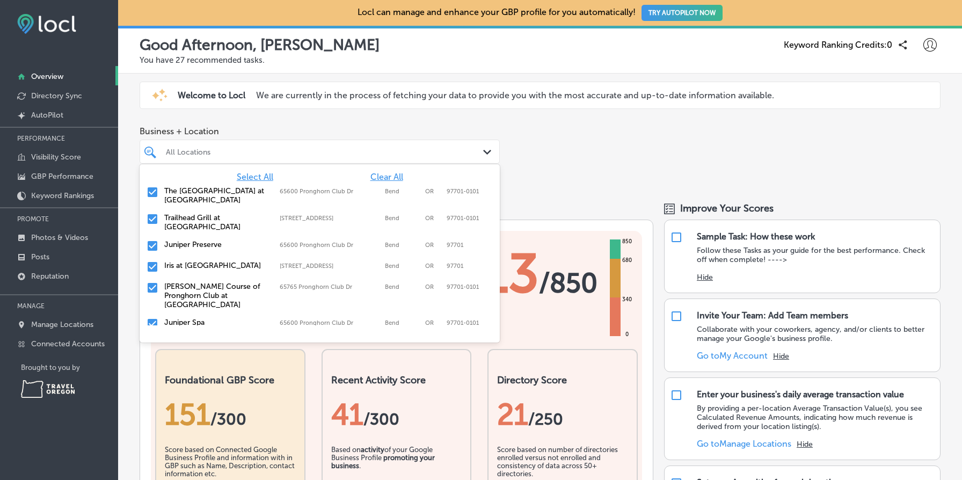
click at [297, 157] on div at bounding box center [304, 151] width 279 height 14
click at [486, 74] on div "Locl can manage and enhance your GBP profile for you automatically! TRY AUTOPIL…" at bounding box center [540, 240] width 844 height 480
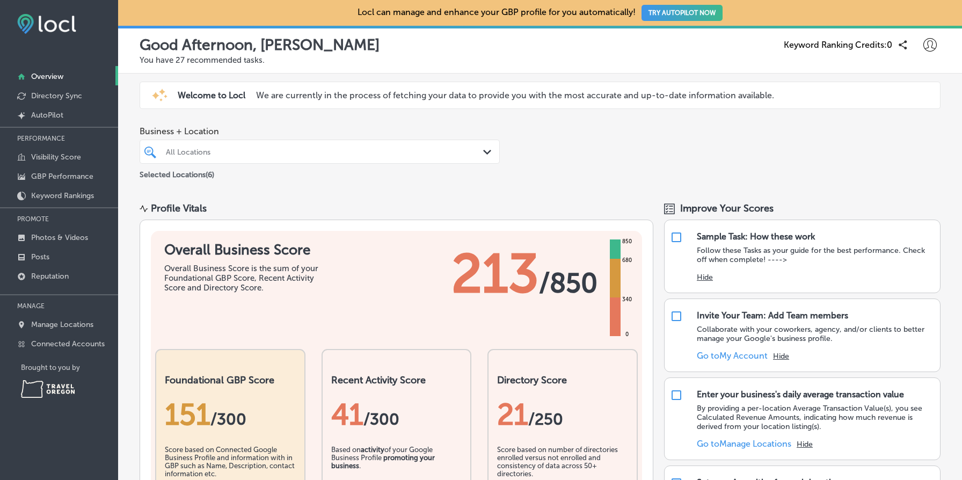
click at [717, 210] on span "Improve Your Scores" at bounding box center [726, 208] width 93 height 12
click at [728, 185] on div "Business + Location All Locations Path Created with Sketch. Selected Locations …" at bounding box center [540, 153] width 844 height 71
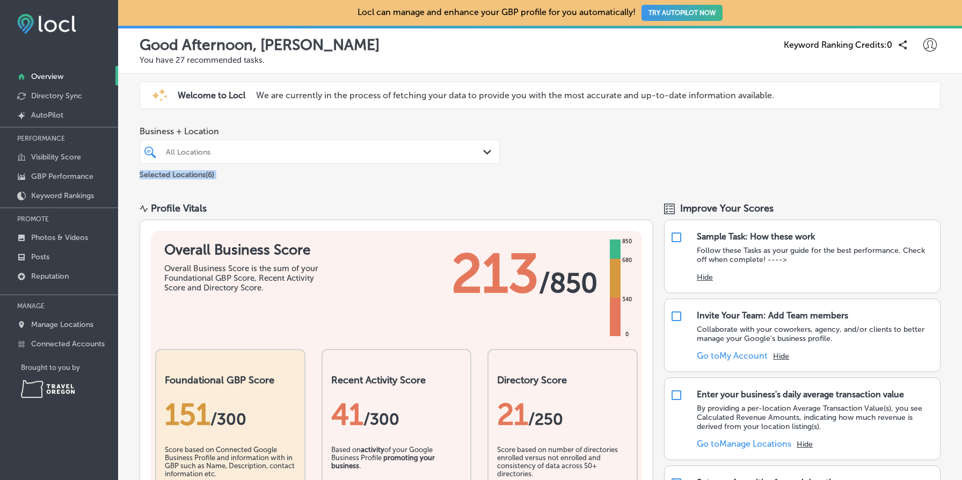
click at [728, 185] on div "Business + Location All Locations Path Created with Sketch. Selected Locations …" at bounding box center [540, 153] width 844 height 71
click at [715, 181] on div "Business + Location All Locations Path Created with Sketch. Selected Locations …" at bounding box center [540, 153] width 844 height 71
click at [708, 209] on span "Improve Your Scores" at bounding box center [726, 208] width 93 height 12
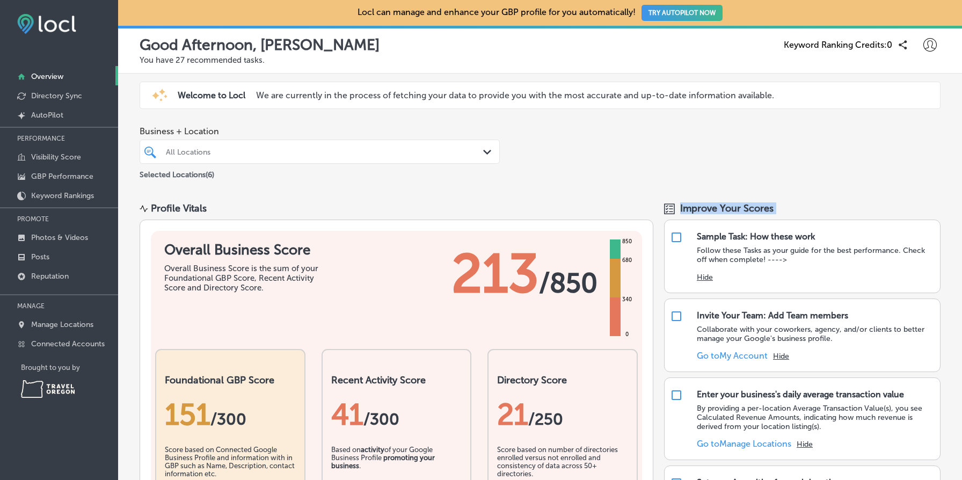
click at [708, 209] on span "Improve Your Scores" at bounding box center [726, 208] width 93 height 12
click at [715, 182] on div "Business + Location All Locations Path Created with Sketch. Selected Locations …" at bounding box center [540, 153] width 844 height 71
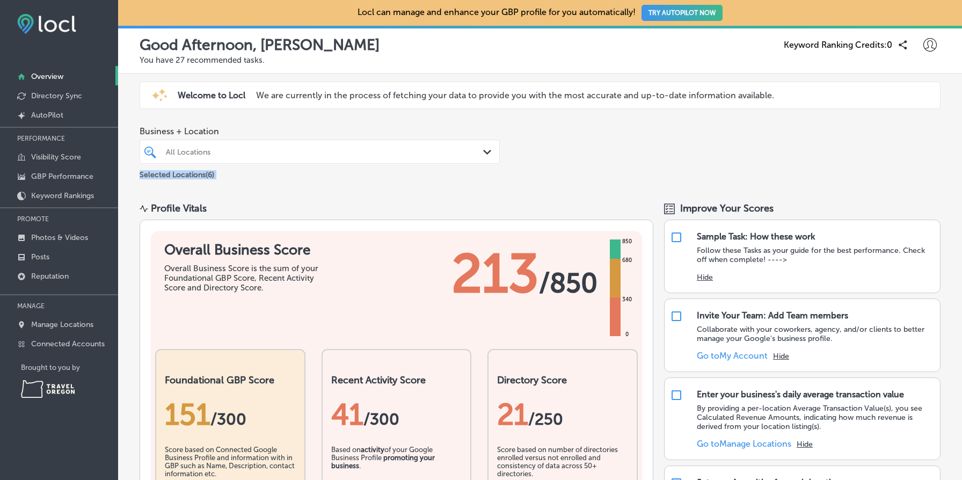
click at [715, 182] on div "Business + Location All Locations Path Created with Sketch. Selected Locations …" at bounding box center [540, 153] width 844 height 71
click at [720, 206] on span "Improve Your Scores" at bounding box center [726, 208] width 93 height 12
click at [705, 208] on span "Improve Your Scores" at bounding box center [726, 208] width 93 height 12
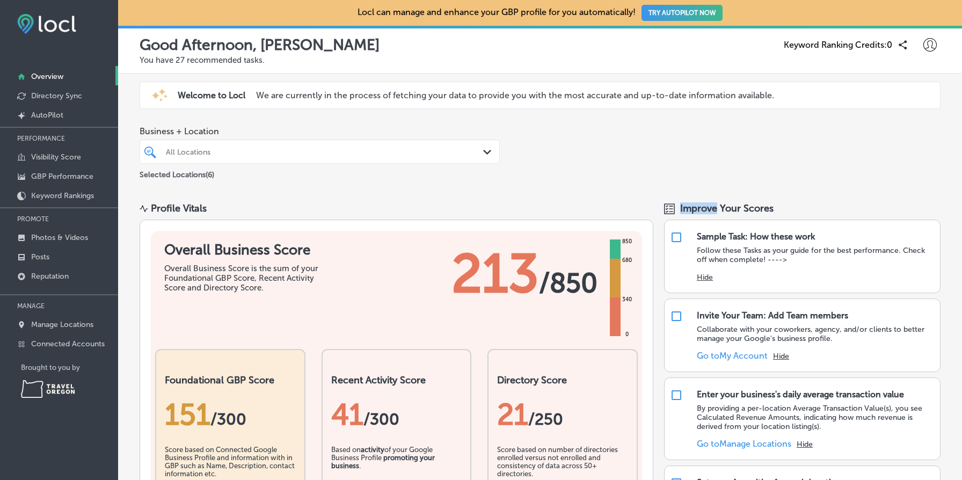
click at [705, 208] on span "Improve Your Scores" at bounding box center [726, 208] width 93 height 12
click at [753, 206] on span "Improve Your Scores" at bounding box center [726, 208] width 93 height 12
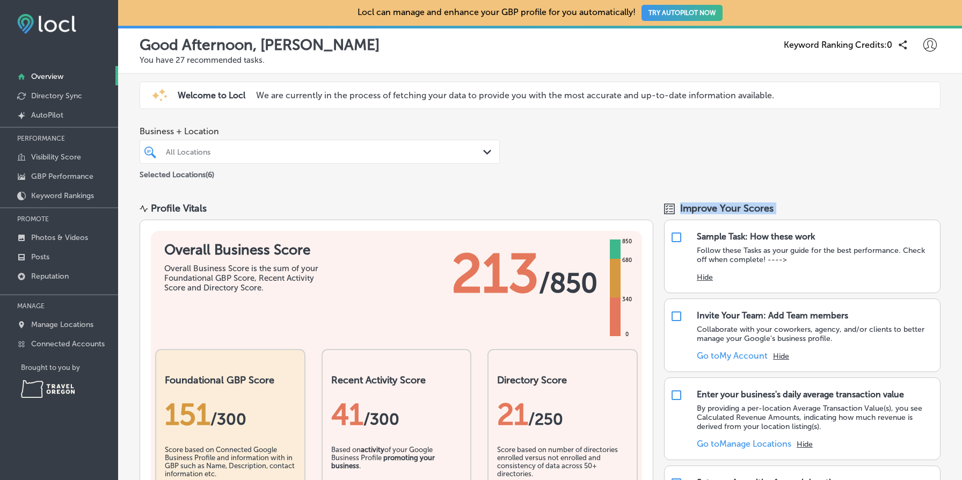
click at [729, 207] on span "Improve Your Scores" at bounding box center [726, 208] width 93 height 12
click at [709, 211] on span "Improve Your Scores" at bounding box center [726, 208] width 93 height 12
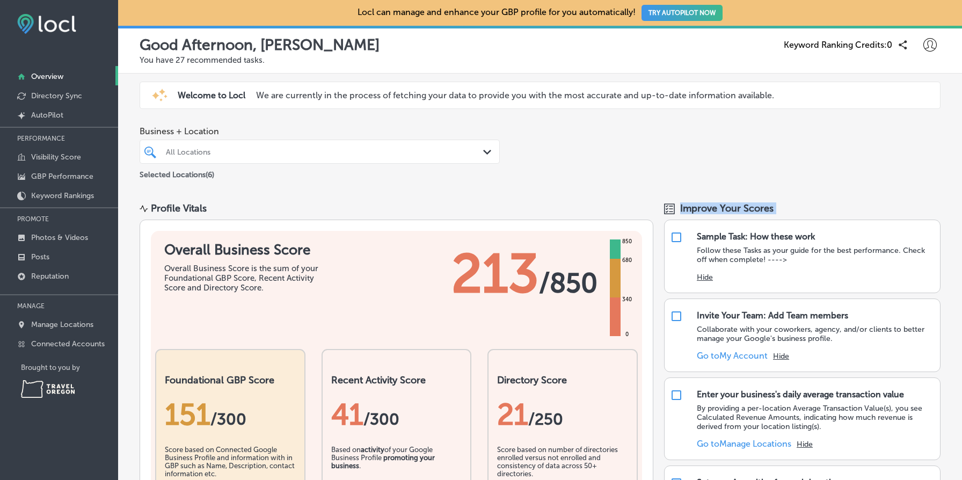
click at [709, 211] on span "Improve Your Scores" at bounding box center [726, 208] width 93 height 12
click at [718, 207] on span "Improve Your Scores" at bounding box center [726, 208] width 93 height 12
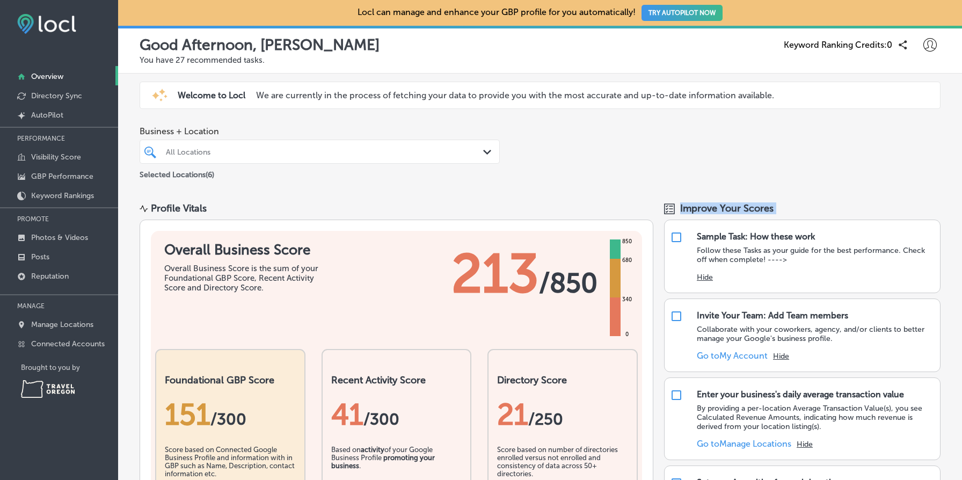
click at [524, 187] on div "Business + Location All Locations Path Created with Sketch. Selected Locations …" at bounding box center [540, 153] width 844 height 71
click at [719, 205] on span "Improve Your Scores" at bounding box center [726, 208] width 93 height 12
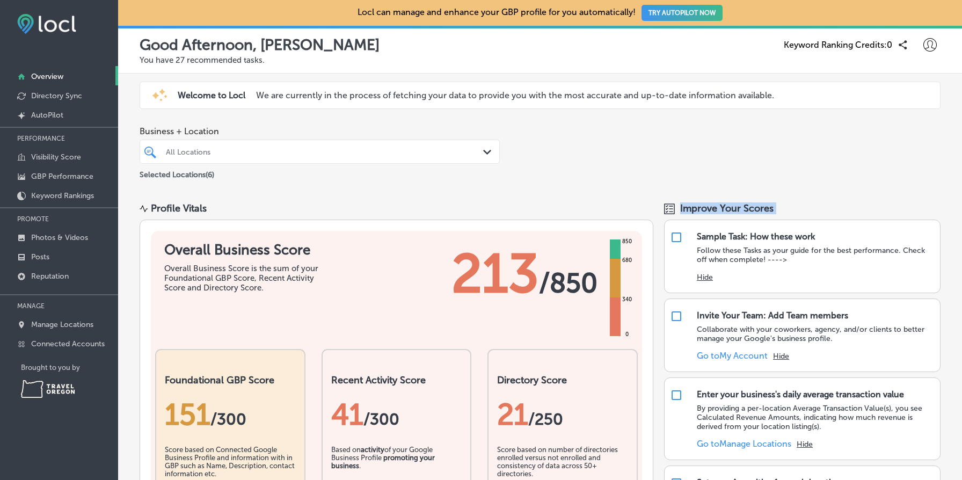
click at [719, 205] on span "Improve Your Scores" at bounding box center [726, 208] width 93 height 12
click at [717, 210] on span "Improve Your Scores" at bounding box center [726, 208] width 93 height 12
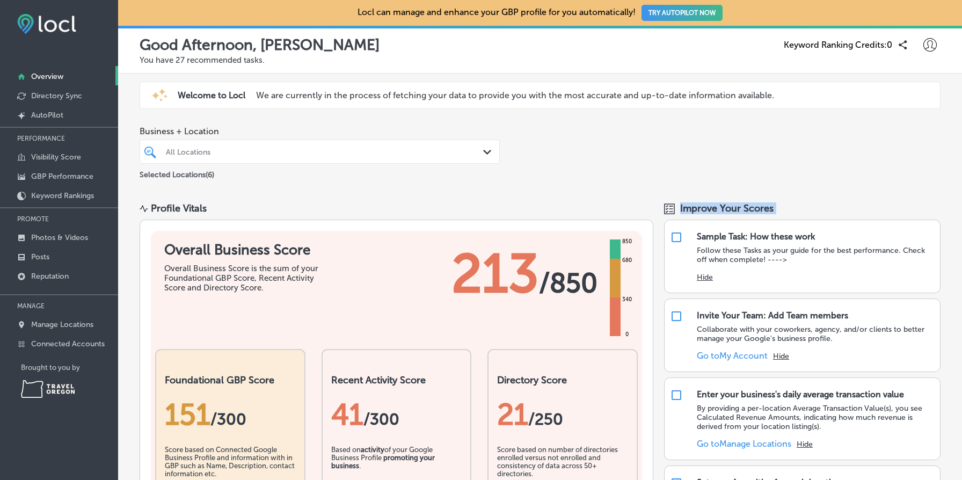
click at [717, 210] on span "Improve Your Scores" at bounding box center [726, 208] width 93 height 12
click at [699, 211] on span "Improve Your Scores" at bounding box center [726, 208] width 93 height 12
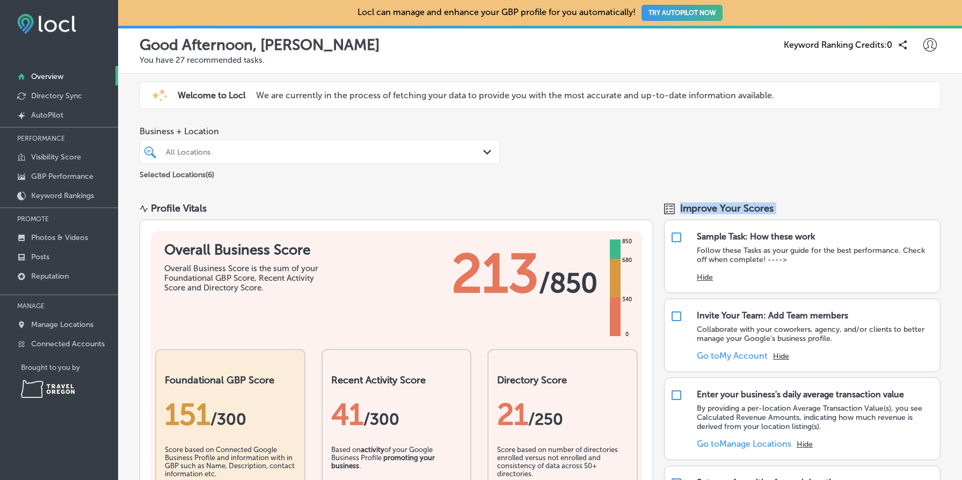
click at [699, 211] on span "Improve Your Scores" at bounding box center [726, 208] width 93 height 12
click at [488, 157] on div "Path Created with Sketch." at bounding box center [489, 153] width 12 height 12
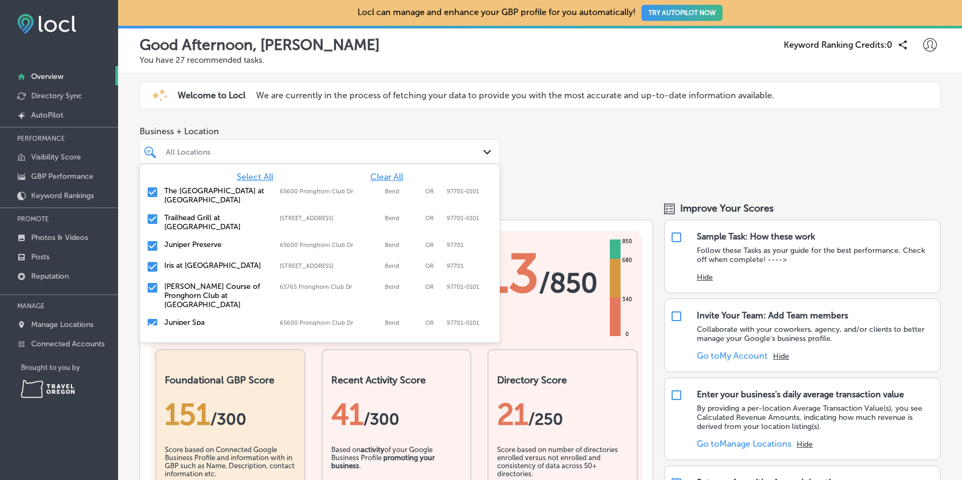
click at [561, 152] on div "Business + Location option focused, 1 of 7. 7 results available. Use Up and Dow…" at bounding box center [540, 153] width 844 height 71
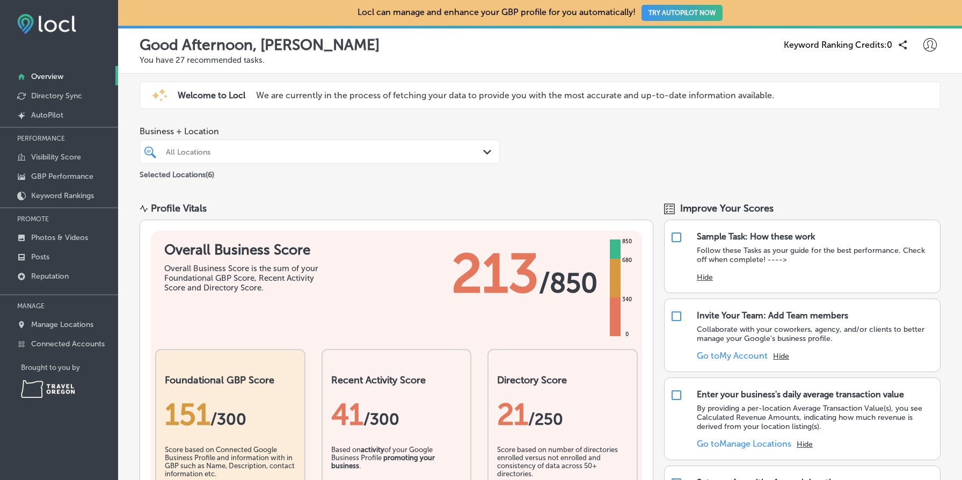
click at [710, 209] on span "Improve Your Scores" at bounding box center [726, 208] width 93 height 12
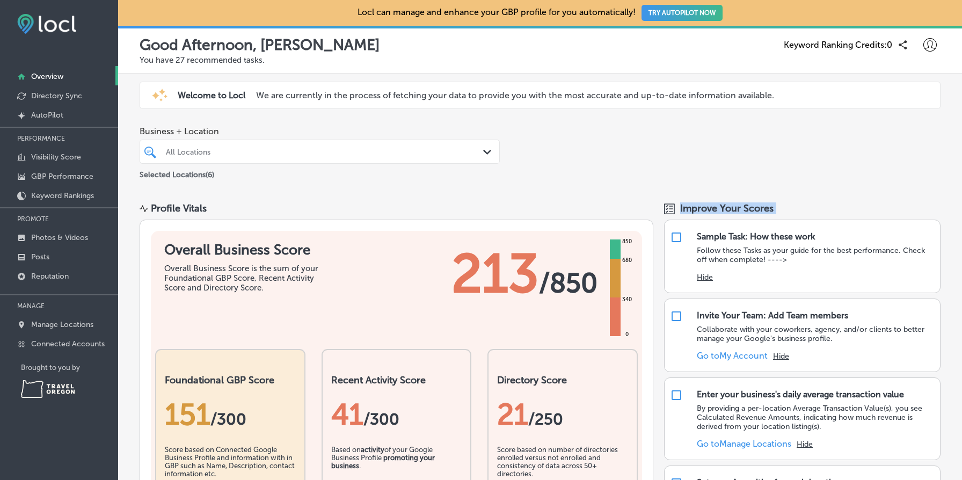
click at [710, 209] on span "Improve Your Scores" at bounding box center [726, 208] width 93 height 12
click at [457, 203] on div "Profile Vitals" at bounding box center [397, 208] width 514 height 12
click at [743, 150] on div "Business + Location All Locations Path Created with Sketch. Selected Locations …" at bounding box center [540, 153] width 844 height 71
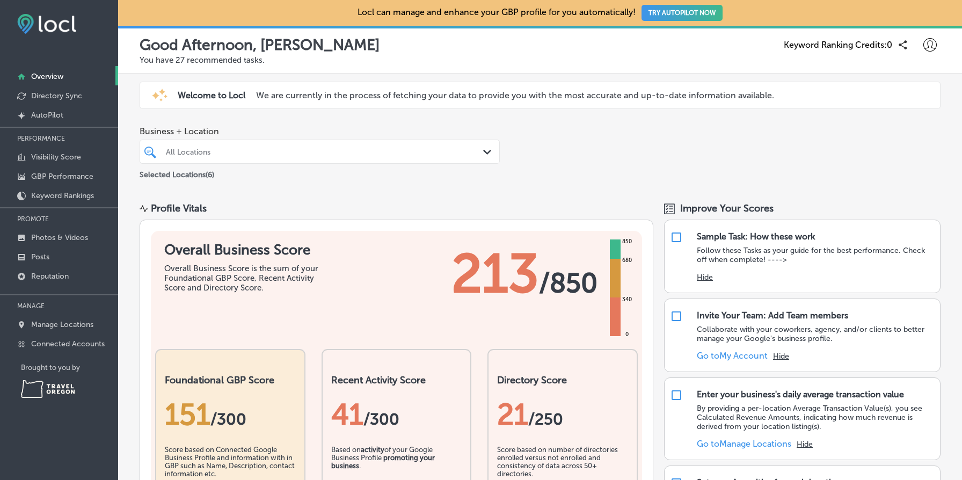
click at [727, 204] on span "Improve Your Scores" at bounding box center [726, 208] width 93 height 12
click at [733, 142] on div "Business + Location All Locations Path Created with Sketch. Selected Locations …" at bounding box center [540, 153] width 844 height 71
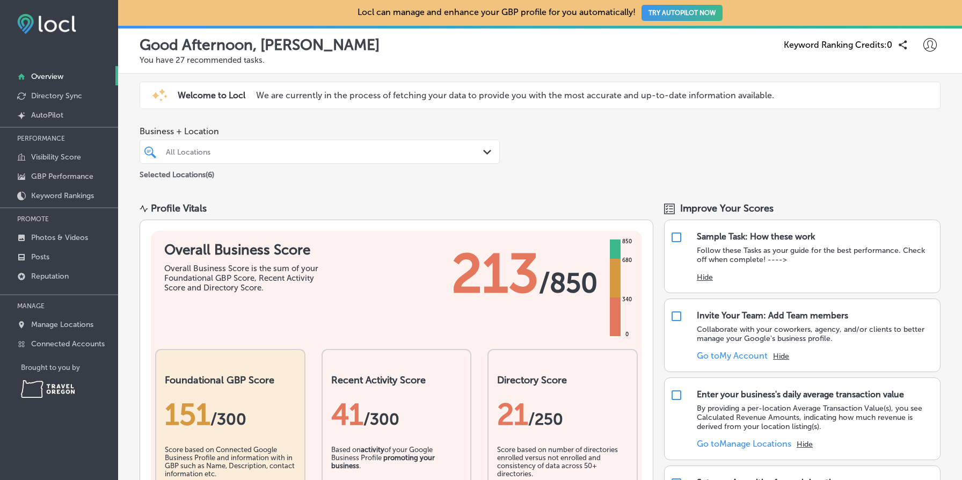
click at [733, 142] on div "Business + Location All Locations Path Created with Sketch. Selected Locations …" at bounding box center [540, 153] width 844 height 71
click at [635, 98] on p "We are currently in the process of fetching your data to provide you with the m…" at bounding box center [515, 95] width 518 height 10
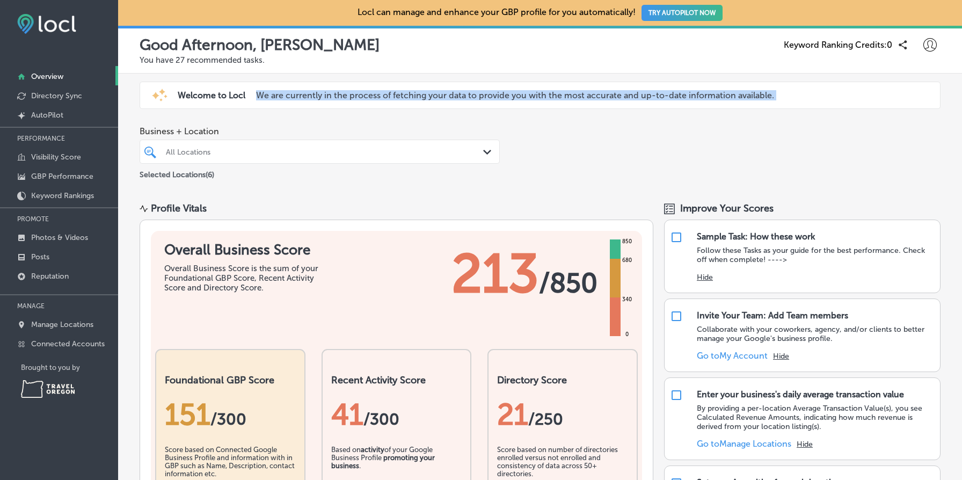
click at [635, 98] on p "We are currently in the process of fetching your data to provide you with the m…" at bounding box center [515, 95] width 518 height 10
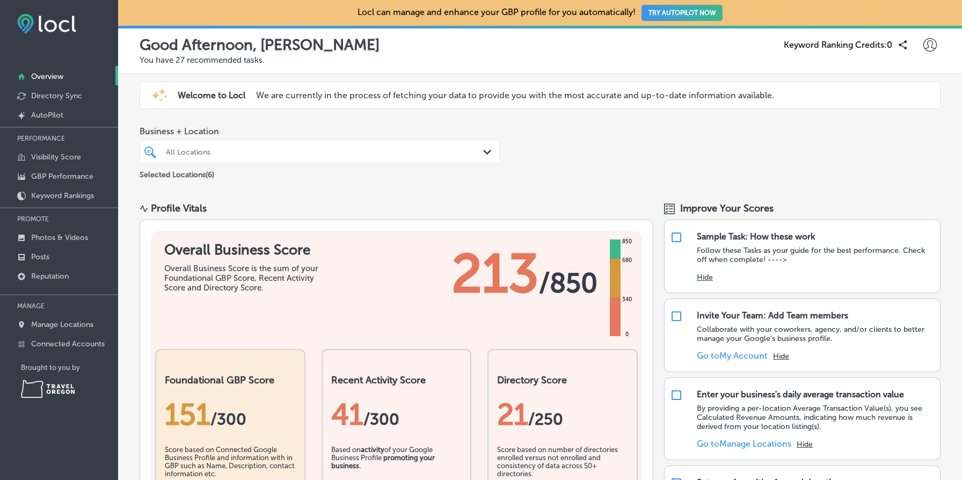
click at [723, 97] on p "We are currently in the process of fetching your data to provide you with the m…" at bounding box center [515, 95] width 518 height 10
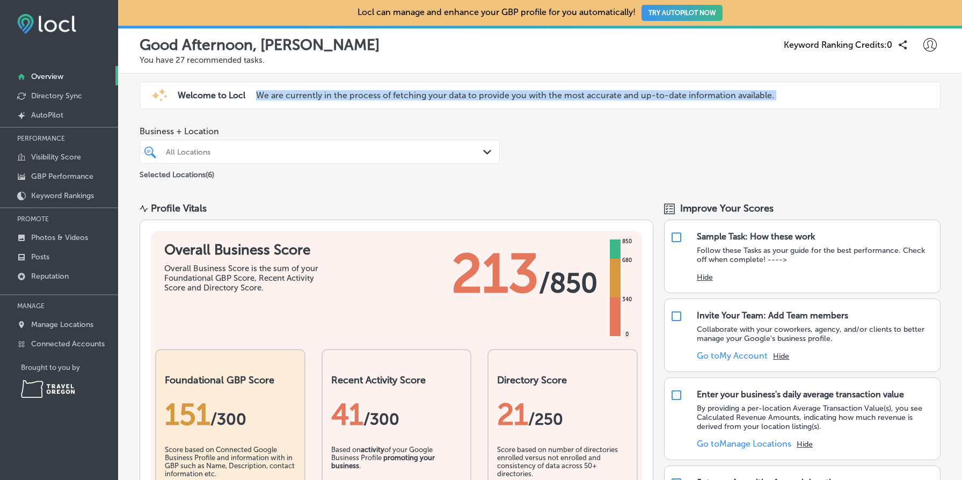
click at [723, 97] on p "We are currently in the process of fetching your data to provide you with the m…" at bounding box center [515, 95] width 518 height 10
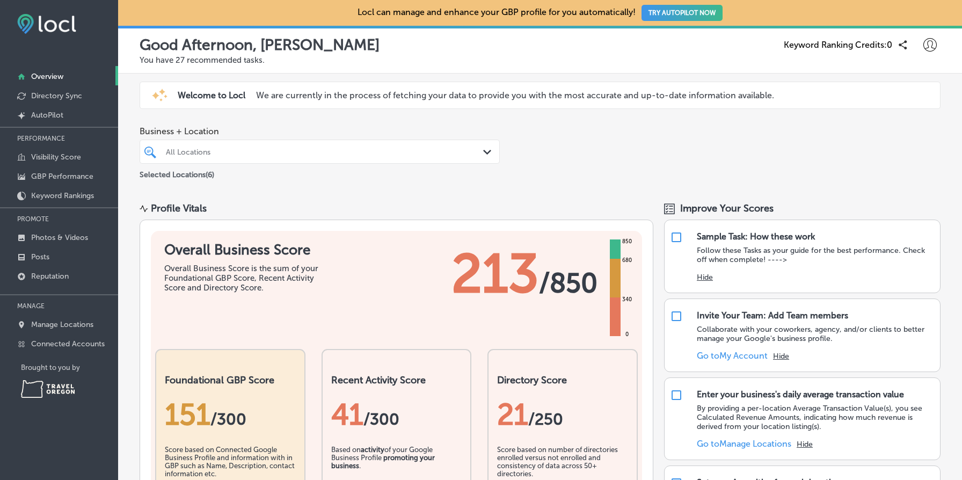
click at [723, 97] on p "We are currently in the process of fetching your data to provide you with the m…" at bounding box center [515, 95] width 518 height 10
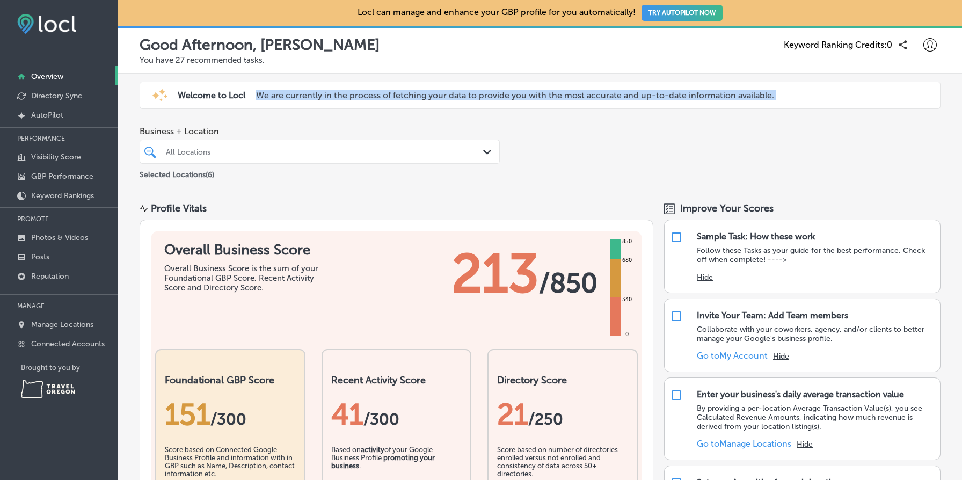
click at [723, 97] on p "We are currently in the process of fetching your data to provide you with the m…" at bounding box center [515, 95] width 518 height 10
click at [594, 97] on p "We are currently in the process of fetching your data to provide you with the m…" at bounding box center [515, 95] width 518 height 10
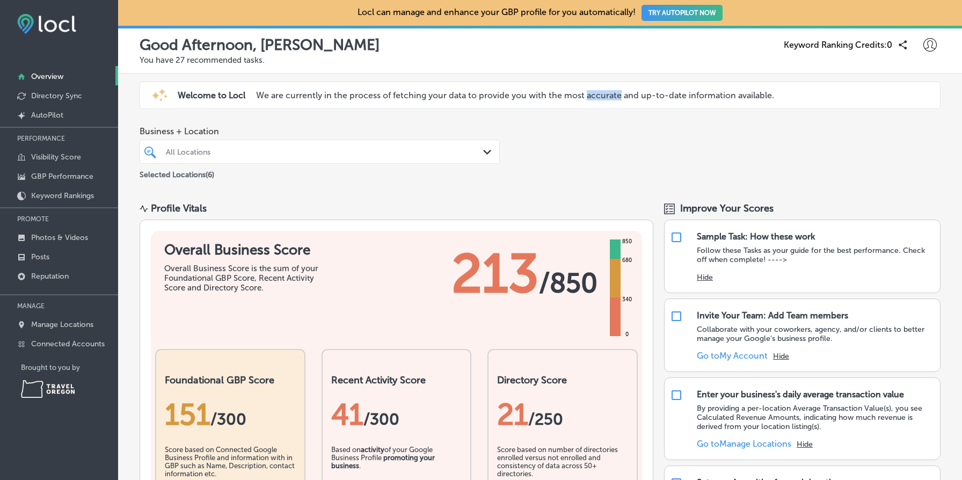
click at [594, 97] on p "We are currently in the process of fetching your data to provide you with the m…" at bounding box center [515, 95] width 518 height 10
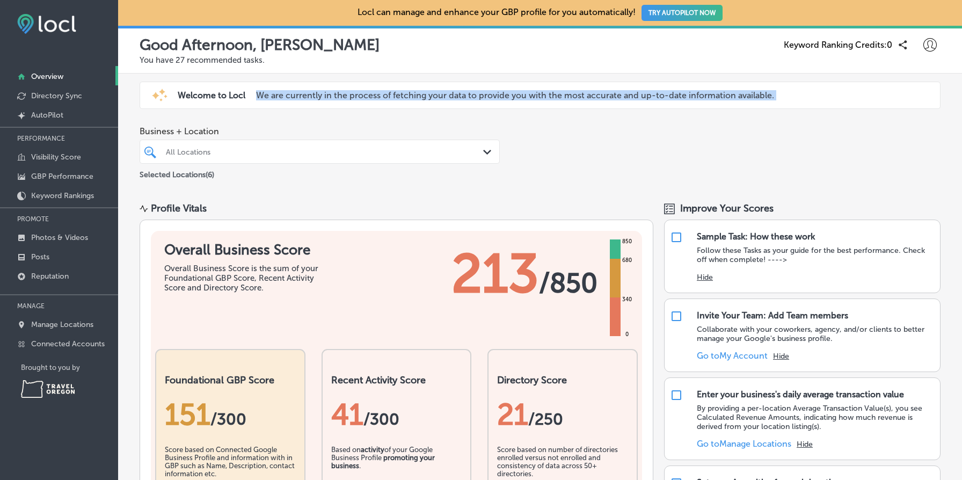
click at [594, 97] on p "We are currently in the process of fetching your data to provide you with the m…" at bounding box center [515, 95] width 518 height 10
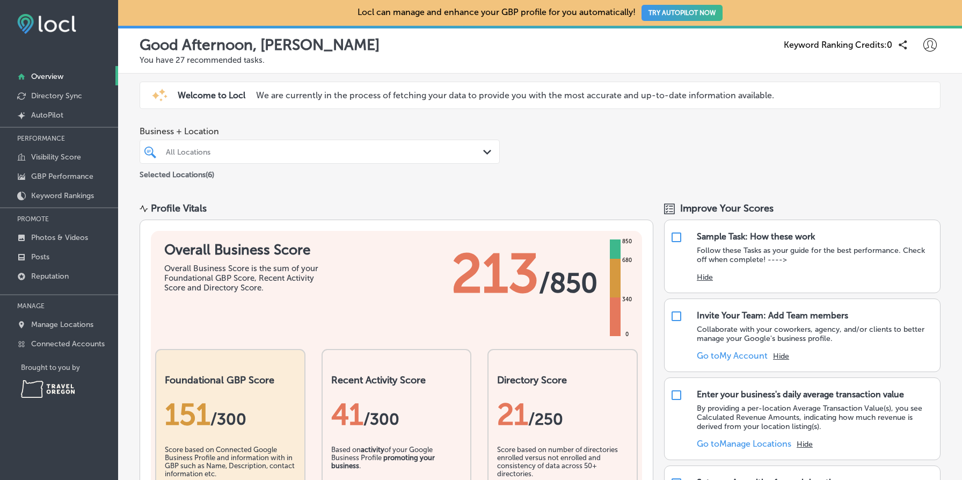
click at [865, 137] on div "Business + Location All Locations Path Created with Sketch. Selected Locations …" at bounding box center [540, 153] width 844 height 71
